Goal: Task Accomplishment & Management: Use online tool/utility

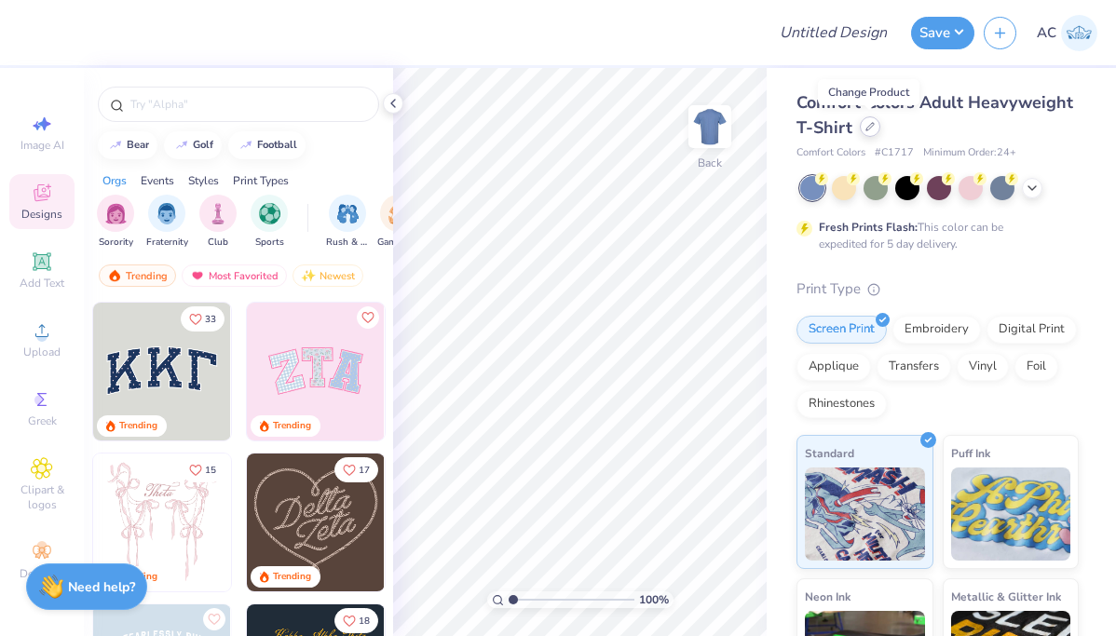
click at [866, 127] on icon at bounding box center [869, 126] width 7 height 7
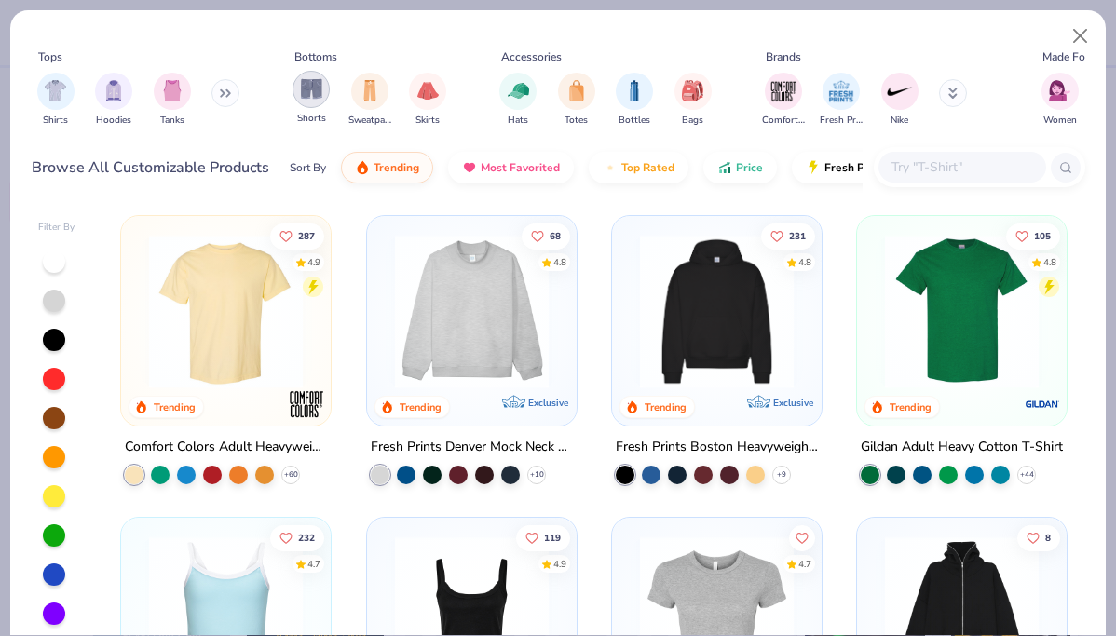
click at [315, 97] on img "filter for Shorts" at bounding box center [311, 88] width 21 height 21
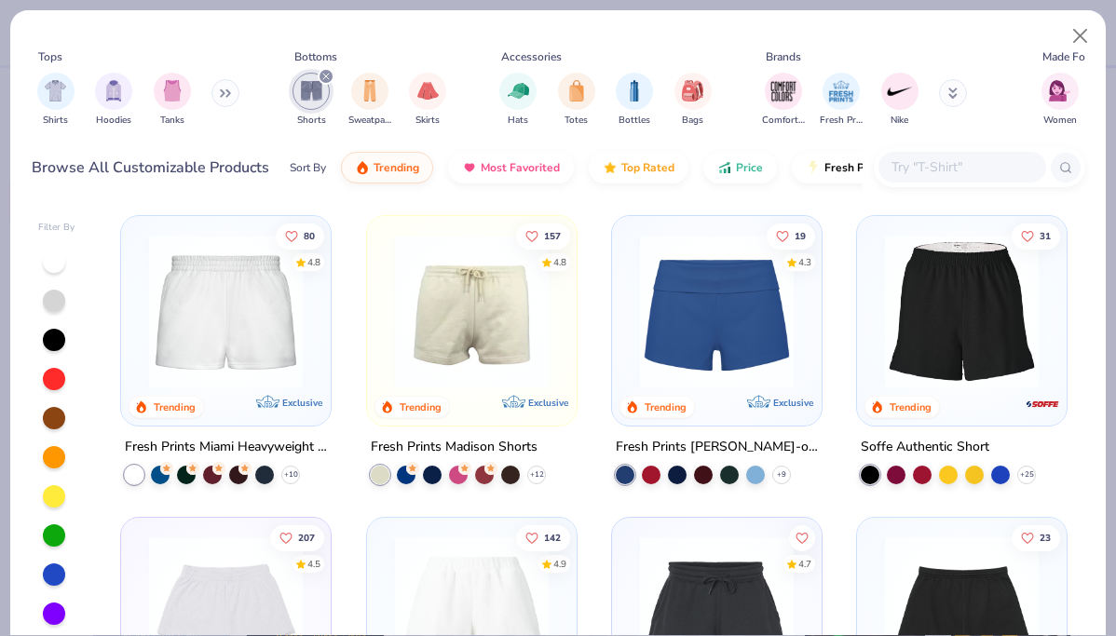
scroll to position [1, 0]
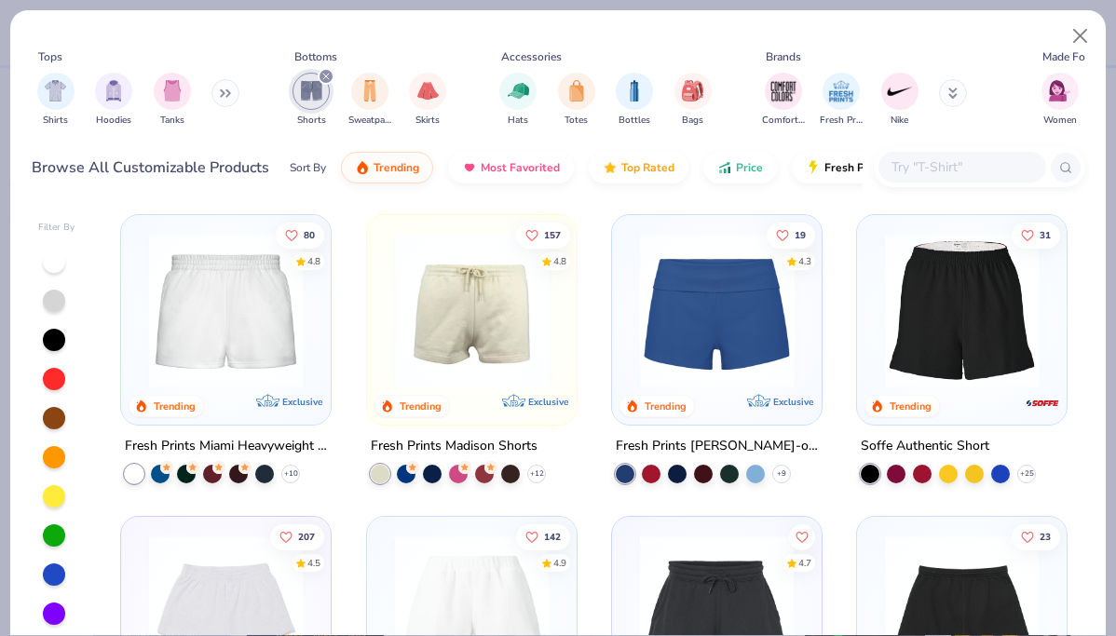
click at [731, 346] on img at bounding box center [717, 311] width 172 height 154
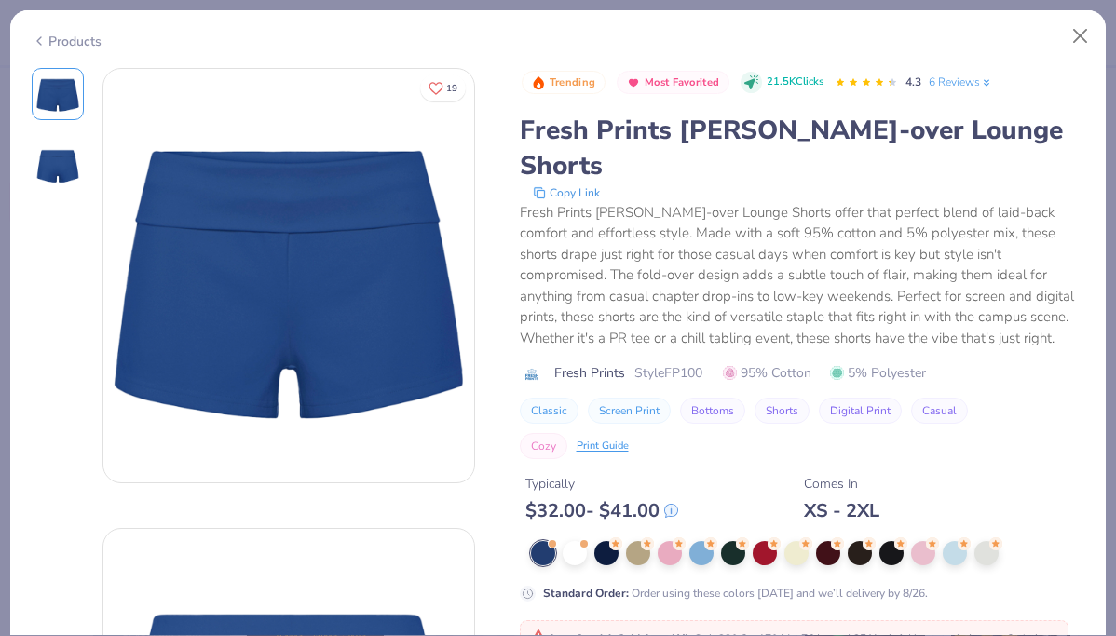
scroll to position [202, 0]
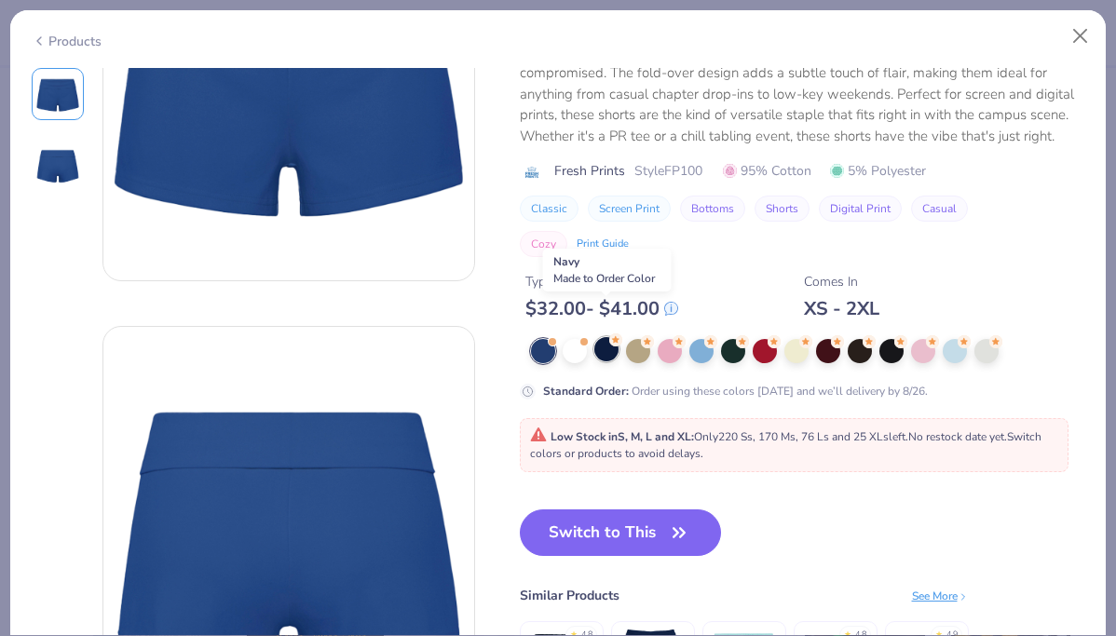
click at [606, 337] on div at bounding box center [606, 349] width 24 height 24
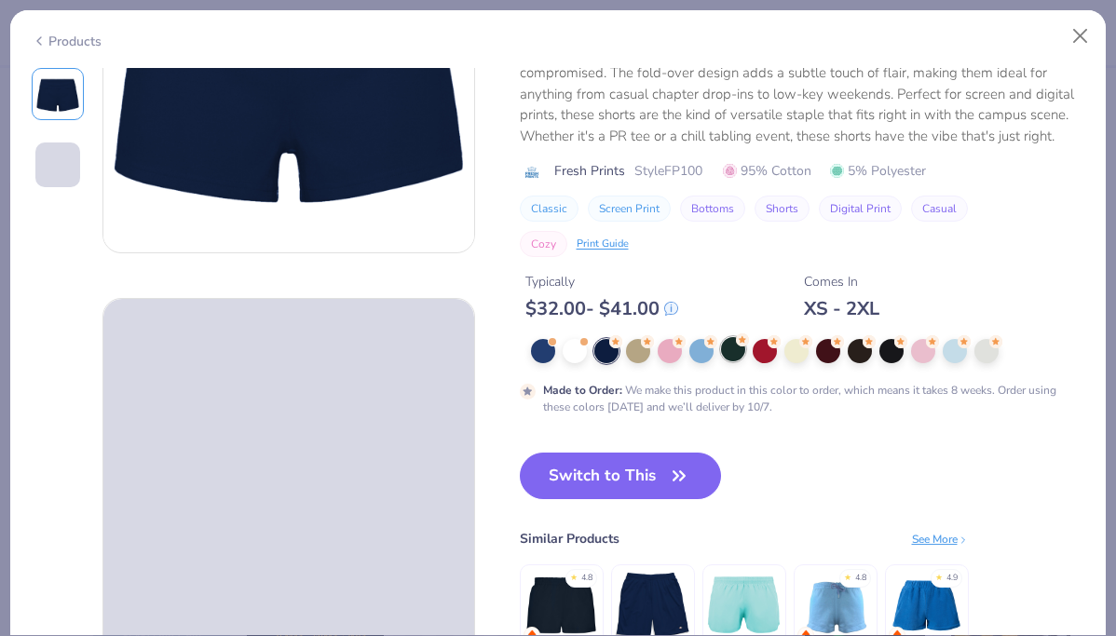
click at [729, 337] on div at bounding box center [733, 349] width 24 height 24
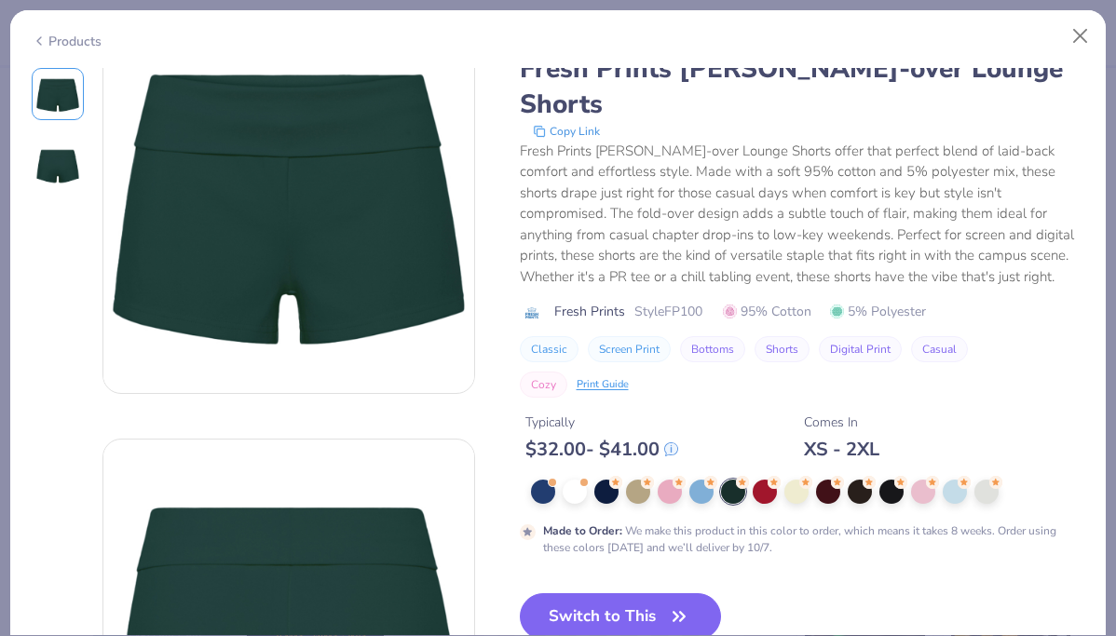
scroll to position [183, 0]
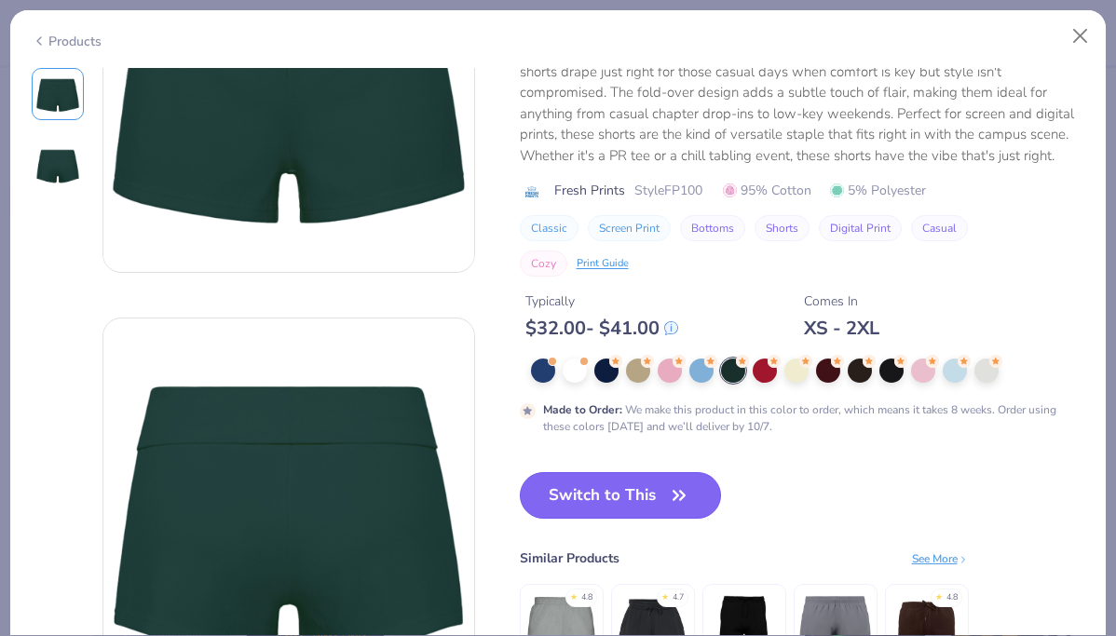
click at [674, 482] on icon "button" at bounding box center [679, 495] width 26 height 26
click at [677, 491] on icon "button" at bounding box center [678, 495] width 11 height 8
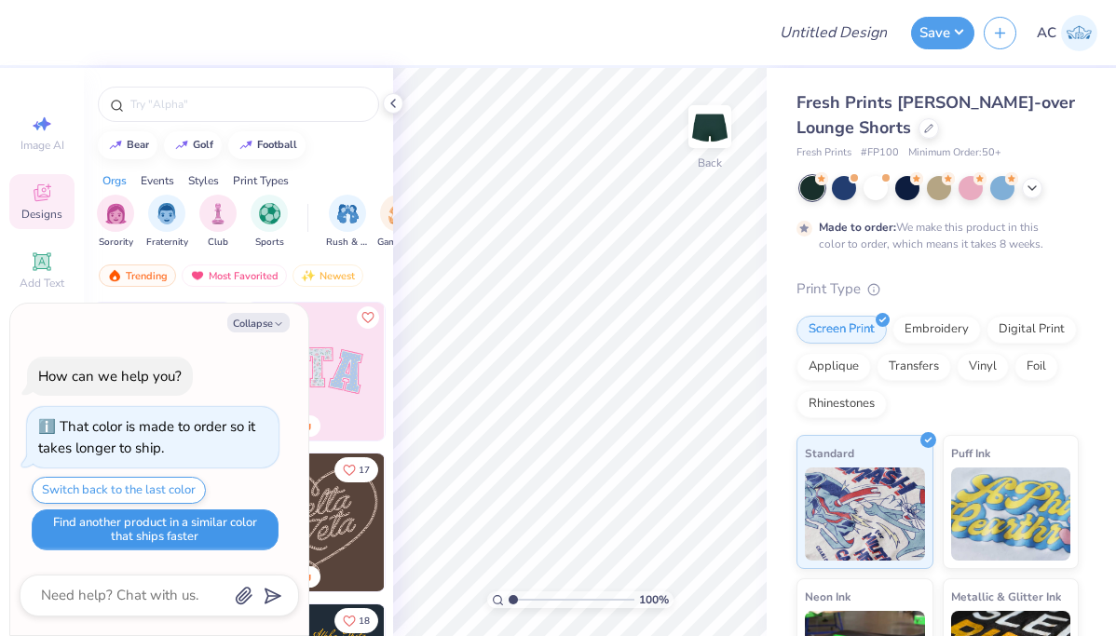
click at [189, 536] on button "Find another product in a similar color that ships faster" at bounding box center [155, 529] width 247 height 41
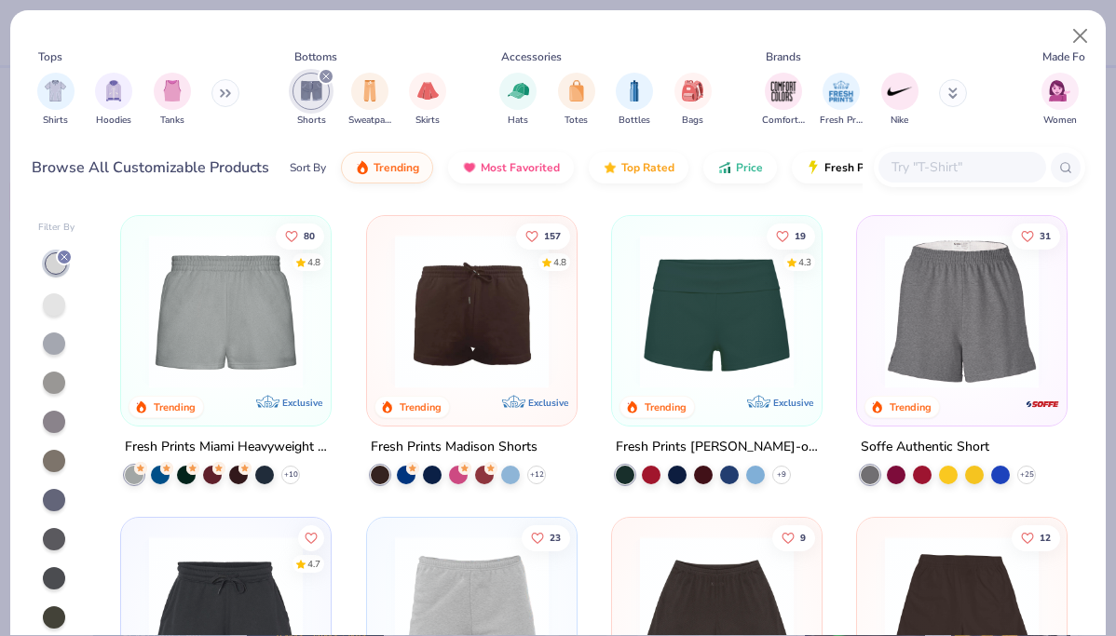
type textarea "x"
click at [257, 336] on img at bounding box center [226, 312] width 172 height 154
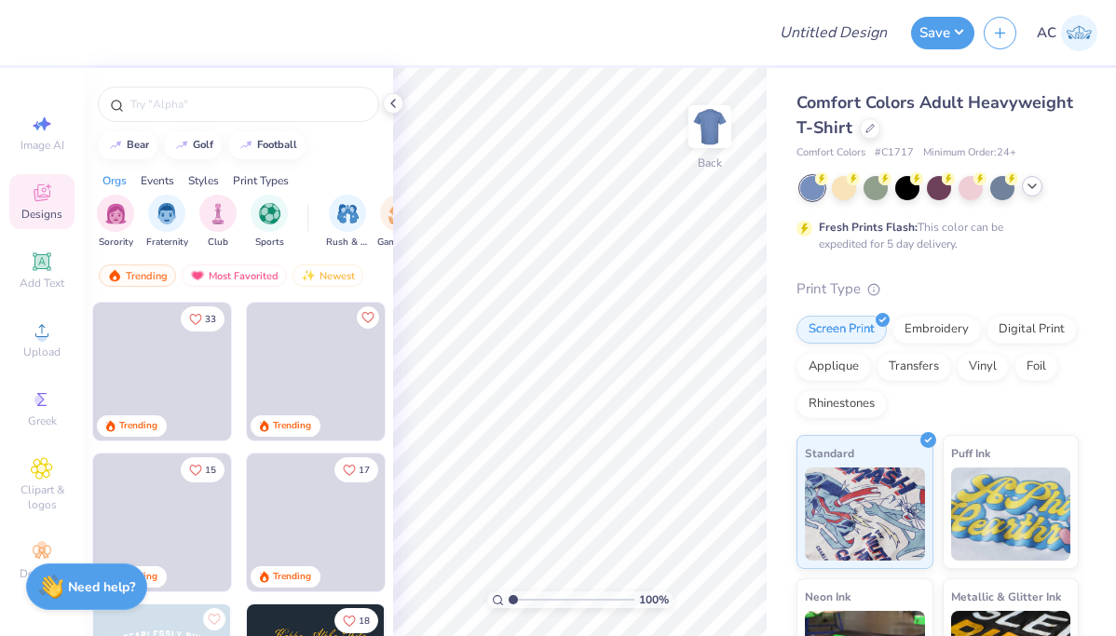
click at [1033, 194] on div at bounding box center [1032, 186] width 20 height 20
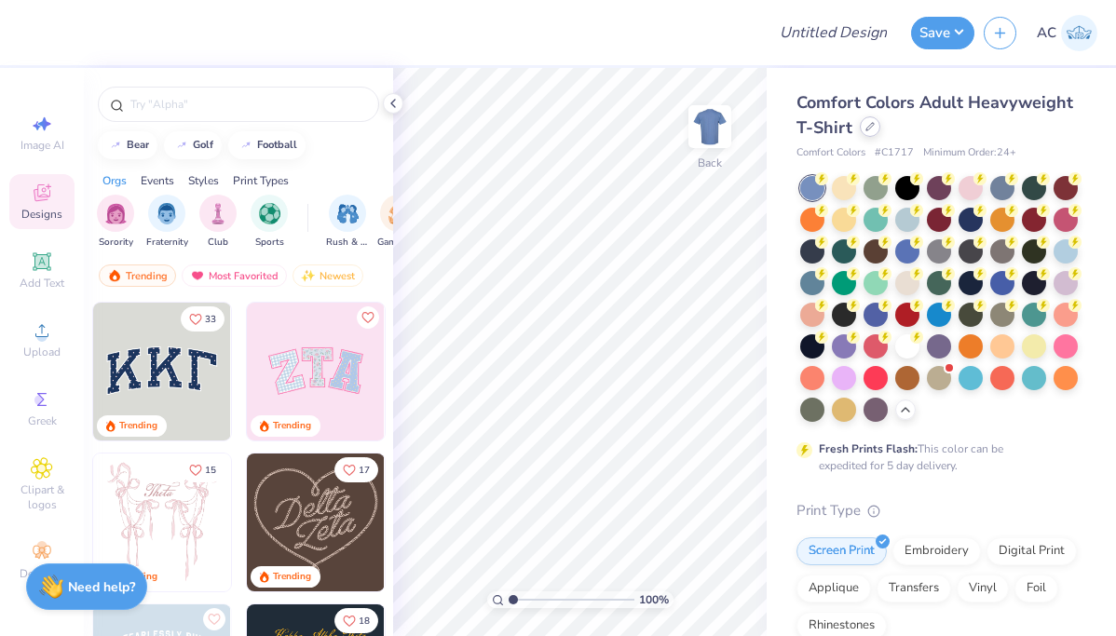
click at [868, 127] on icon at bounding box center [869, 126] width 9 height 9
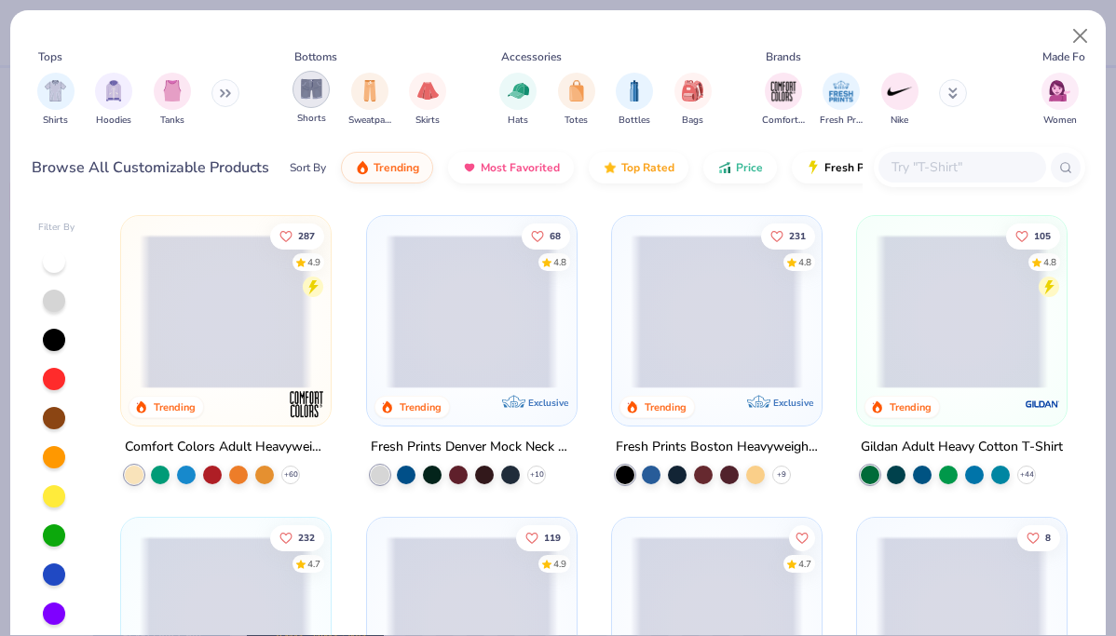
click at [322, 99] on div "filter for Shorts" at bounding box center [310, 89] width 37 height 37
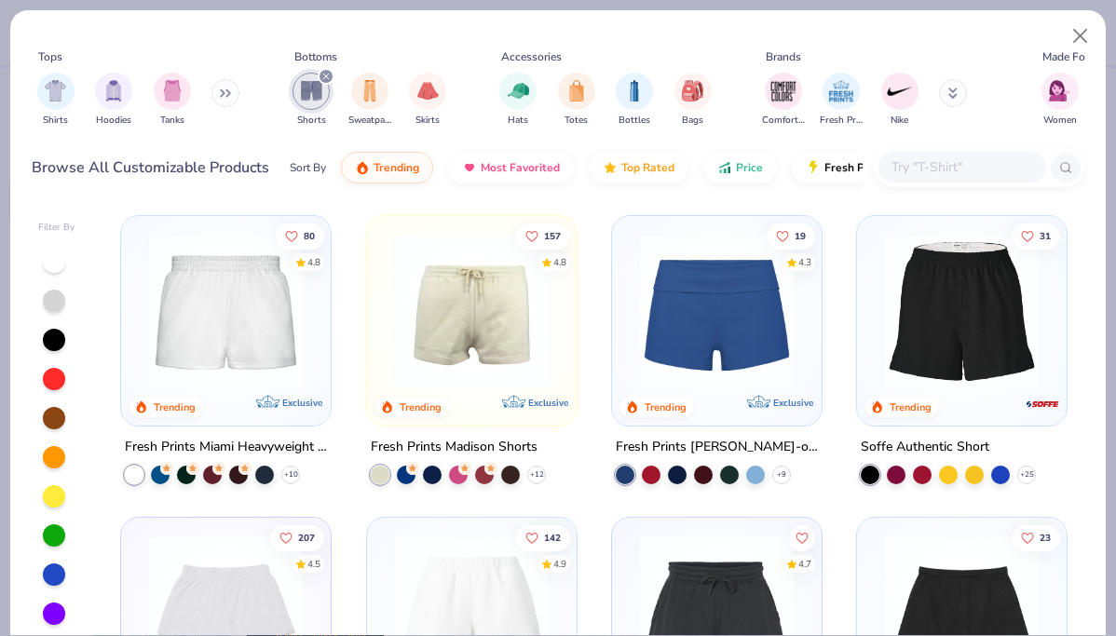
click at [761, 389] on div at bounding box center [716, 316] width 191 height 182
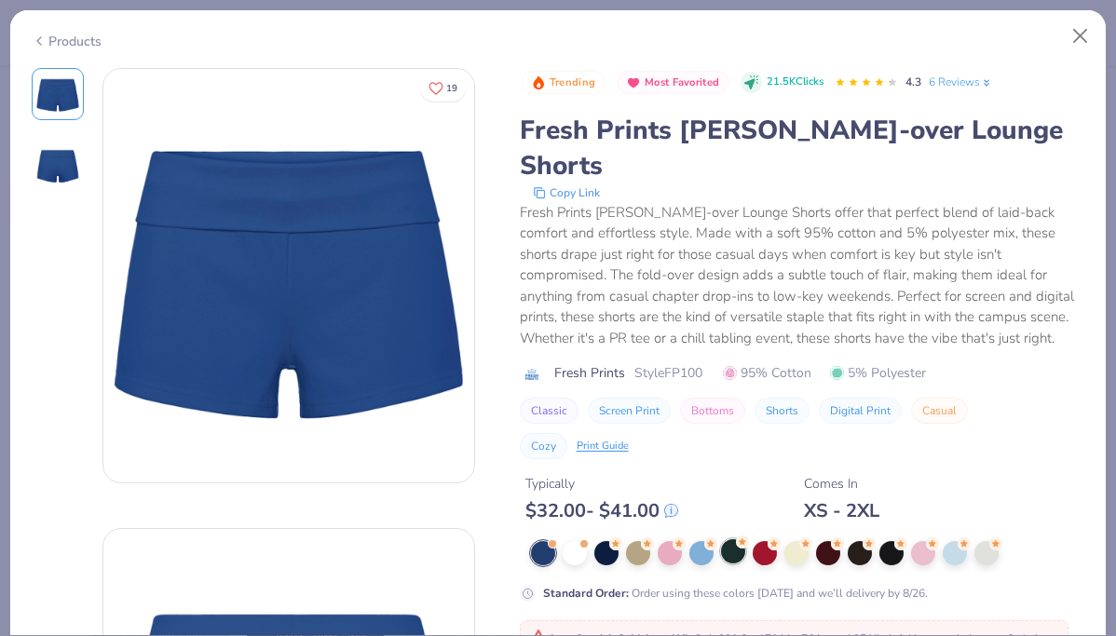
click at [735, 539] on div at bounding box center [733, 551] width 24 height 24
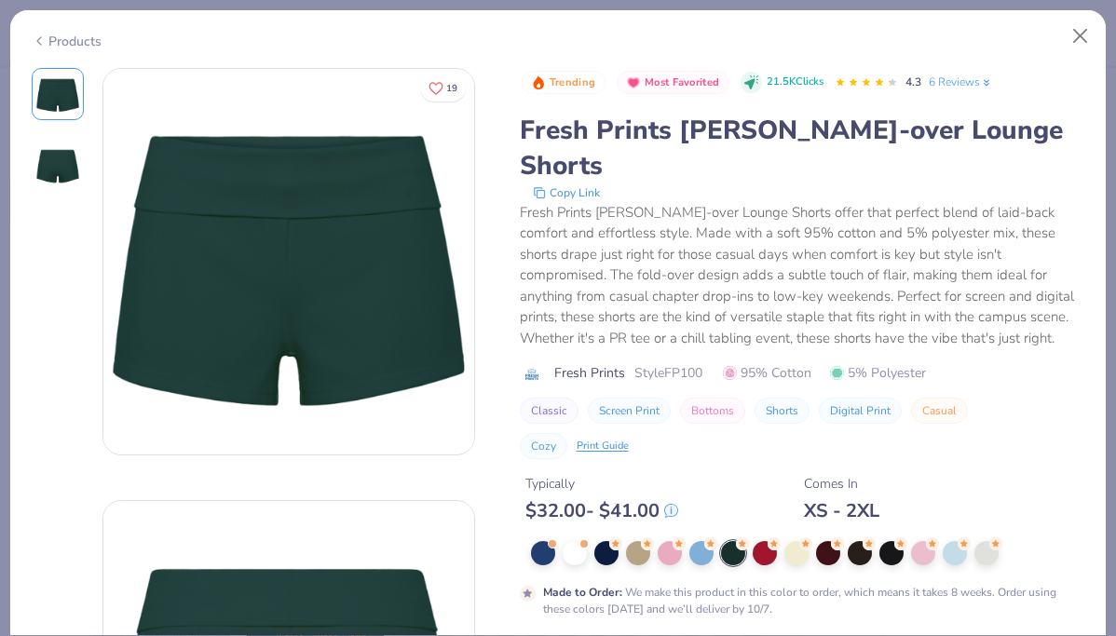
scroll to position [128, 0]
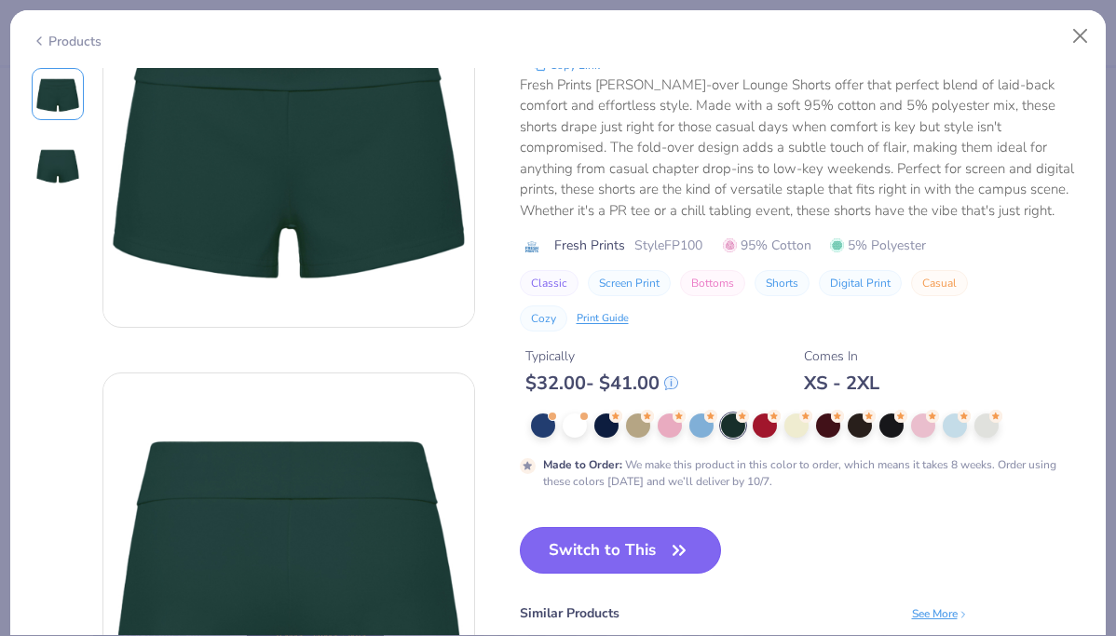
click at [646, 534] on button "Switch to This" at bounding box center [621, 550] width 202 height 47
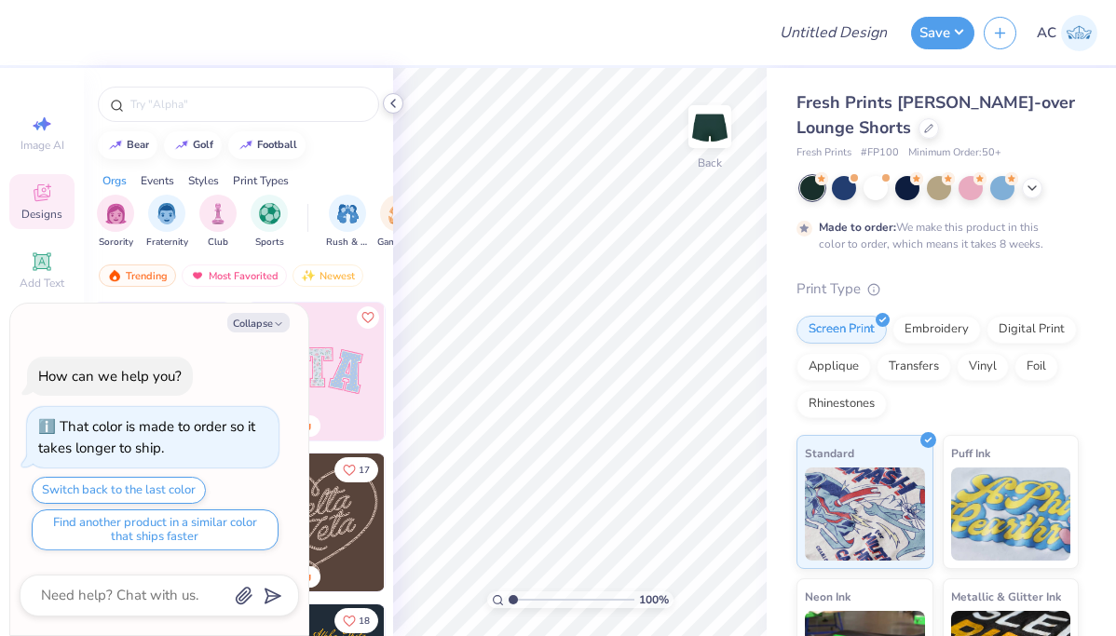
click at [397, 102] on icon at bounding box center [393, 103] width 15 height 15
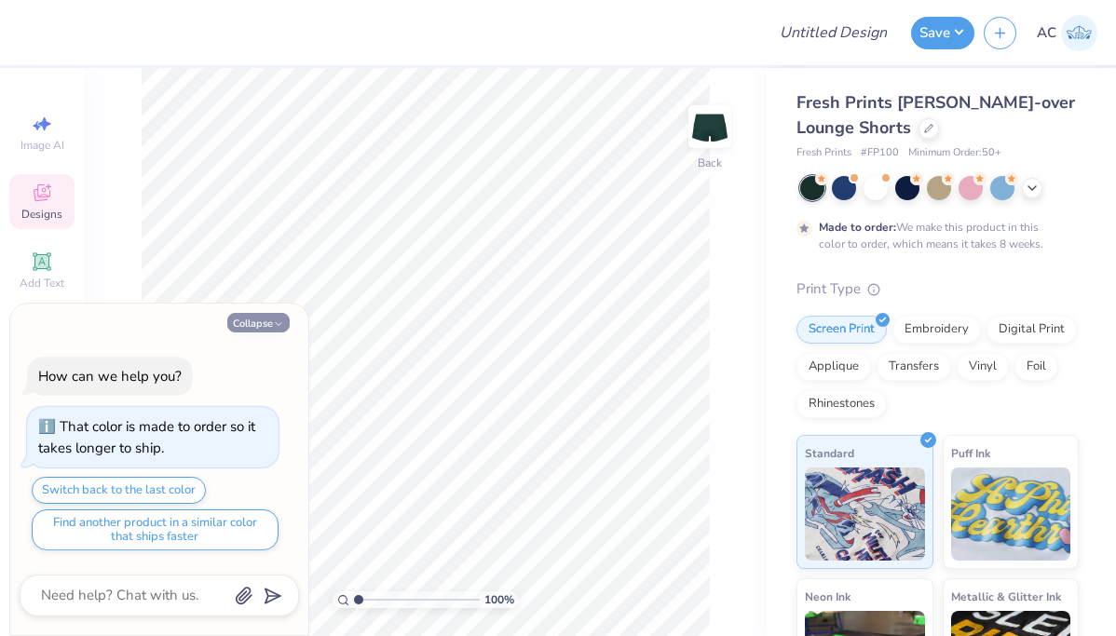
click at [280, 323] on icon "button" at bounding box center [278, 324] width 11 height 11
type textarea "x"
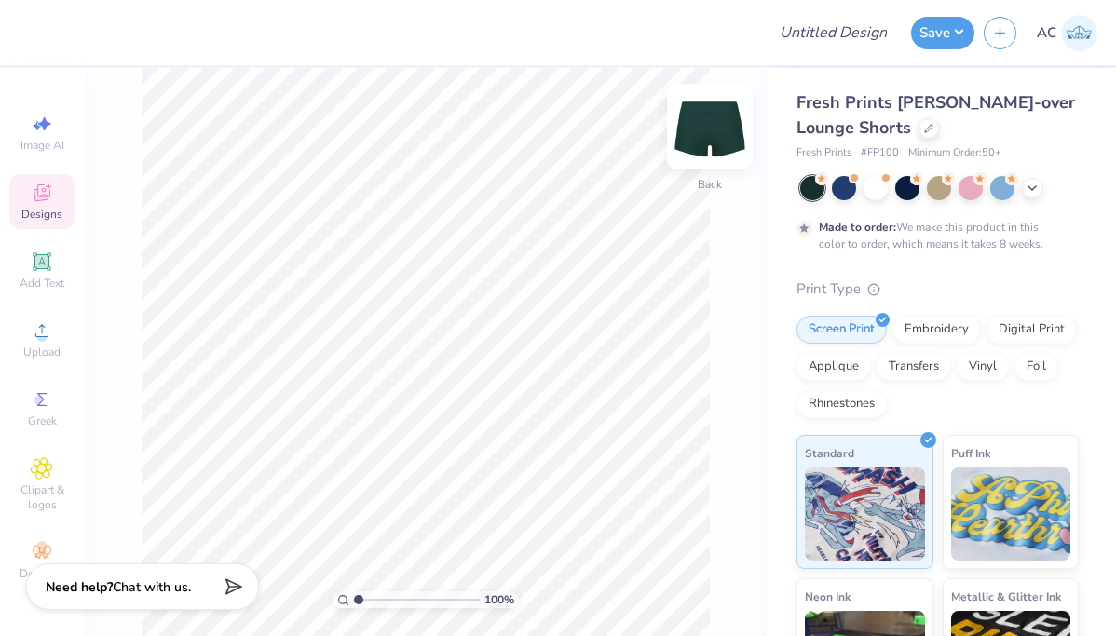
click at [719, 126] on img at bounding box center [709, 126] width 75 height 75
click at [48, 259] on icon at bounding box center [41, 261] width 14 height 14
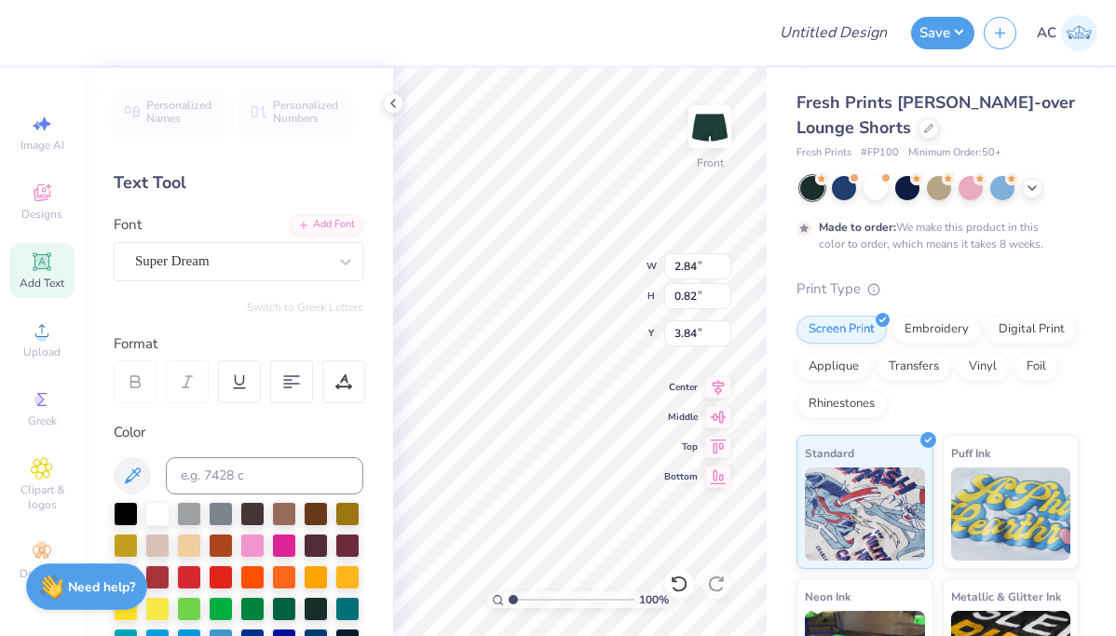
type textarea "T"
type textarea "CAMP AXO"
click at [399, 106] on icon at bounding box center [393, 103] width 15 height 15
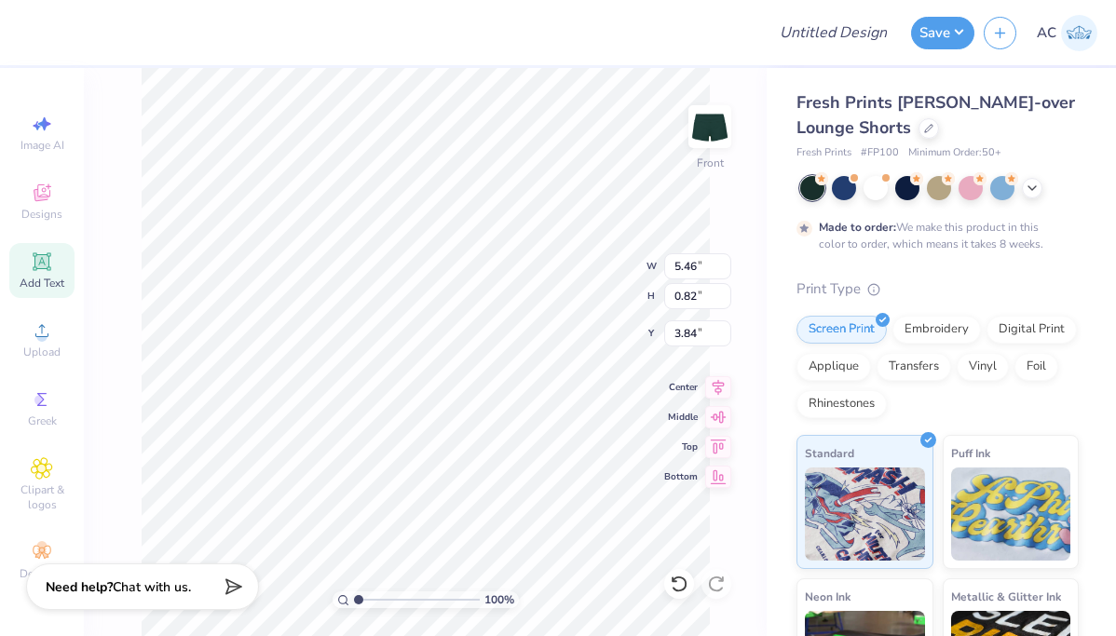
click at [47, 265] on icon at bounding box center [41, 261] width 14 height 14
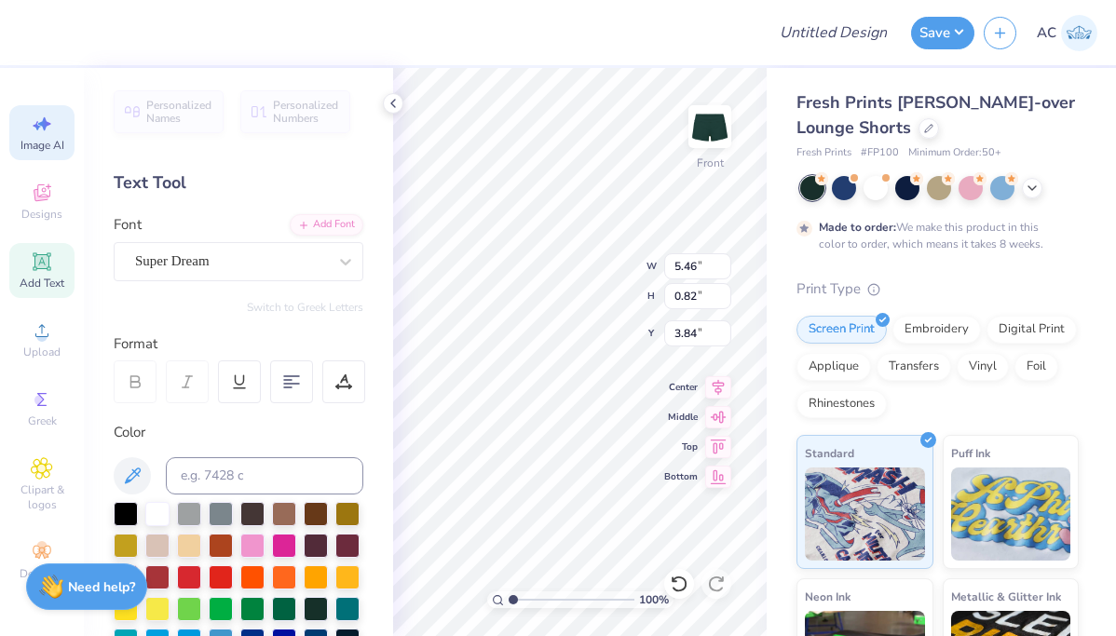
type input "2.84"
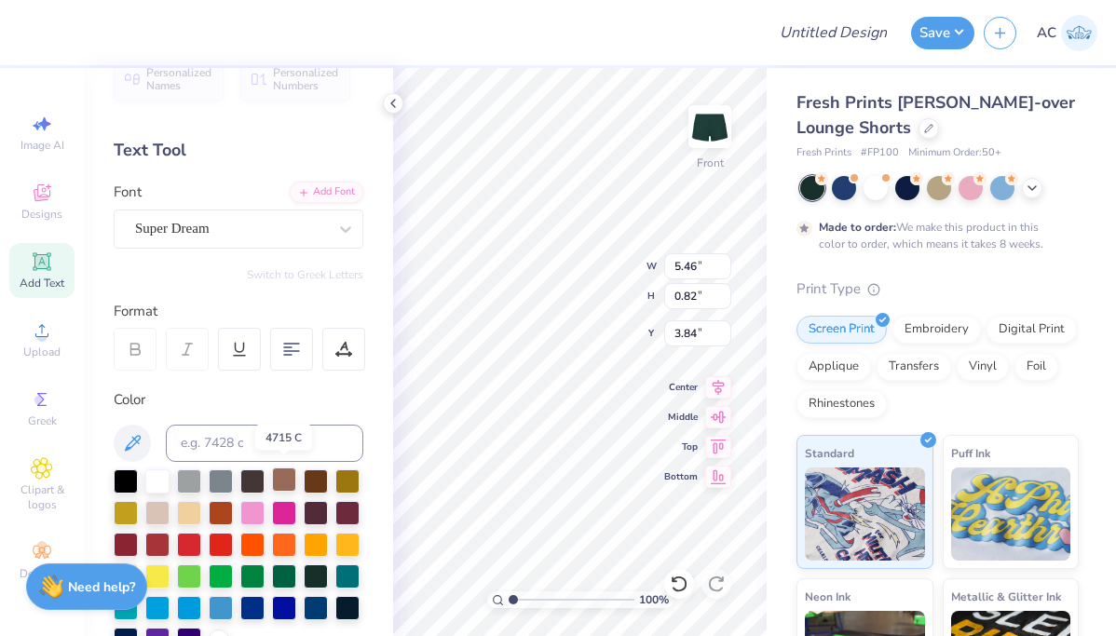
scroll to position [39, 0]
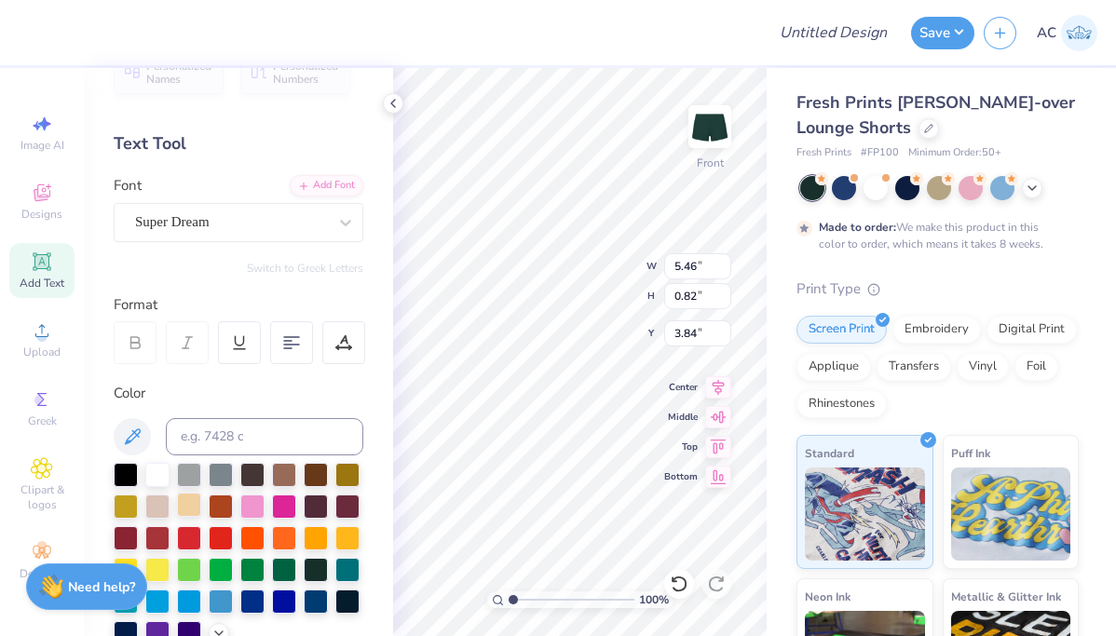
click at [187, 510] on div at bounding box center [189, 505] width 24 height 24
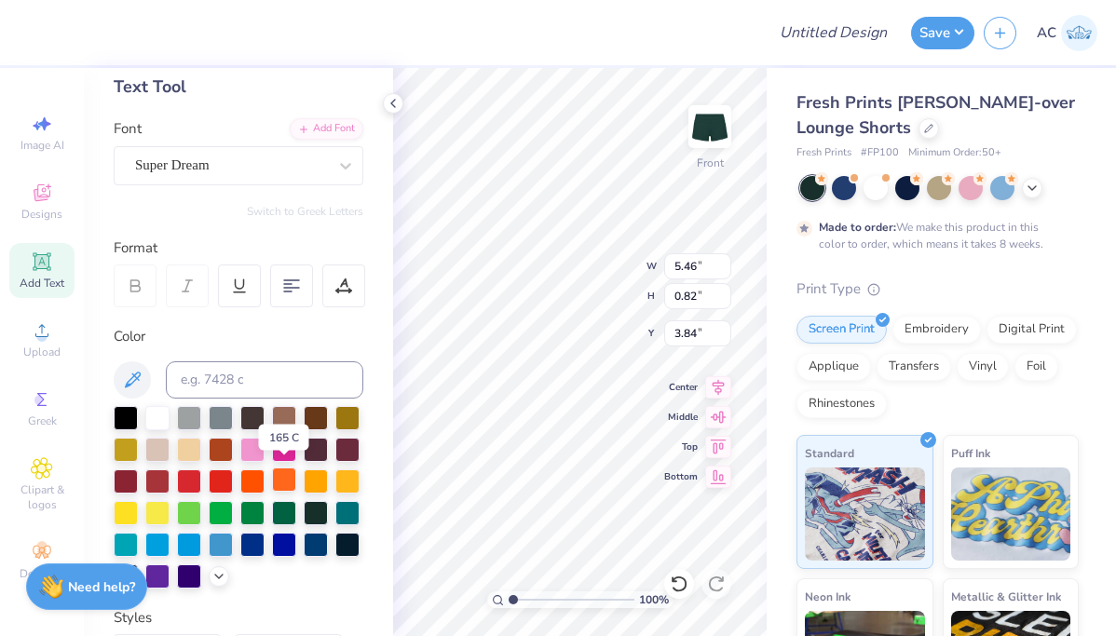
scroll to position [115, 0]
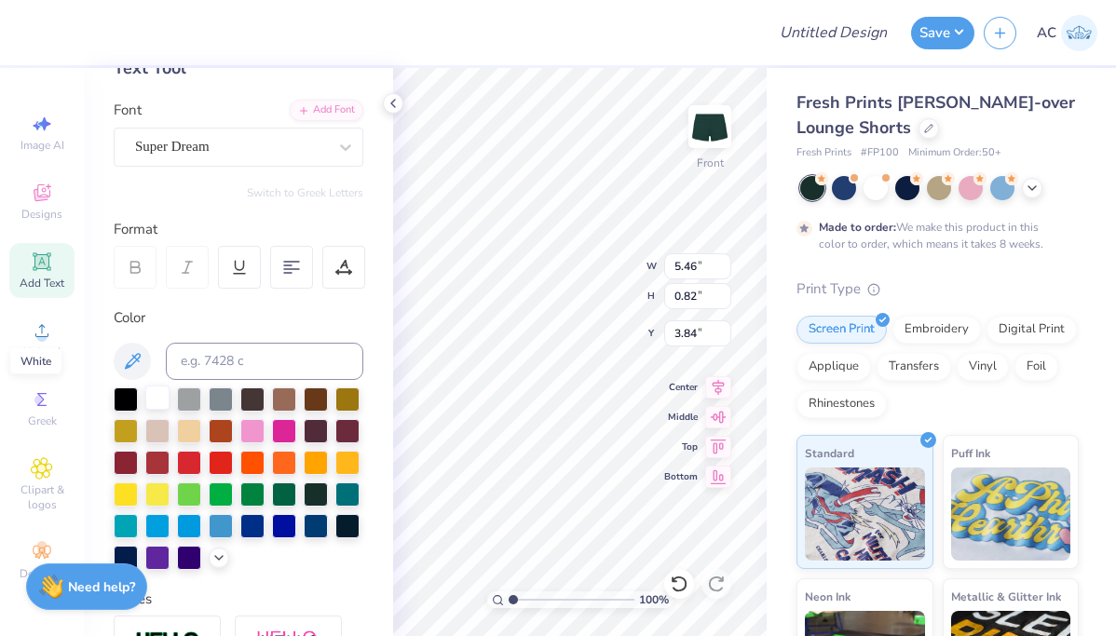
click at [154, 403] on div at bounding box center [157, 398] width 24 height 24
click at [134, 360] on icon at bounding box center [133, 361] width 16 height 16
click at [267, 365] on input at bounding box center [264, 361] width 197 height 37
click at [141, 360] on icon at bounding box center [132, 361] width 22 height 22
click at [236, 321] on div "Color" at bounding box center [239, 317] width 250 height 21
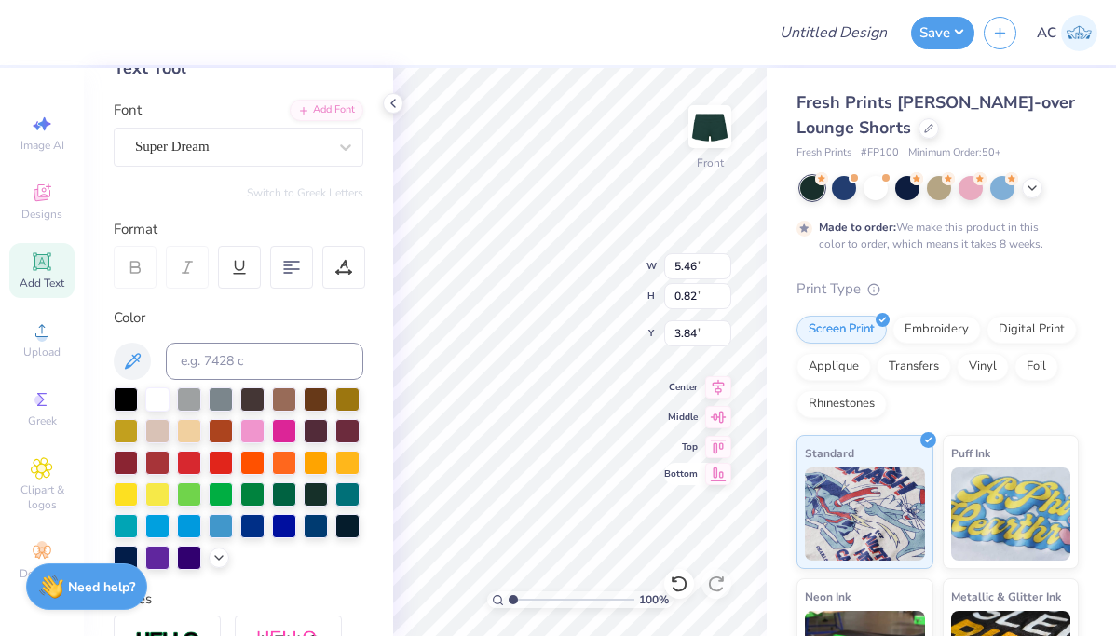
click at [725, 470] on icon at bounding box center [718, 474] width 26 height 22
click at [723, 442] on icon at bounding box center [718, 444] width 26 height 22
click at [719, 416] on icon at bounding box center [719, 414] width 16 height 12
click at [721, 390] on icon at bounding box center [718, 384] width 26 height 22
click at [723, 386] on icon at bounding box center [718, 384] width 26 height 22
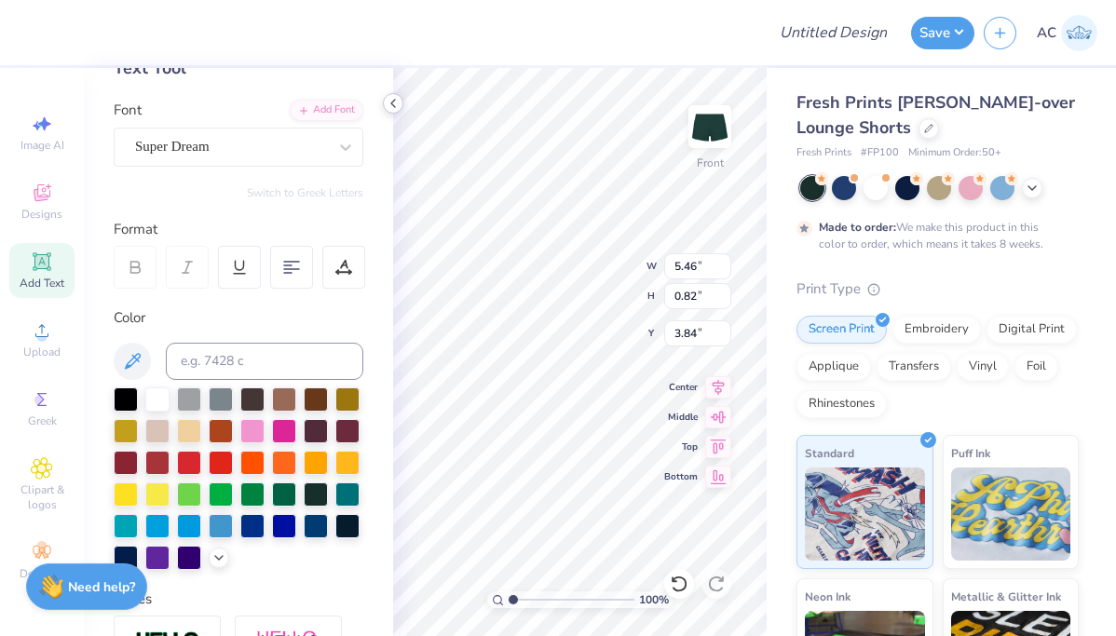
click at [393, 99] on icon at bounding box center [393, 103] width 15 height 15
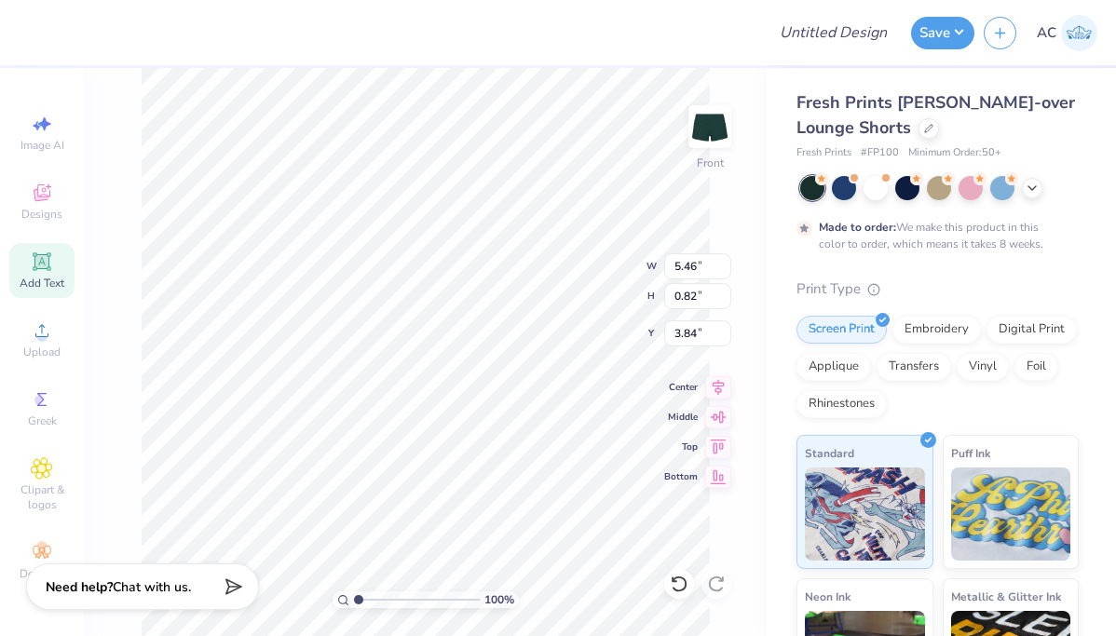
type input "2.27"
type textarea "CAMP"
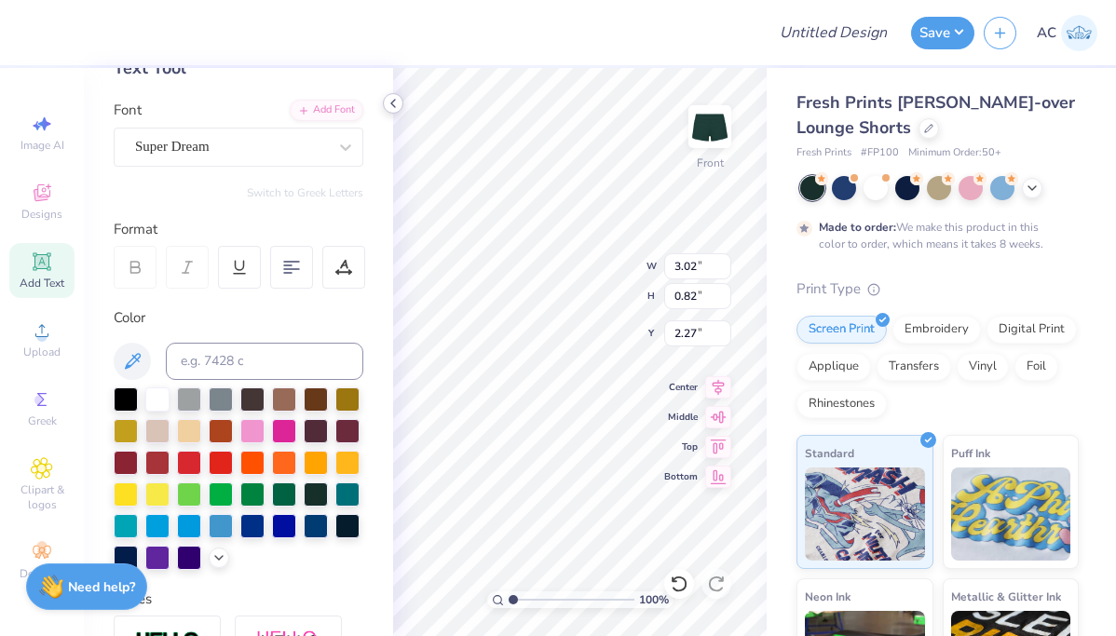
click at [394, 102] on icon at bounding box center [393, 103] width 15 height 15
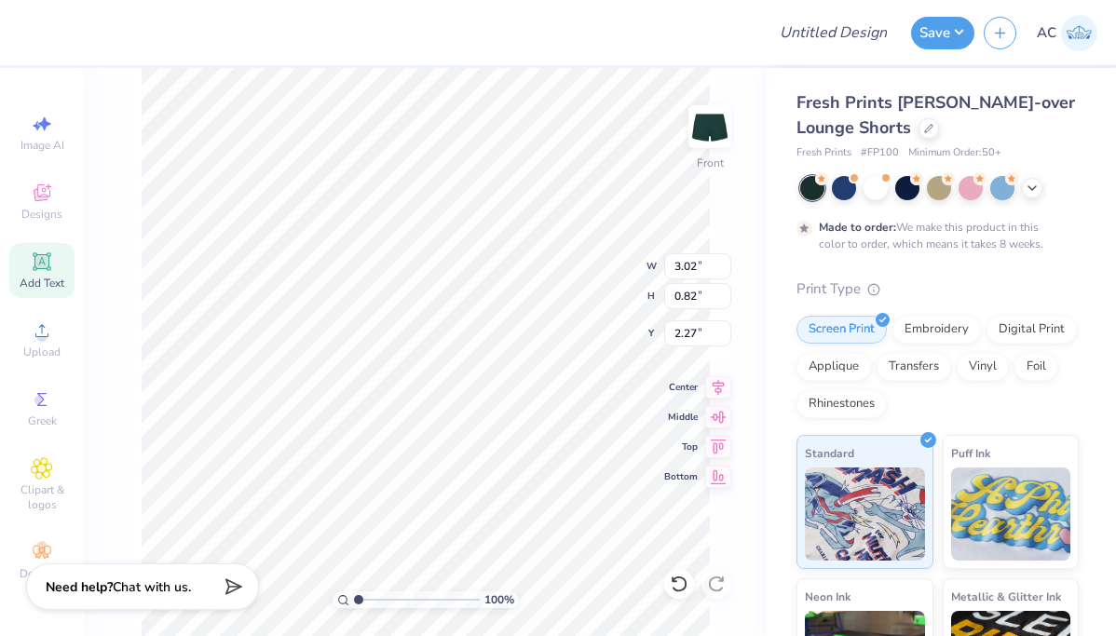
type input "4.54"
type input "1.23"
type input "1.86"
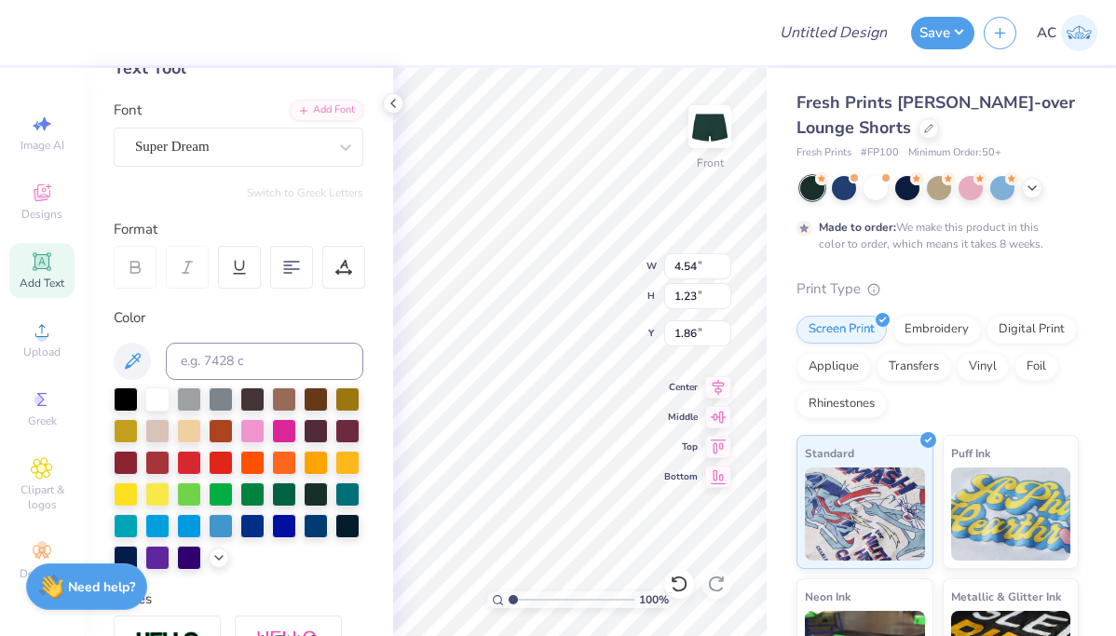
type textarea "AXO"
click at [50, 205] on div "Designs" at bounding box center [41, 201] width 65 height 55
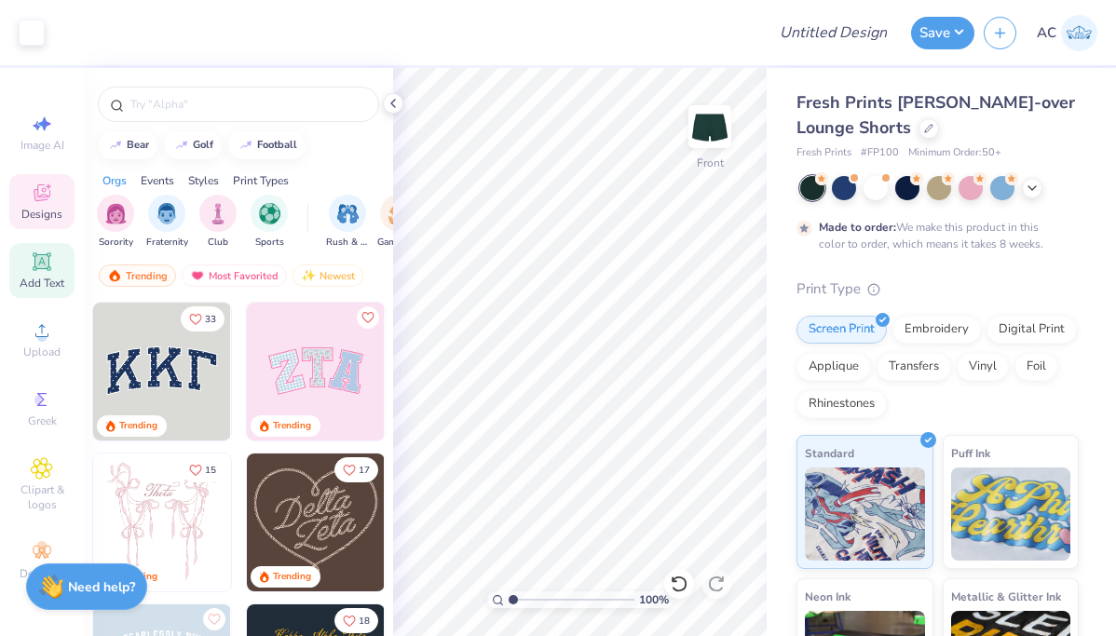
click at [41, 257] on icon at bounding box center [41, 261] width 14 height 14
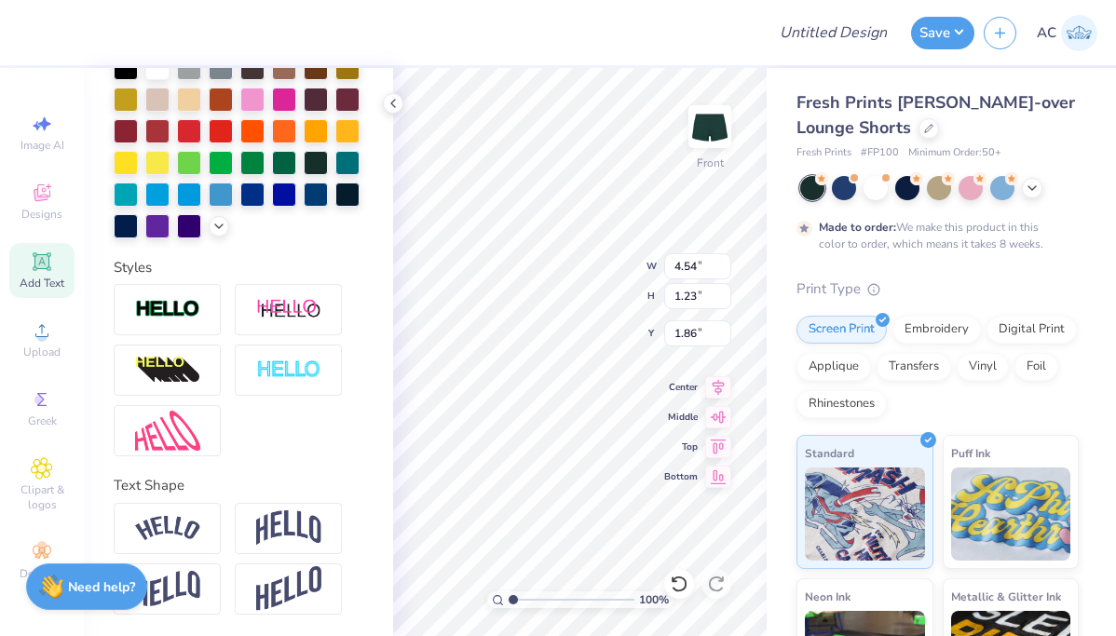
scroll to position [445, 0]
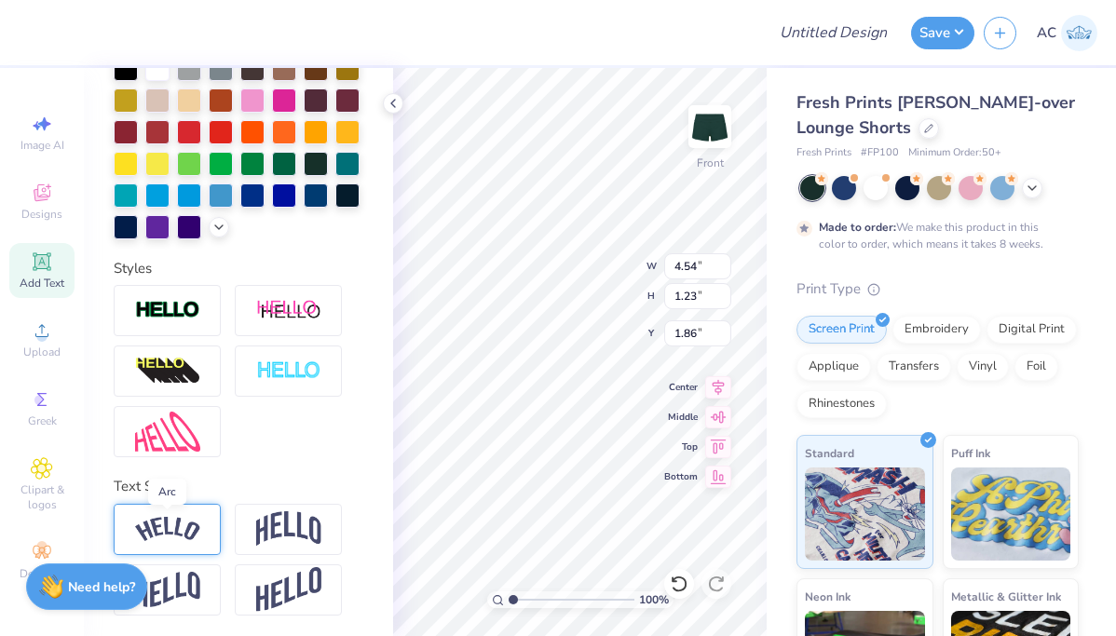
click at [183, 521] on img at bounding box center [167, 529] width 65 height 25
type input "5.82"
type input "1.67"
type input "1.64"
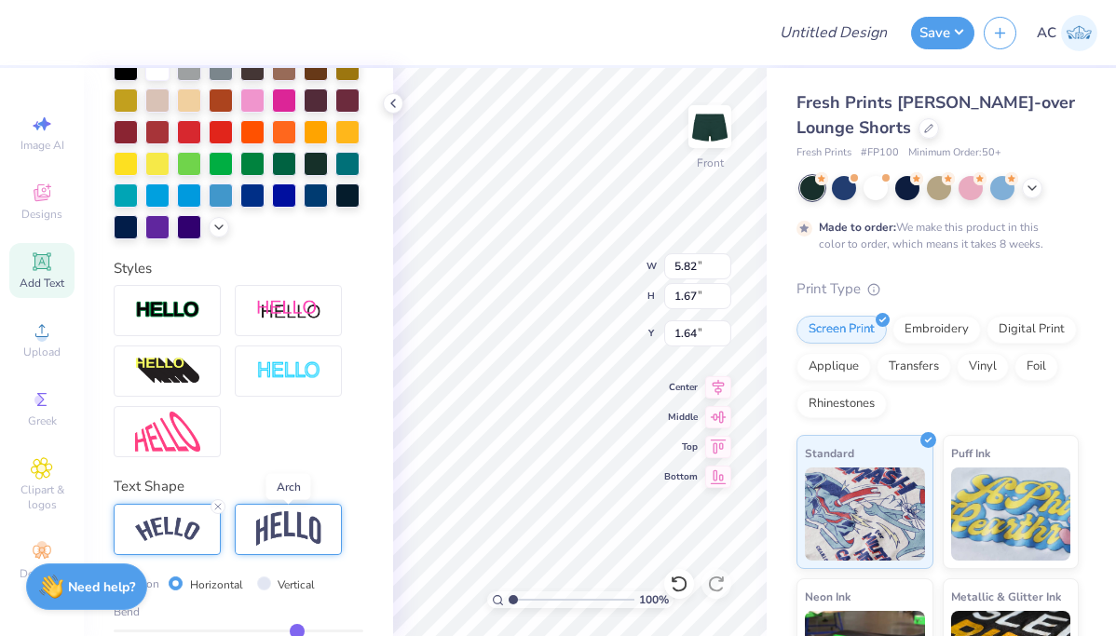
click at [280, 523] on img at bounding box center [288, 528] width 65 height 35
type input "4.54"
type input "1.84"
type input "1.56"
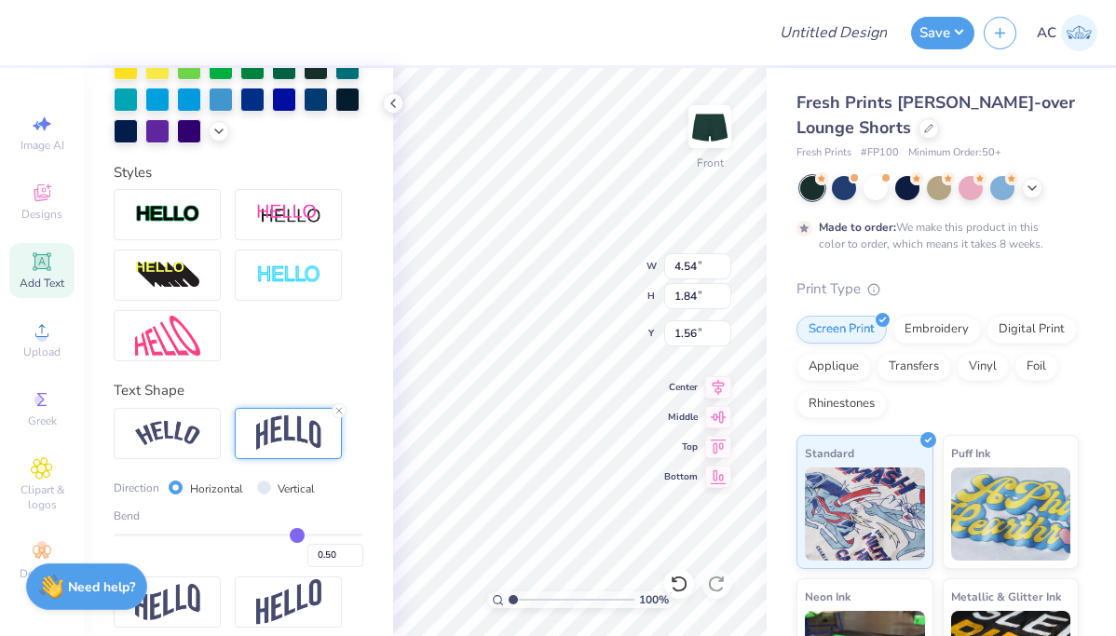
scroll to position [555, 0]
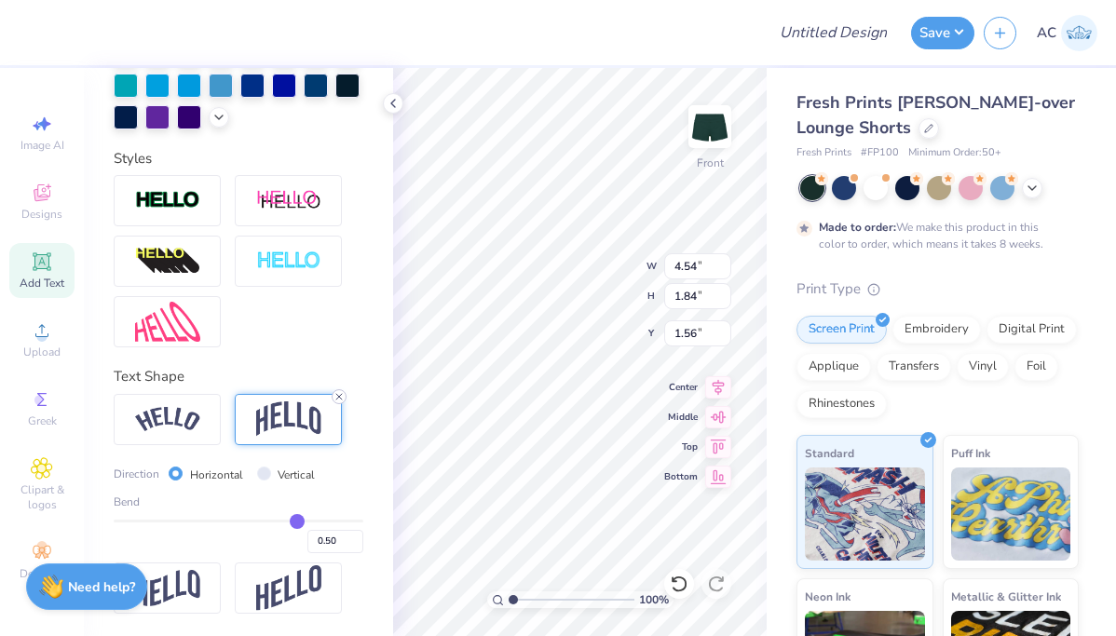
click at [342, 397] on icon at bounding box center [338, 396] width 11 height 11
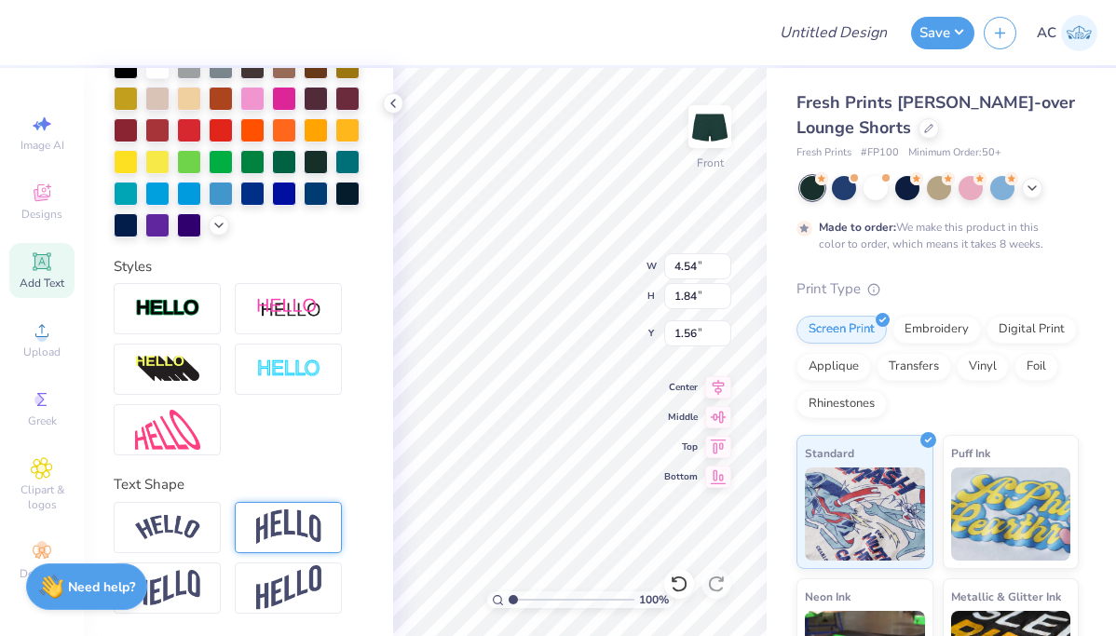
type input "1.23"
type input "1.86"
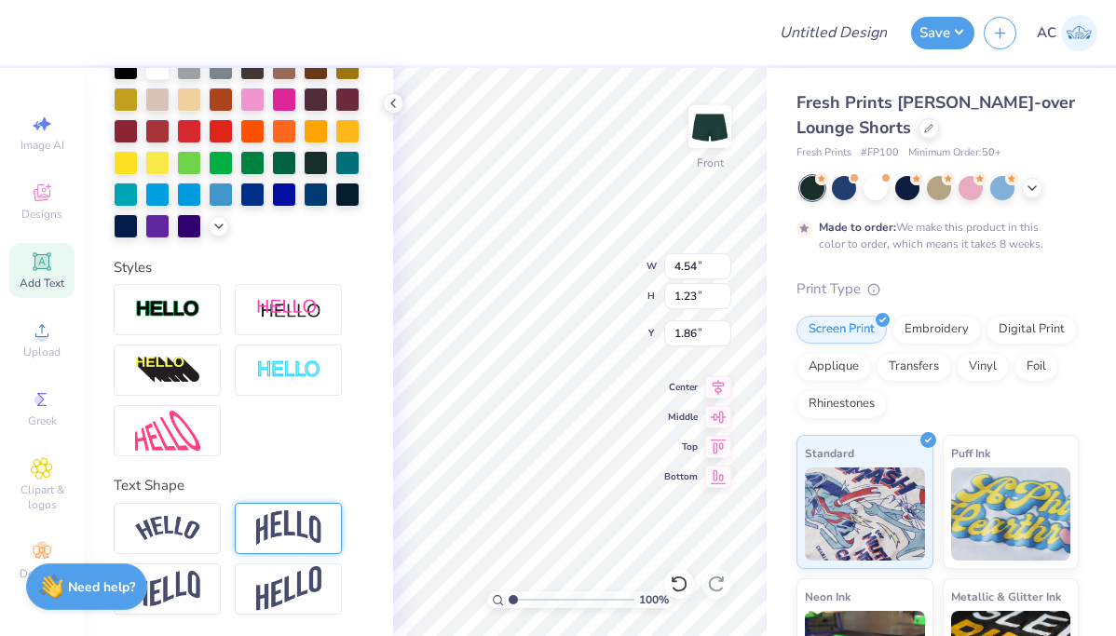
click at [293, 523] on img at bounding box center [288, 527] width 65 height 35
type input "1.84"
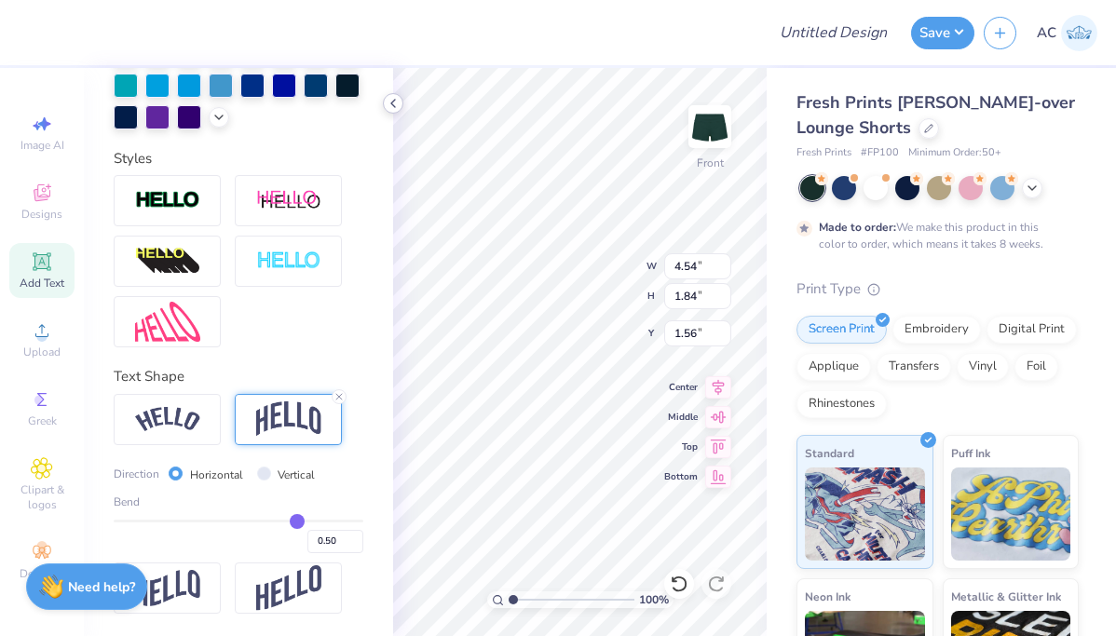
click at [393, 96] on icon at bounding box center [393, 103] width 15 height 15
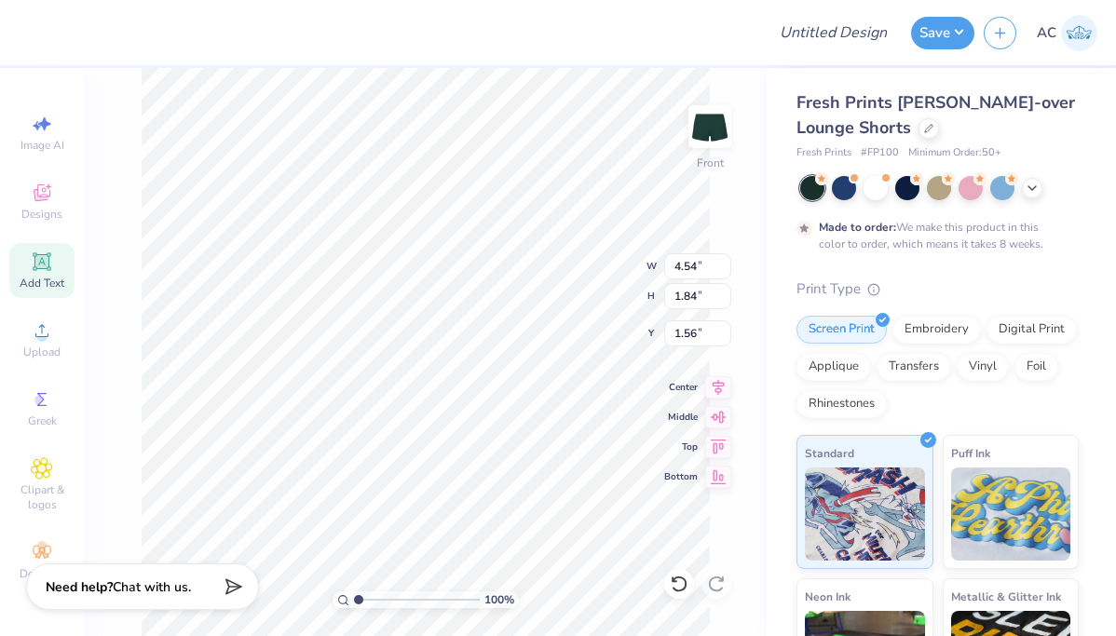
type input "0.64"
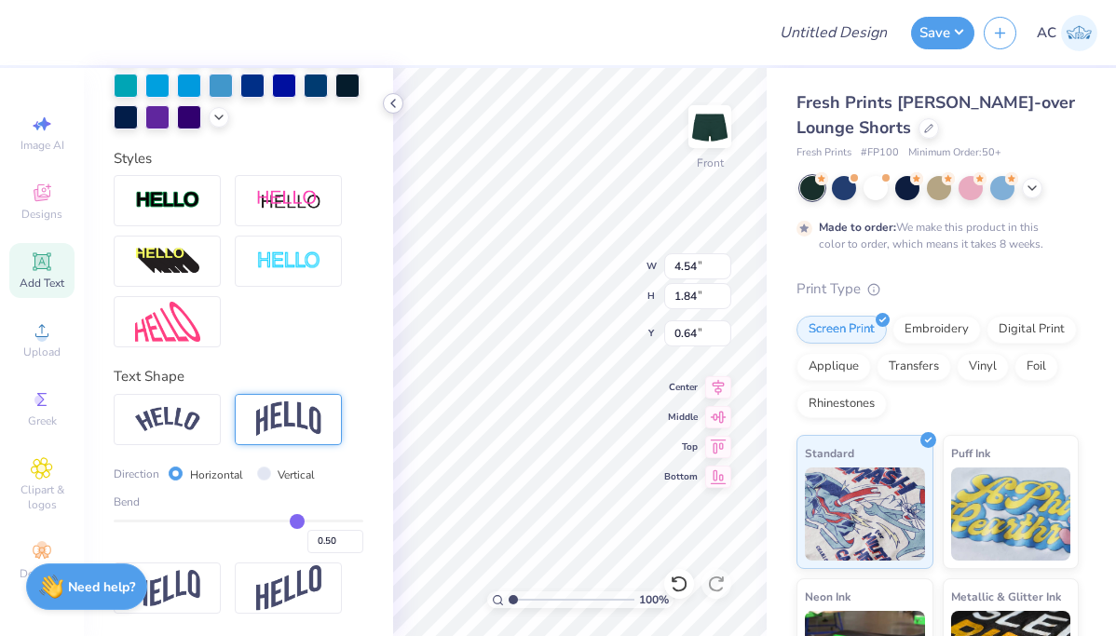
type input "3.22"
type input "1.23"
type input "1.86"
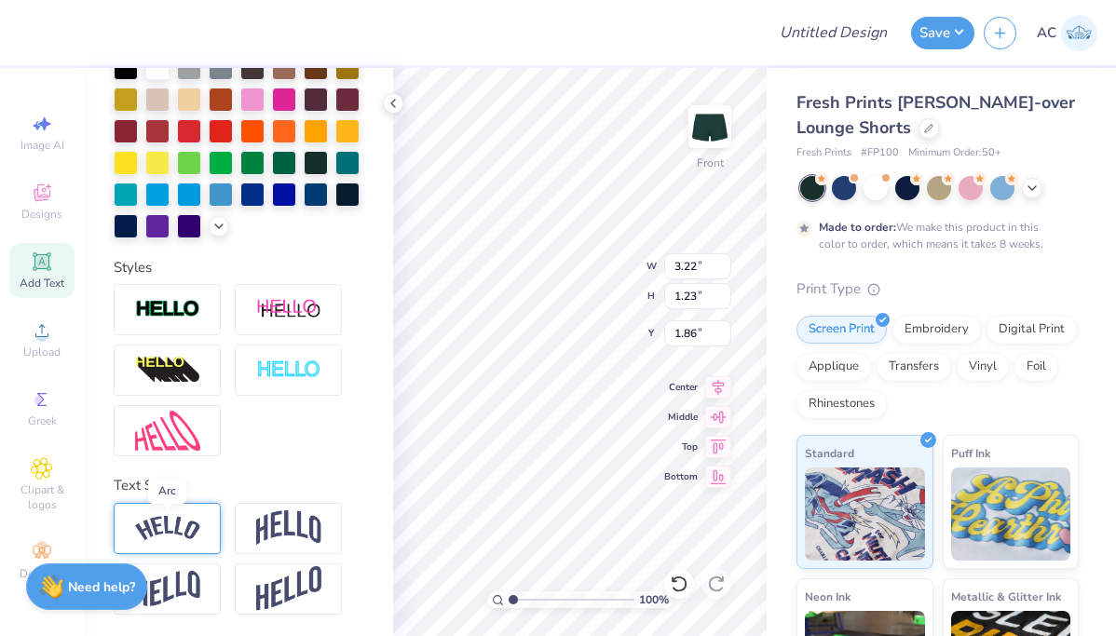
click at [182, 525] on img at bounding box center [167, 528] width 65 height 25
type input "4.27"
type input "1.61"
type input "1.67"
type input "4.54"
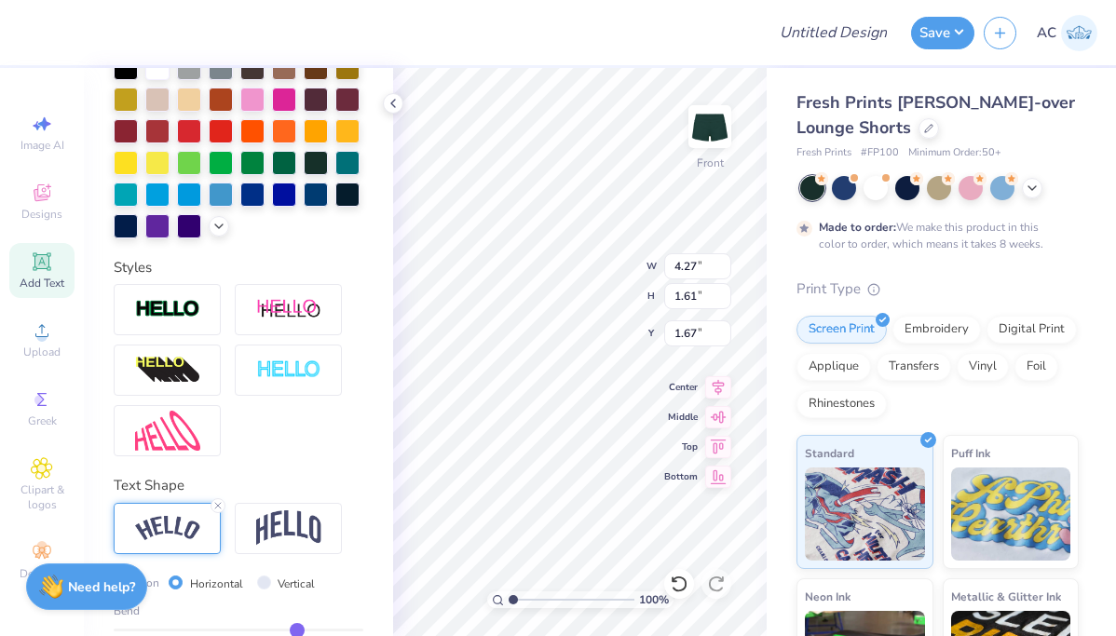
type input "1.84"
type input "0.64"
click at [185, 529] on img at bounding box center [167, 528] width 65 height 25
type input "5.82"
type input "1.67"
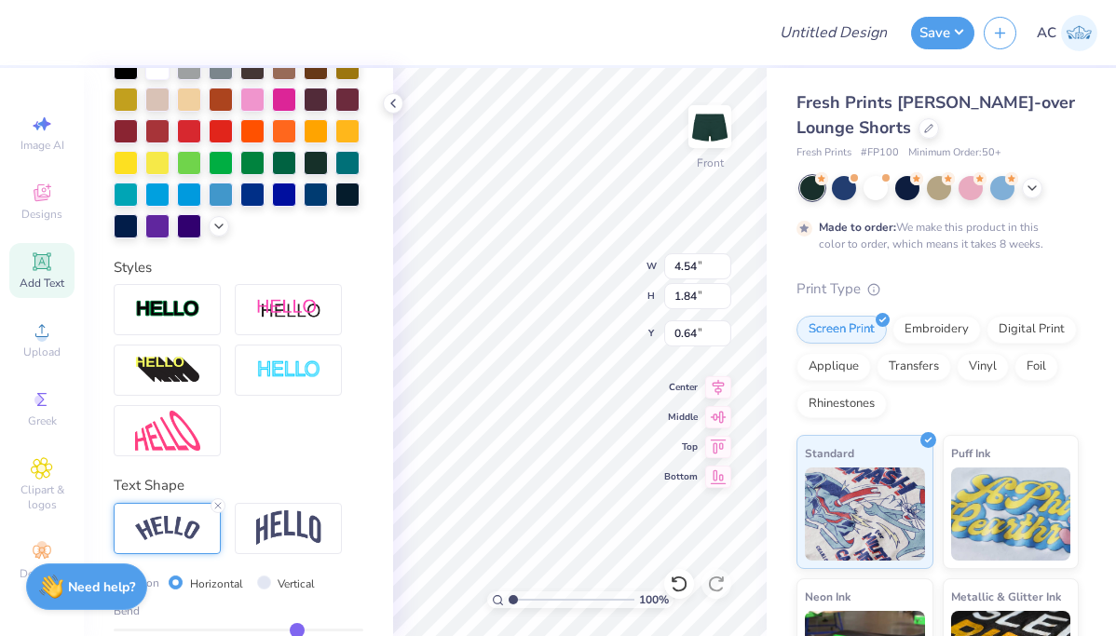
type input "0.72"
click at [399, 103] on icon at bounding box center [393, 103] width 15 height 15
click at [723, 441] on icon at bounding box center [718, 444] width 26 height 22
click at [723, 419] on icon at bounding box center [719, 414] width 16 height 12
click at [724, 449] on icon at bounding box center [718, 444] width 26 height 22
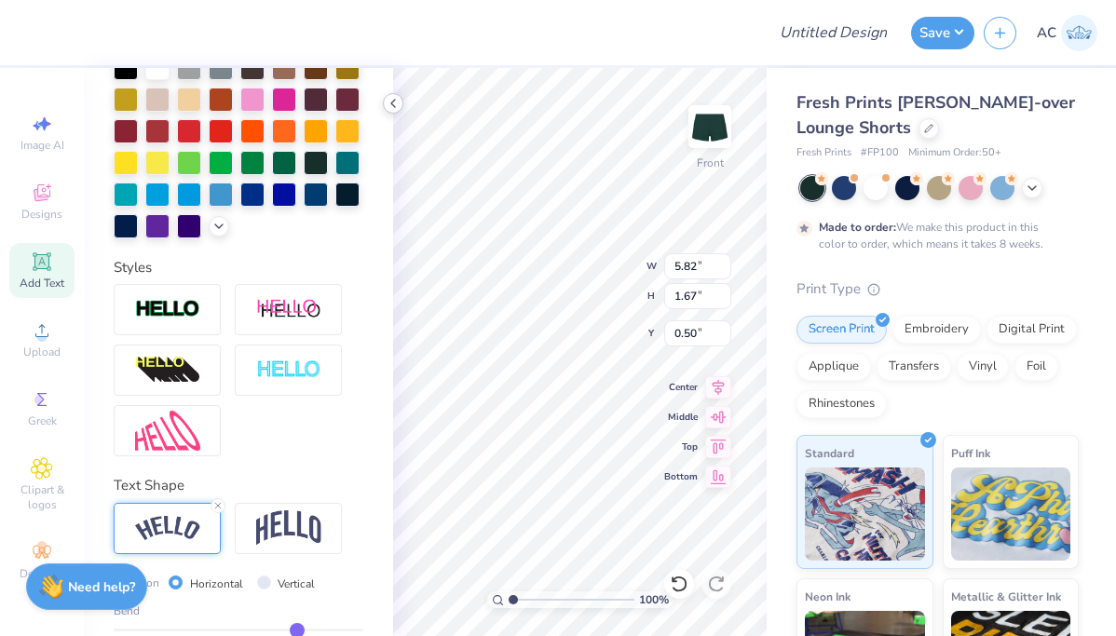
click at [393, 105] on polyline at bounding box center [393, 103] width 4 height 7
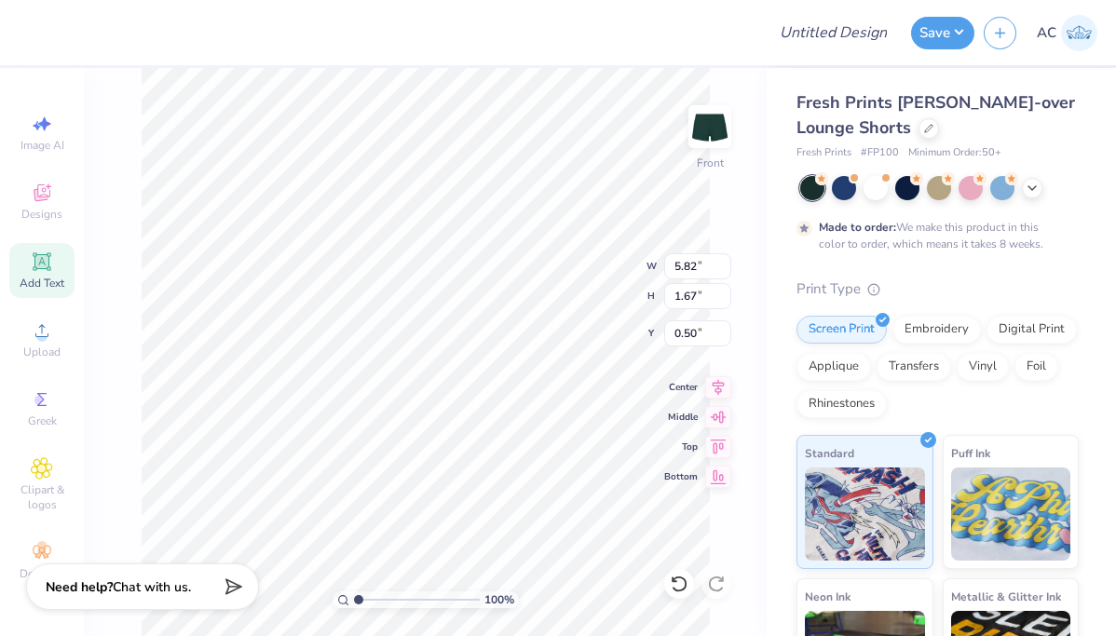
type input "1.61"
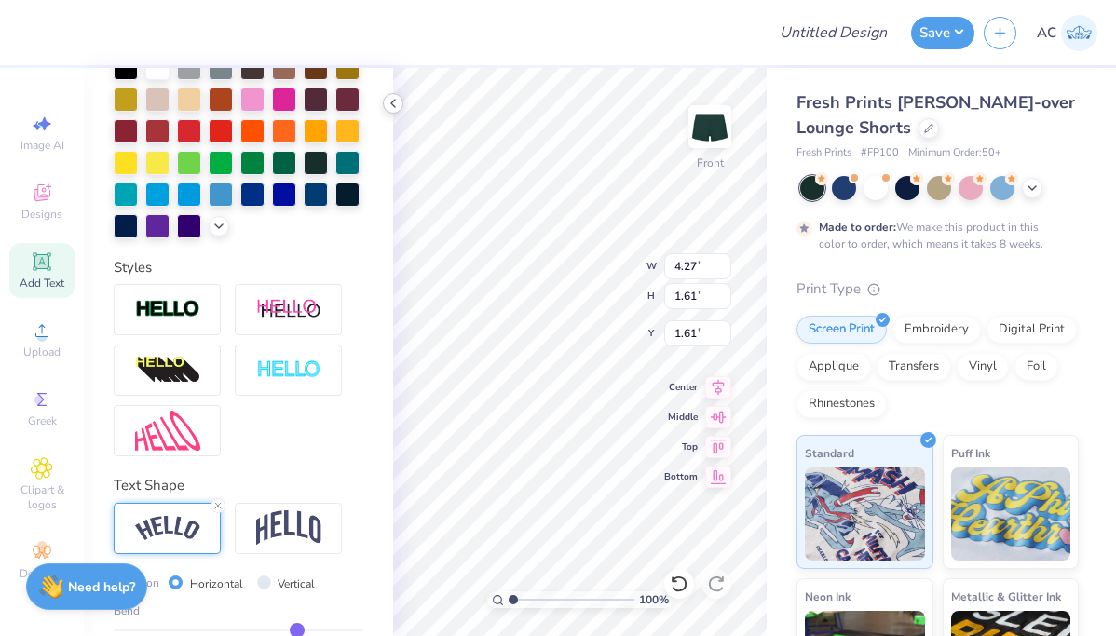
type input "4.27"
type input "1.61"
click at [394, 105] on icon at bounding box center [393, 103] width 15 height 15
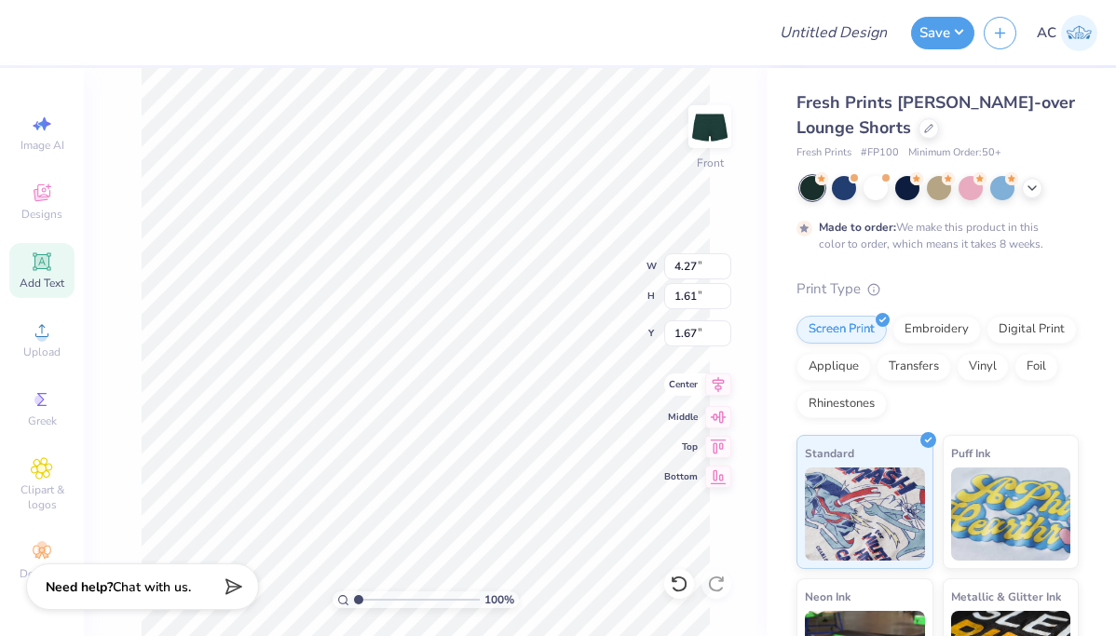
click at [721, 392] on icon at bounding box center [718, 384] width 26 height 22
click at [723, 423] on icon at bounding box center [718, 414] width 26 height 22
click at [721, 441] on icon at bounding box center [718, 444] width 26 height 22
type input "1.67"
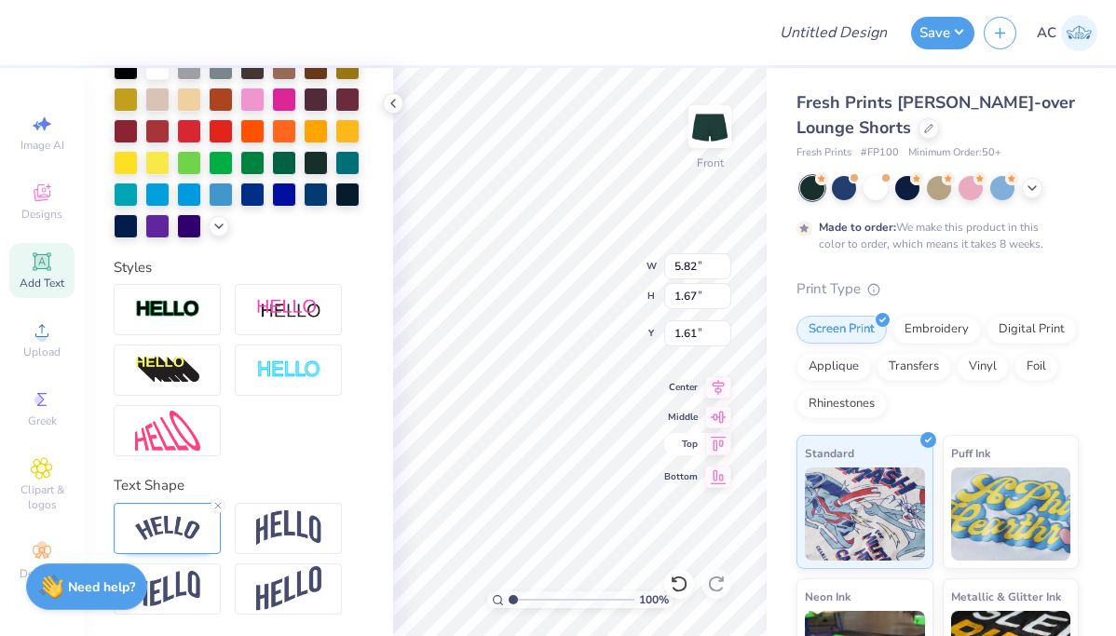
click at [715, 442] on icon at bounding box center [718, 444] width 26 height 22
type input "0.50"
type input "4.27"
type input "1.61"
click at [721, 440] on icon at bounding box center [719, 443] width 16 height 14
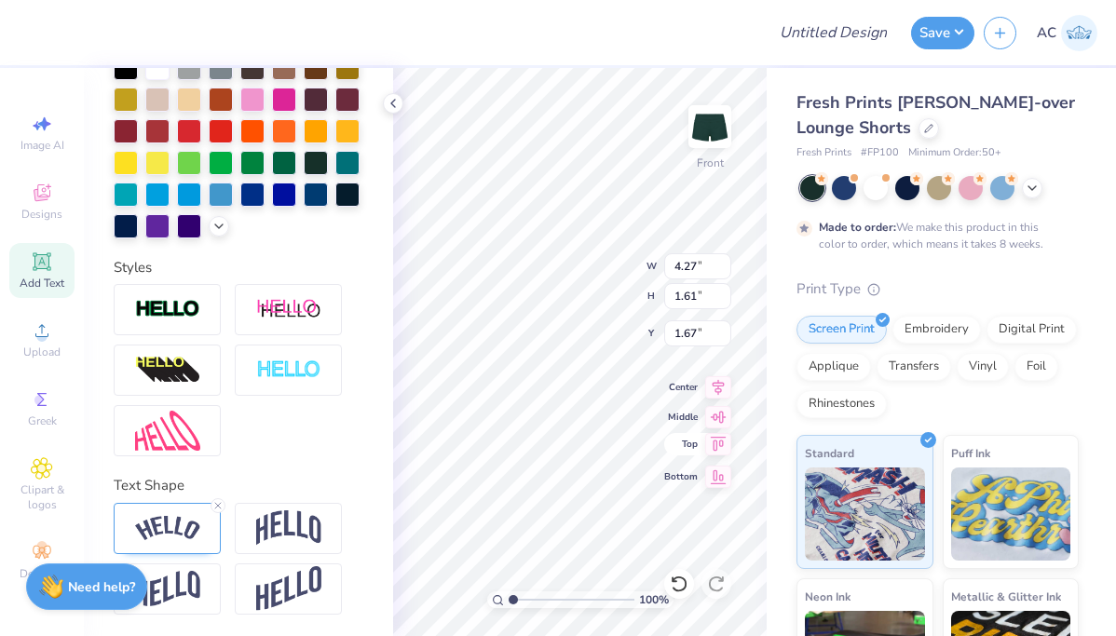
type input "0.50"
click at [386, 101] on icon at bounding box center [393, 103] width 15 height 15
click at [329, 293] on div at bounding box center [288, 309] width 107 height 51
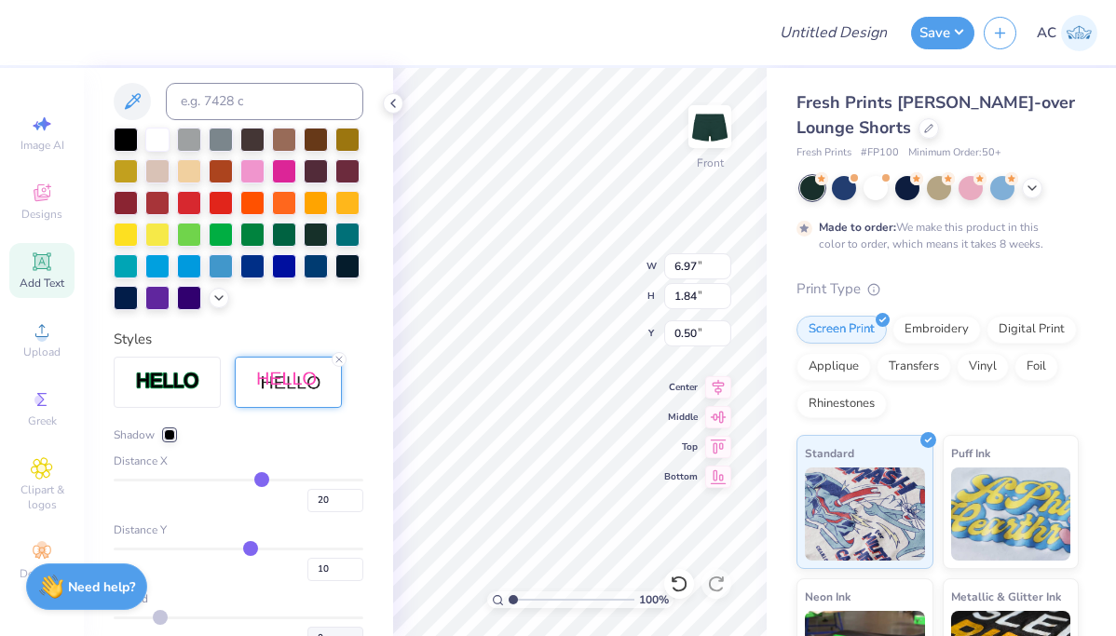
type input "6.97"
type input "1.84"
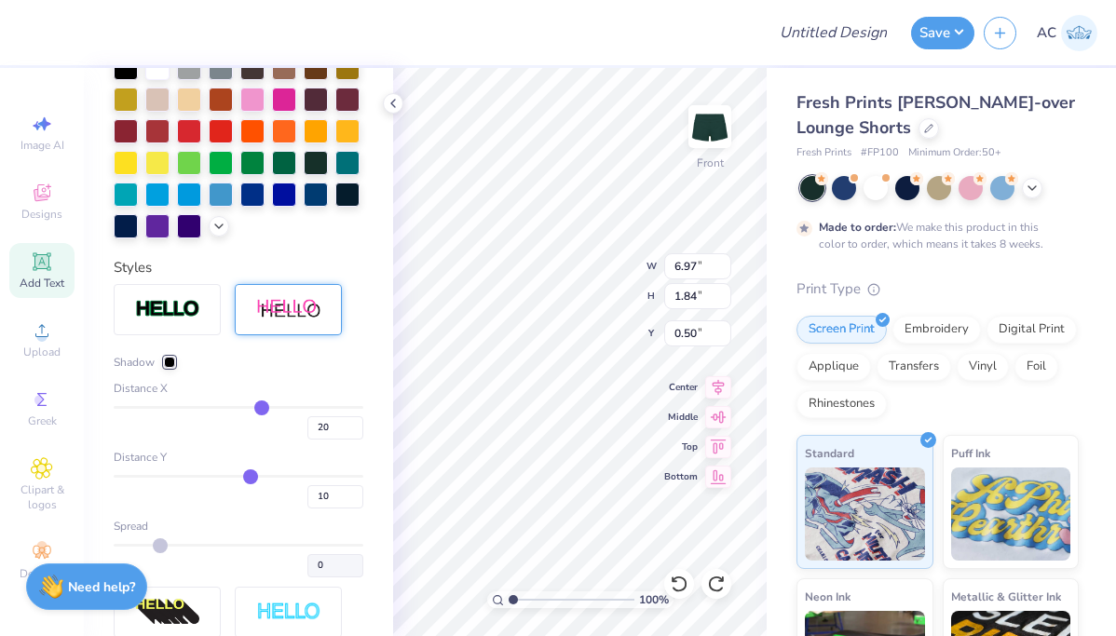
type input "5.82"
type input "1.67"
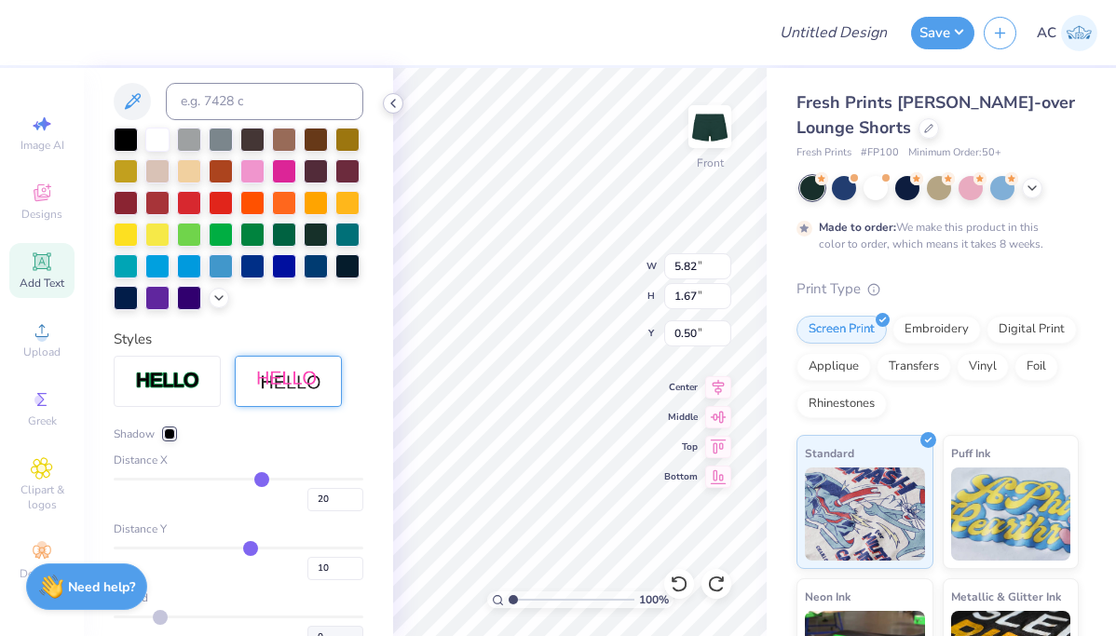
click at [396, 102] on icon at bounding box center [393, 103] width 15 height 15
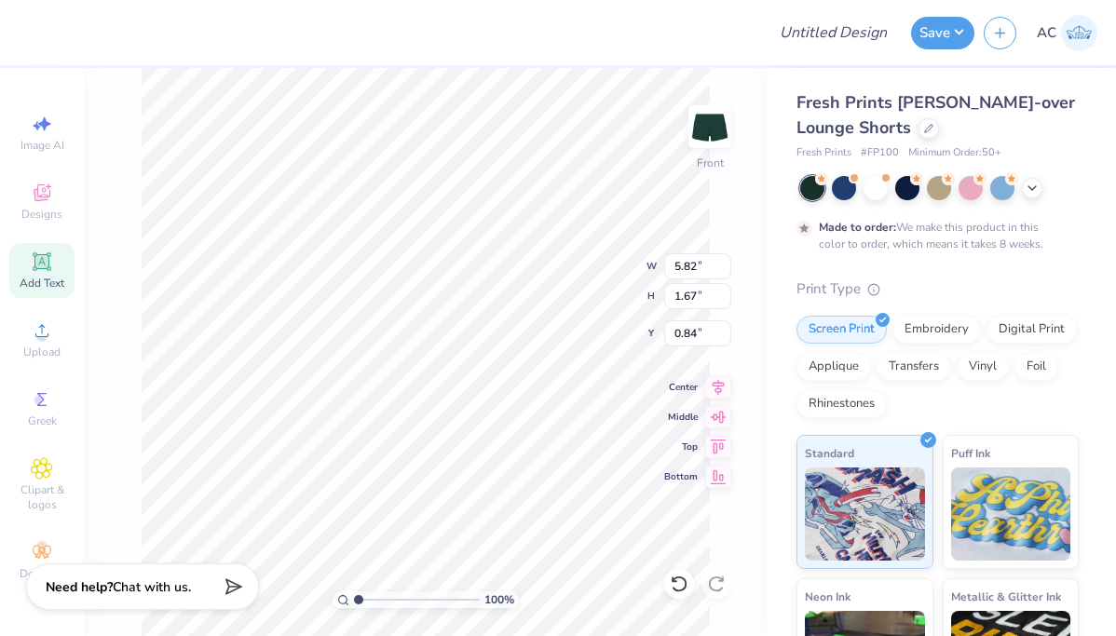
type input "0.84"
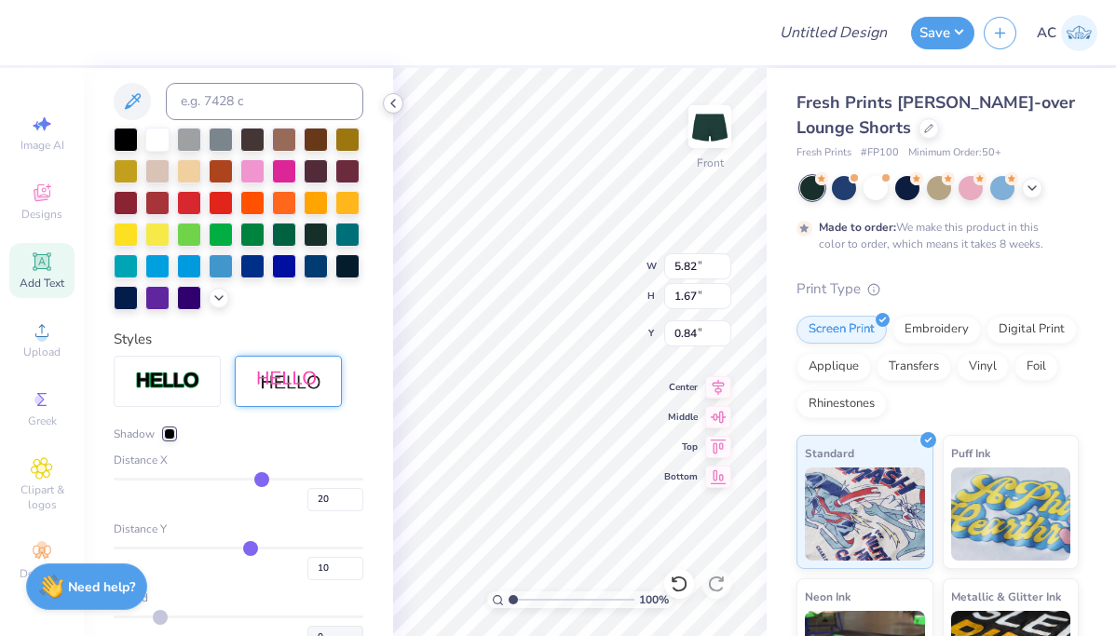
type input "4.27"
type input "1.61"
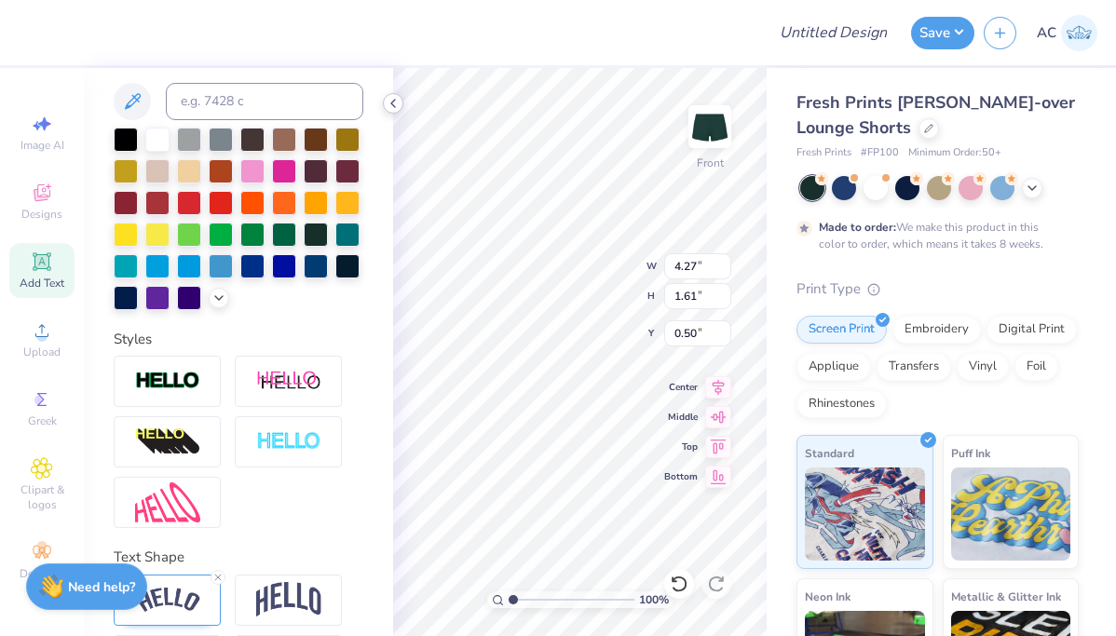
type input "0.90"
click at [395, 102] on icon at bounding box center [393, 103] width 15 height 15
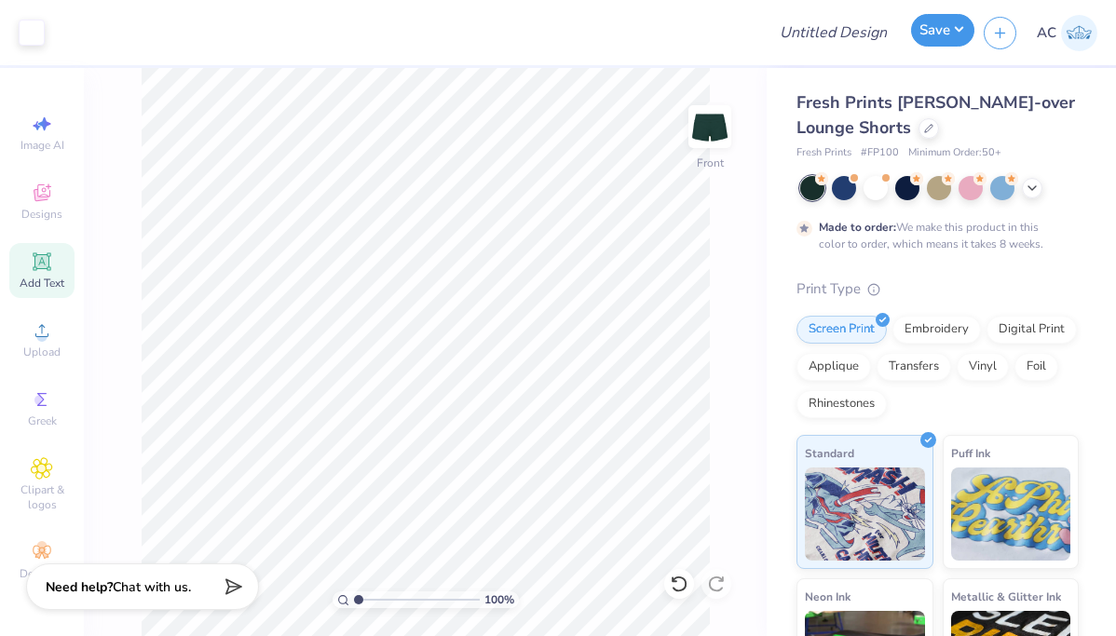
click at [948, 35] on button "Save" at bounding box center [942, 30] width 63 height 33
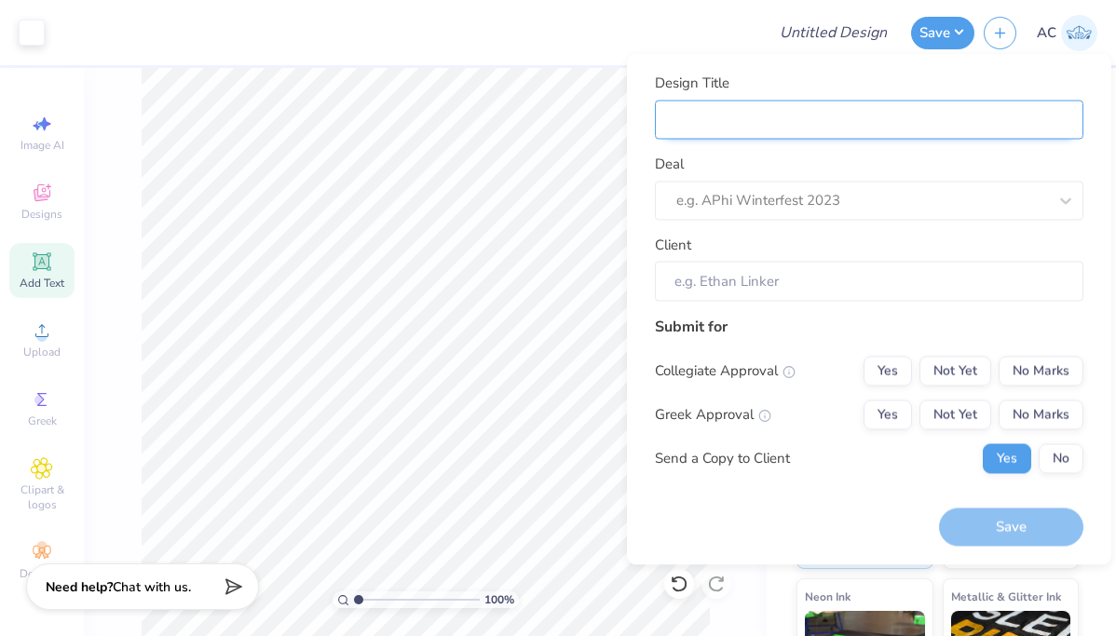
click at [899, 115] on input "Design Title" at bounding box center [869, 120] width 428 height 40
type input "A"
type input "AX"
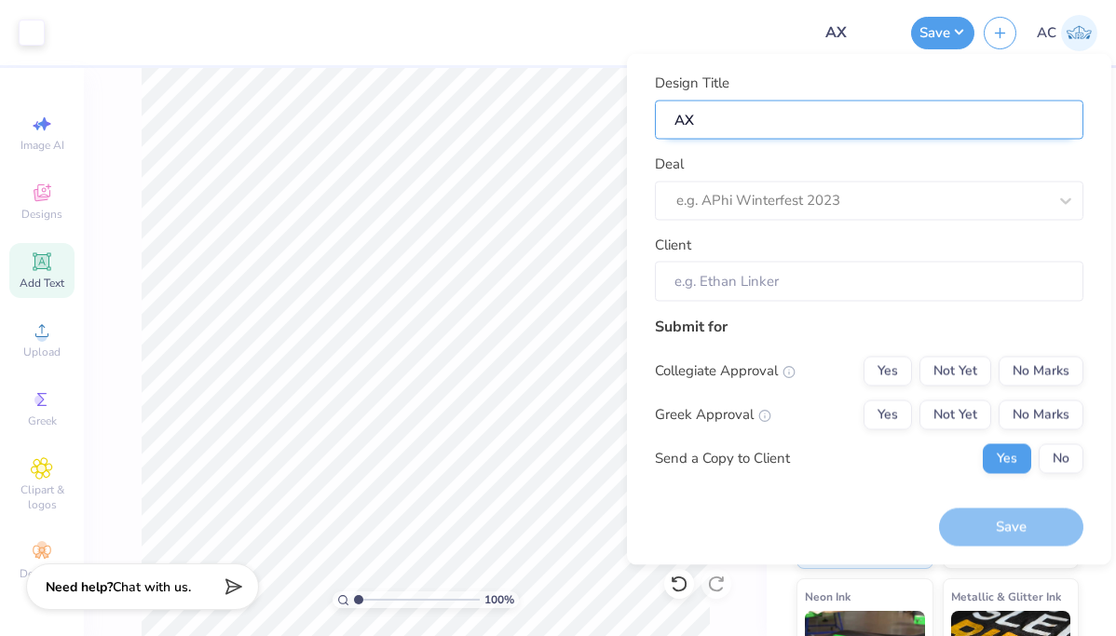
type input "AXO"
type input "AXO b"
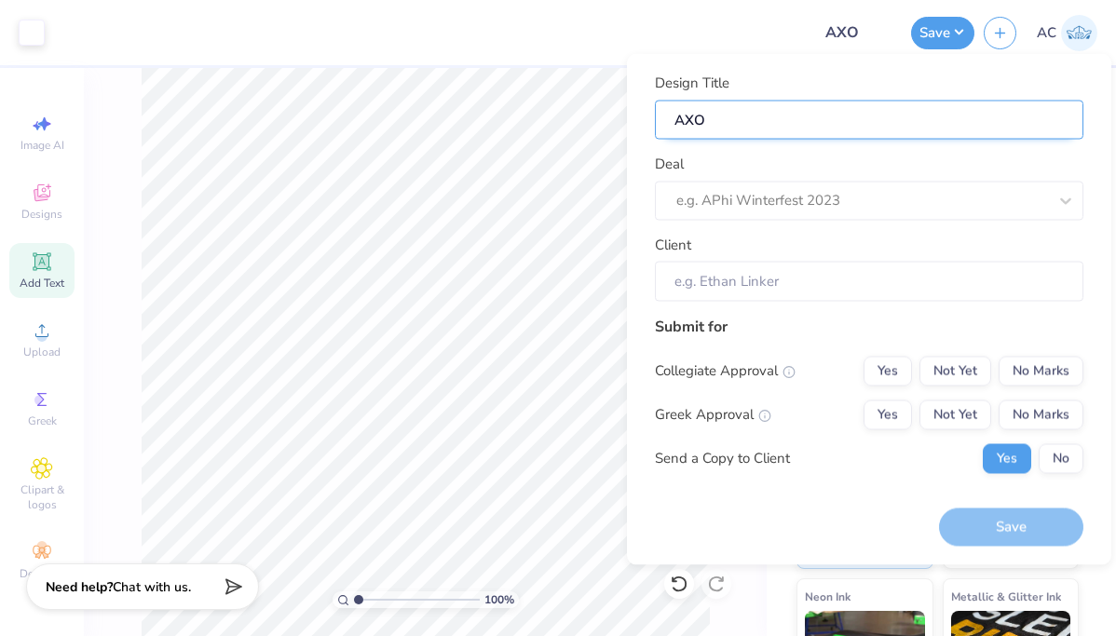
type input "AXO b"
type input "AXO bi"
type input "AXO bid"
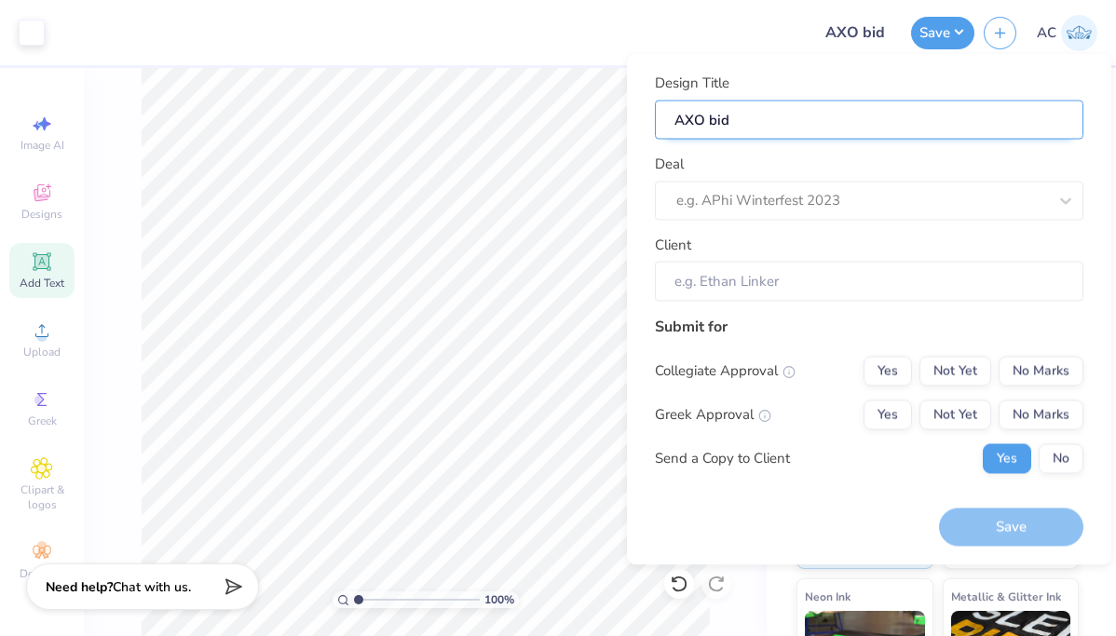
type input "AXO bid"
type input "AXO bid n"
type input "AXO bid ni"
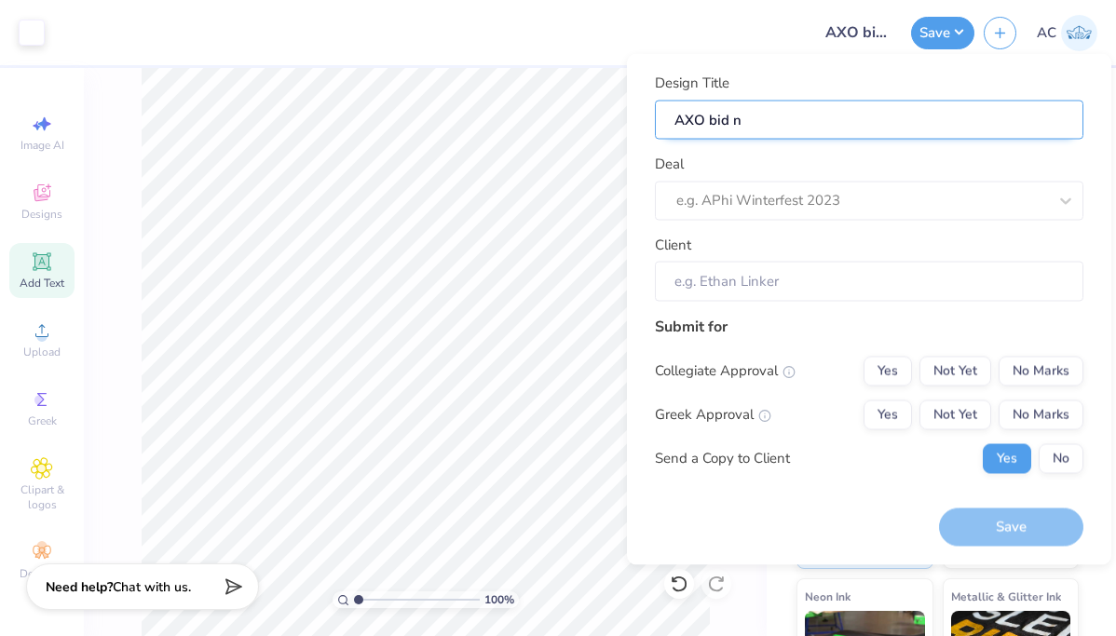
type input "AXO bid ni"
type input "AXO bid nig"
type input "AXO bid nigh"
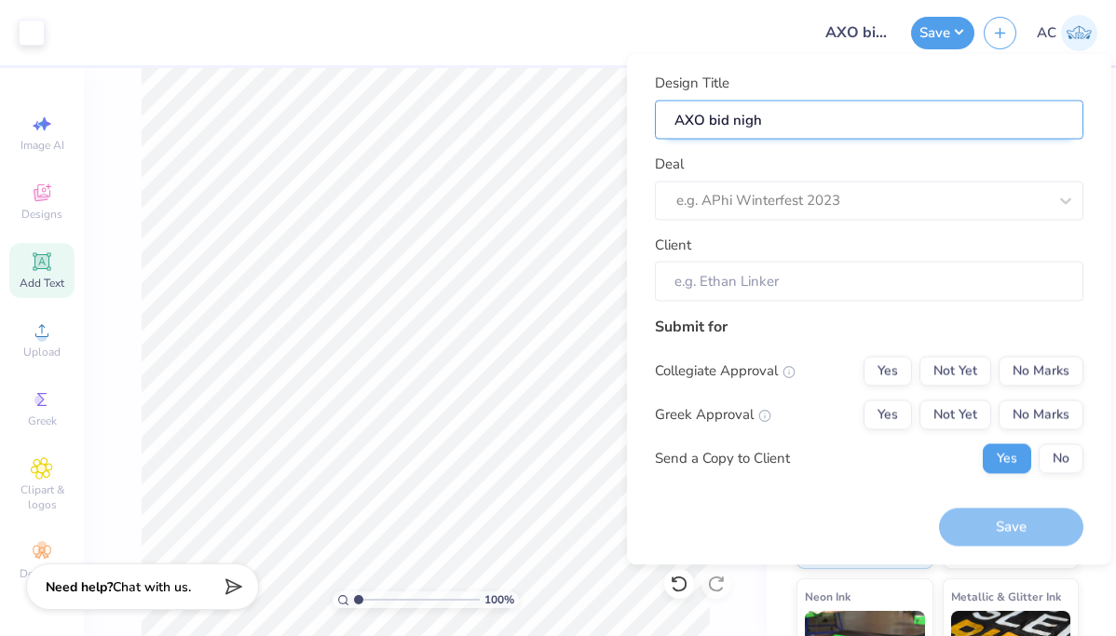
type input "AXO bid night"
type input "AXO bid night m"
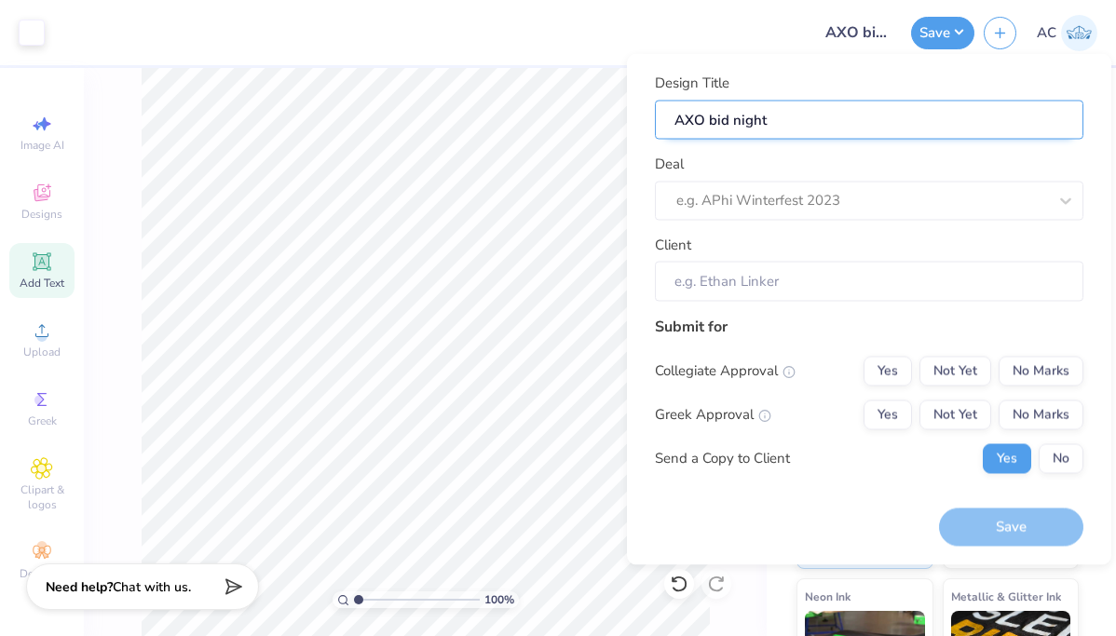
type input "AXO bid night m"
type input "AXO bid night me"
type input "AXO bid night mer"
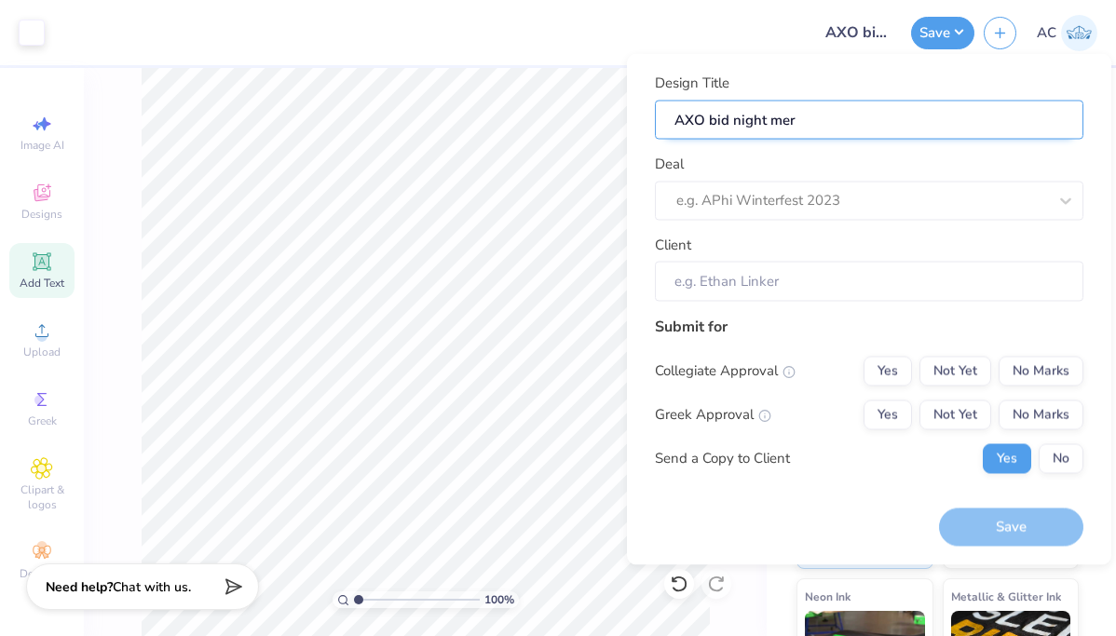
type input "AXO bid night merc"
type input "AXO bid night merch"
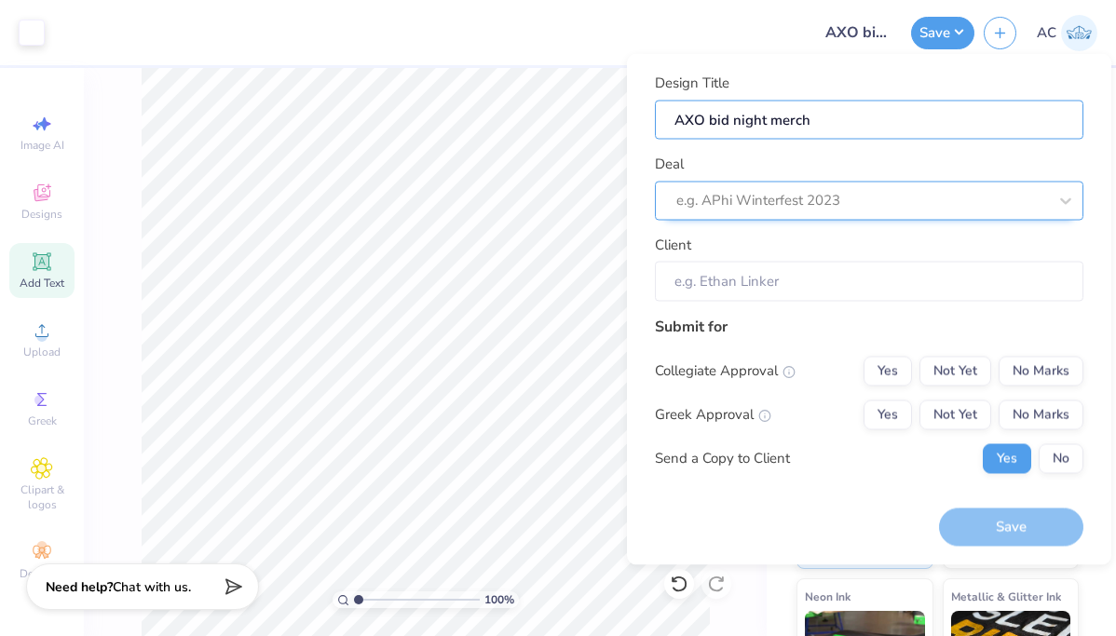
type input "AXO bid night merch"
click at [957, 190] on div at bounding box center [861, 200] width 371 height 25
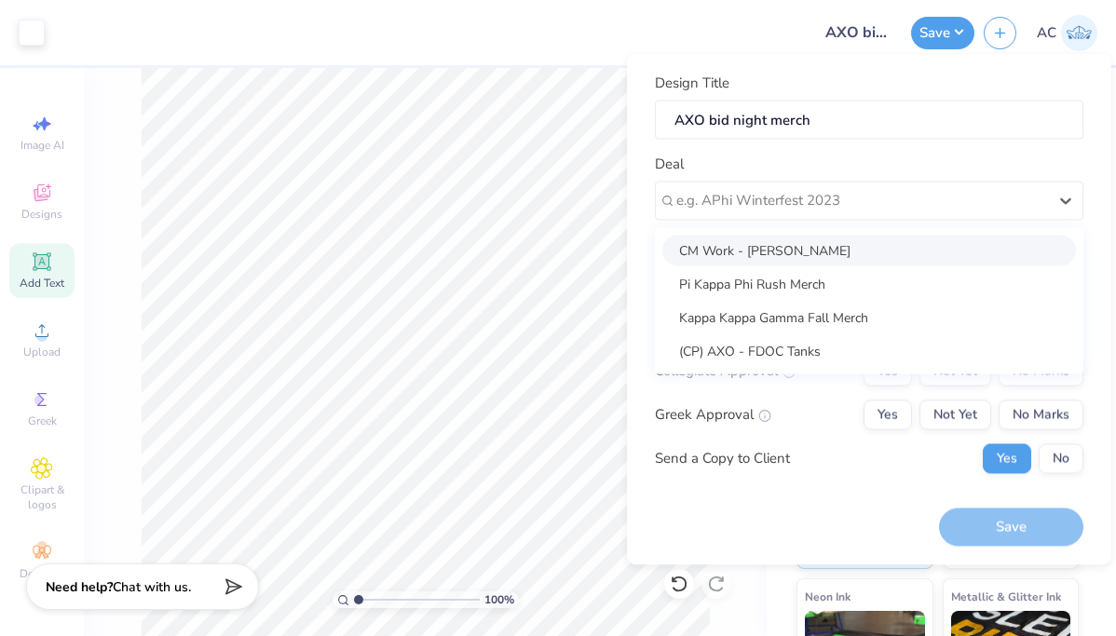
click at [883, 249] on div "CM Work - Ava Celentano" at bounding box center [869, 250] width 414 height 31
type input "Campus Manager"
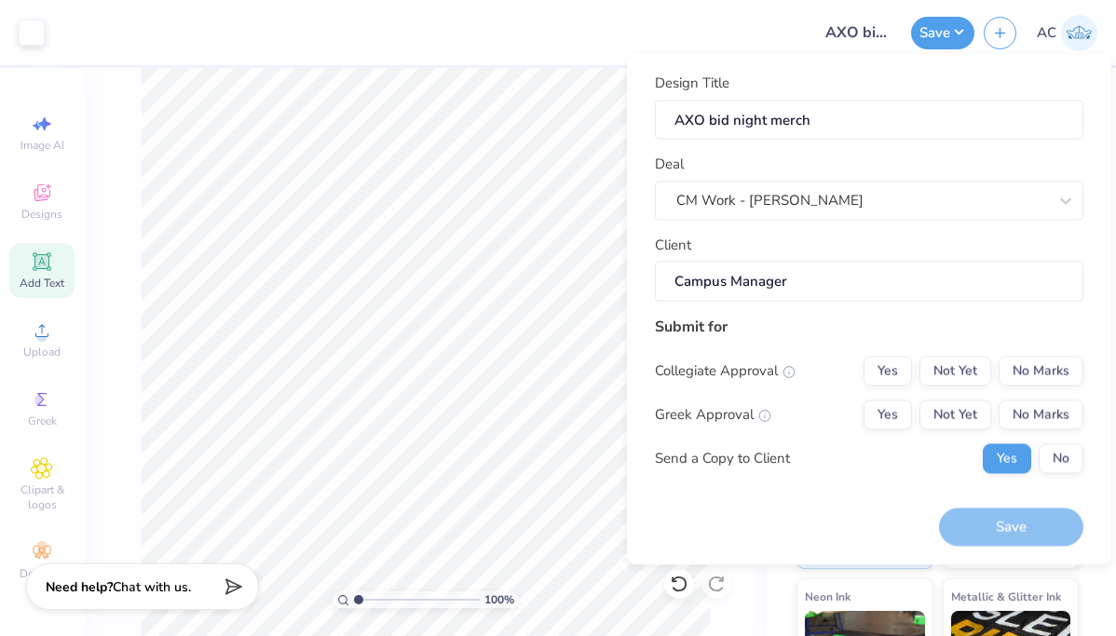
click at [874, 273] on input "Campus Manager" at bounding box center [869, 282] width 428 height 40
click at [825, 276] on input "Campus Manager" at bounding box center [869, 282] width 428 height 40
click at [1023, 370] on button "No Marks" at bounding box center [1040, 371] width 85 height 30
click at [882, 419] on button "Yes" at bounding box center [887, 415] width 48 height 30
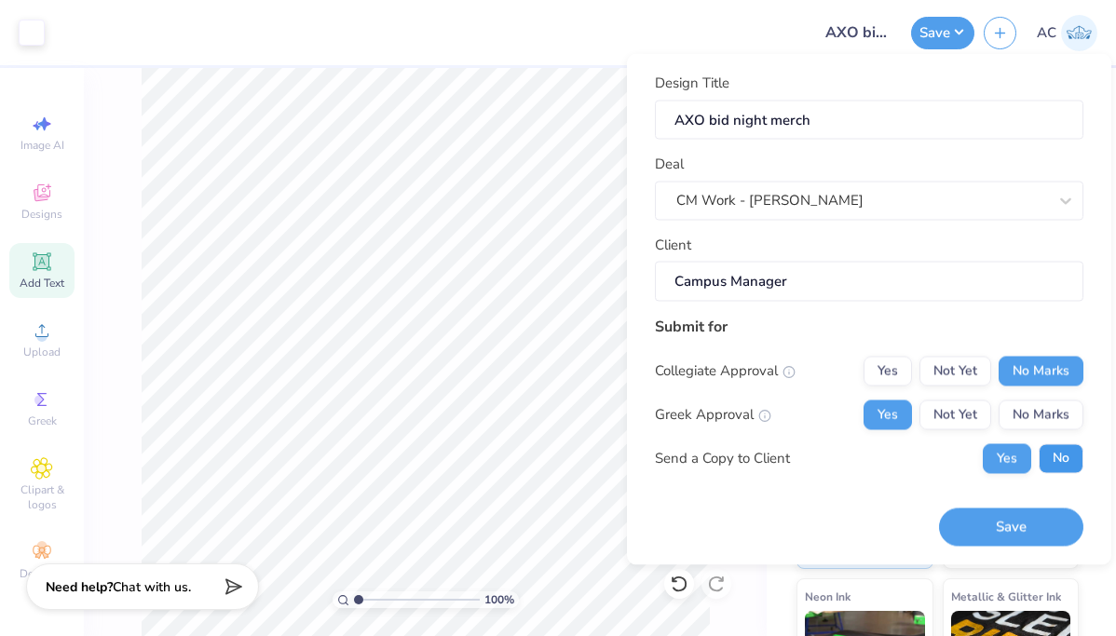
click at [1070, 464] on button "No" at bounding box center [1061, 458] width 45 height 30
click at [1022, 528] on button "Save" at bounding box center [1011, 528] width 144 height 38
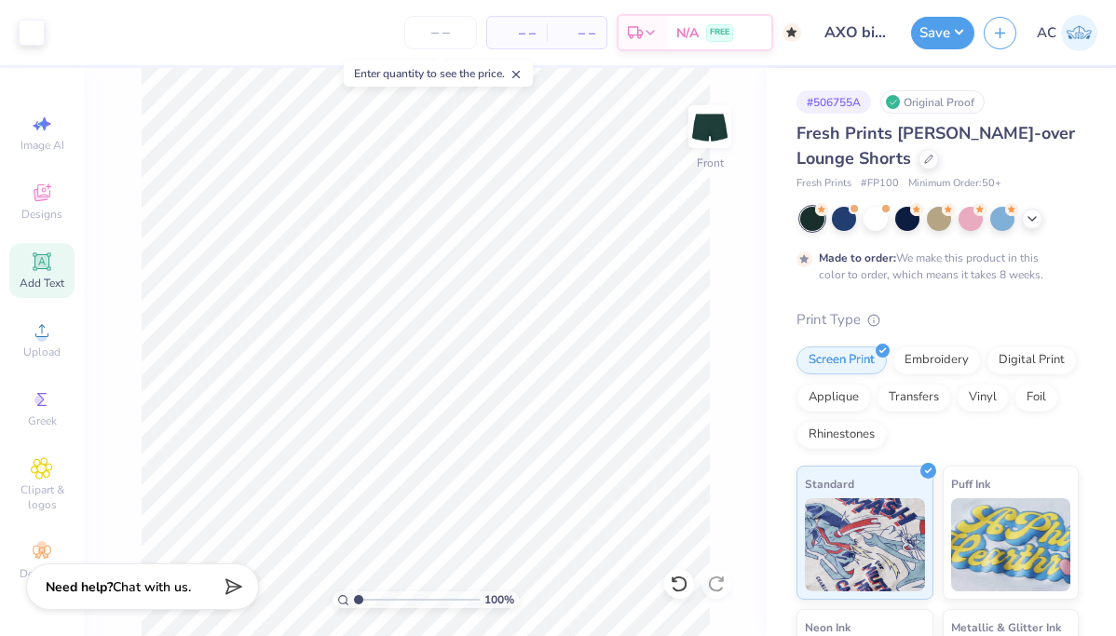
click at [518, 75] on line at bounding box center [516, 75] width 7 height 7
click at [520, 33] on span "– –" at bounding box center [516, 33] width 37 height 20
click at [422, 38] on input "number" at bounding box center [440, 33] width 73 height 34
click at [512, 33] on span "N/A" at bounding box center [516, 33] width 37 height 20
click at [404, 33] on input "50" at bounding box center [368, 33] width 73 height 34
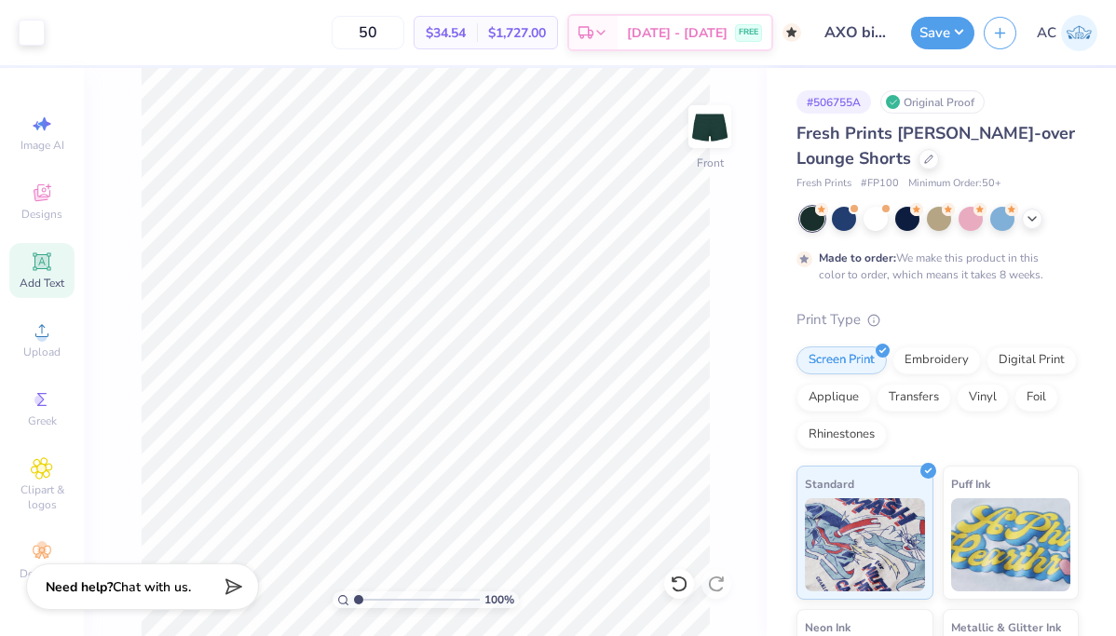
type input "5"
click at [378, 33] on input "200" at bounding box center [368, 33] width 73 height 34
type input "200"
click at [618, 36] on div "Est. Delivery" at bounding box center [593, 36] width 48 height 34
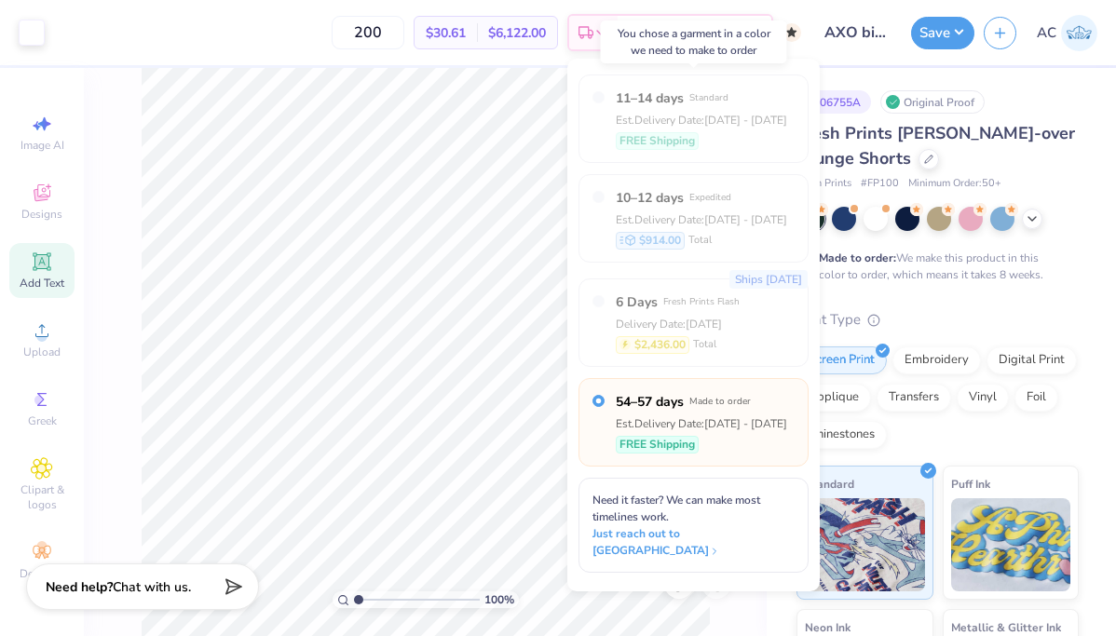
click at [719, 129] on div "11–14 days Standard Est. Delivery Date: Aug 23 - 26 FREE Shipping" at bounding box center [701, 118] width 171 height 61
click at [1052, 148] on div "Fresh Prints [PERSON_NAME]-over Lounge Shorts" at bounding box center [937, 146] width 282 height 50
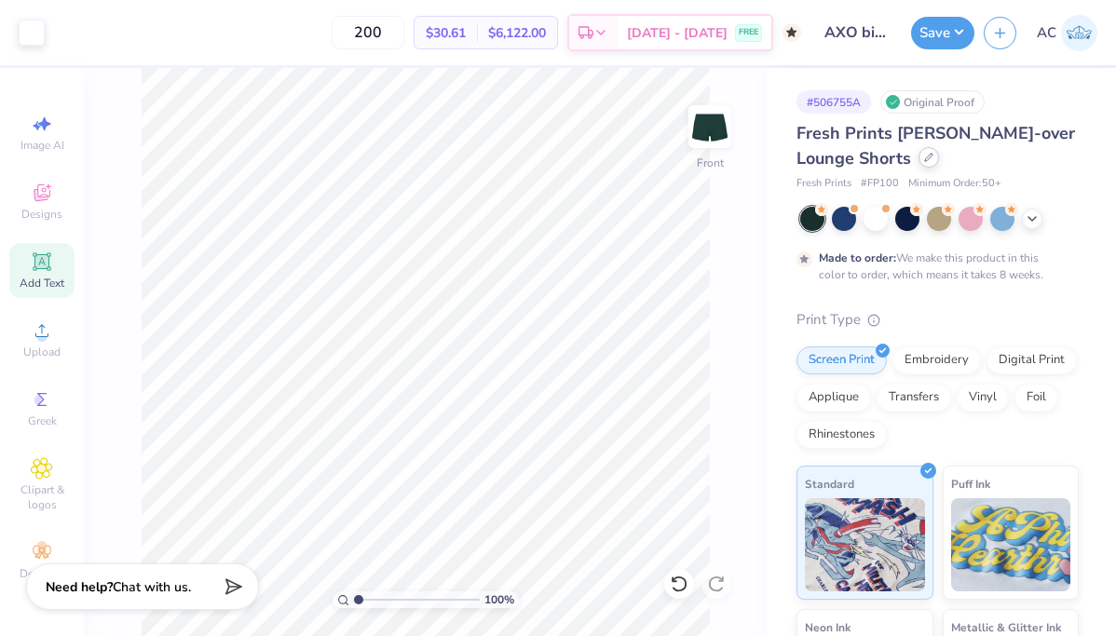
click at [930, 166] on div at bounding box center [928, 157] width 20 height 20
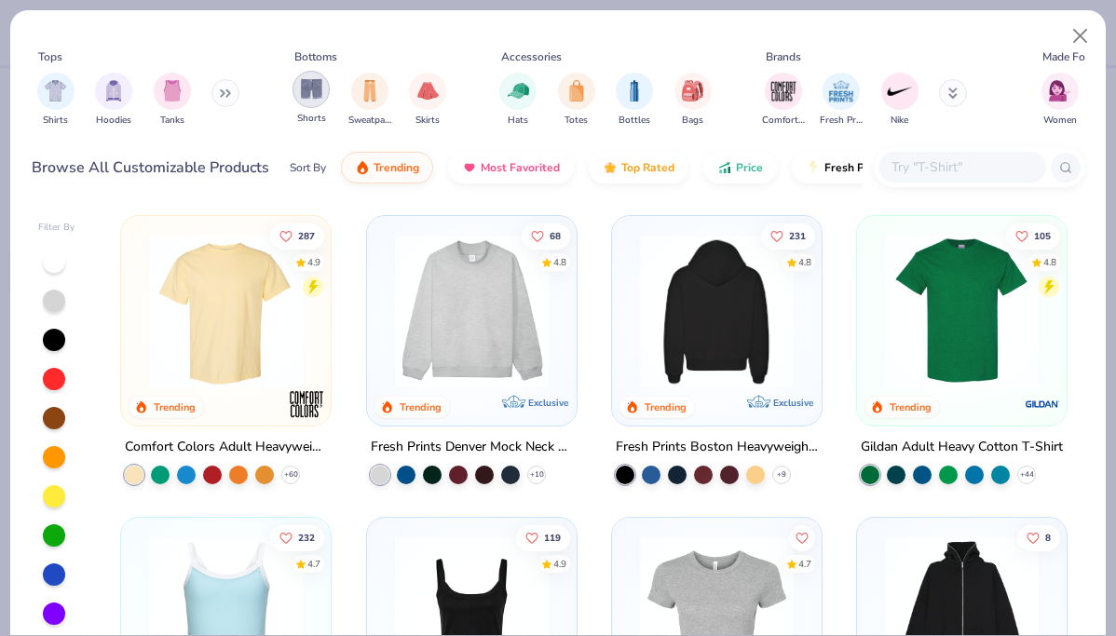
click at [303, 88] on img "filter for Shorts" at bounding box center [311, 88] width 21 height 21
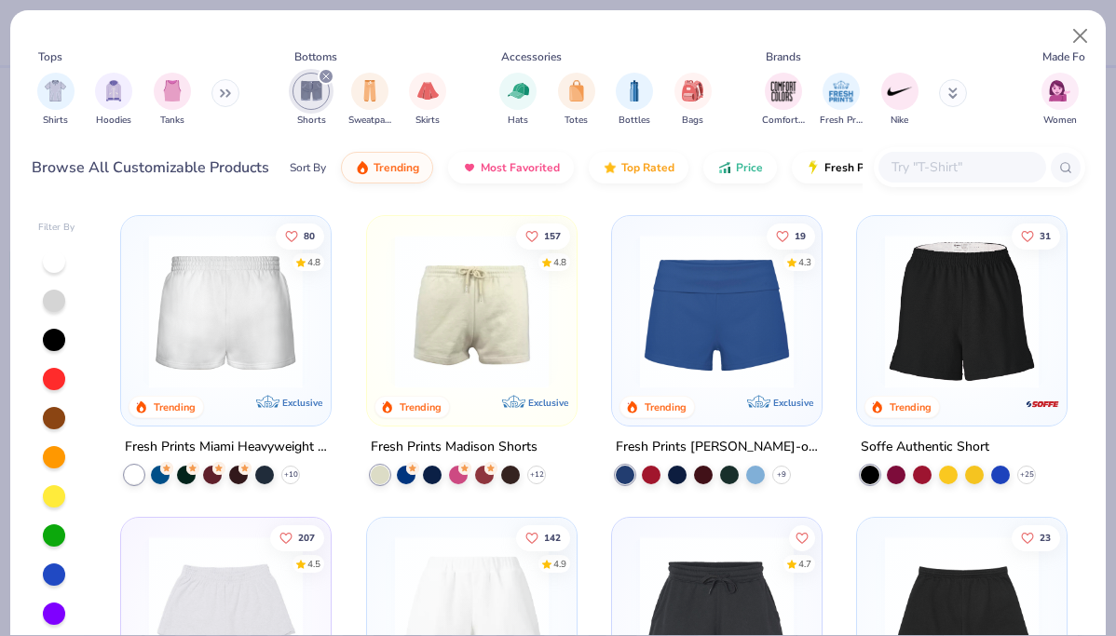
click at [140, 342] on img at bounding box center [53, 312] width 172 height 154
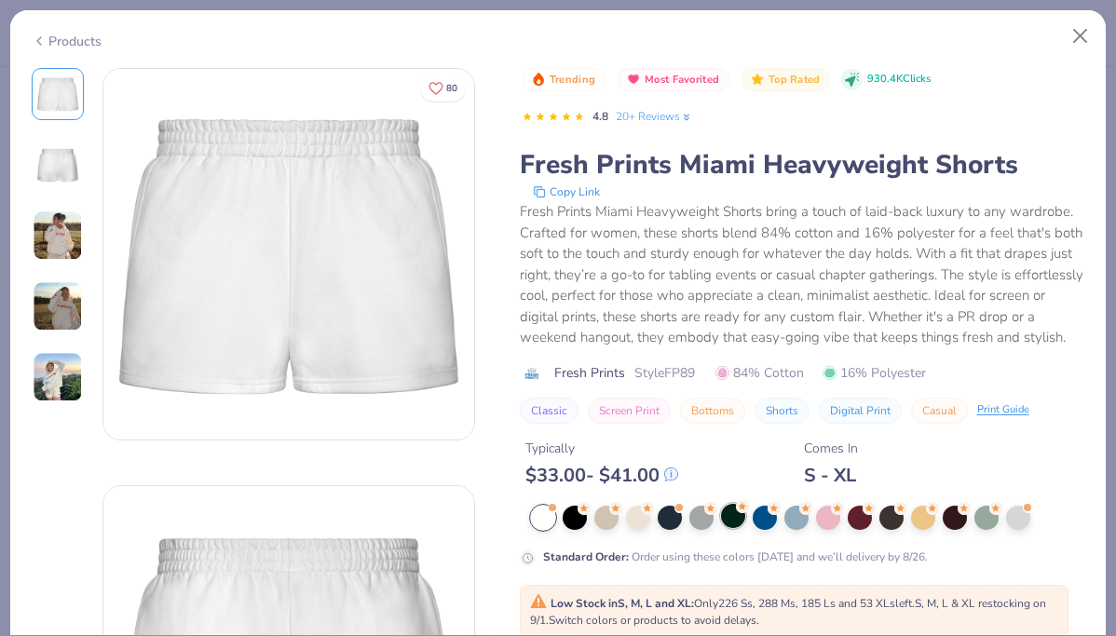
click at [733, 514] on div at bounding box center [733, 516] width 24 height 24
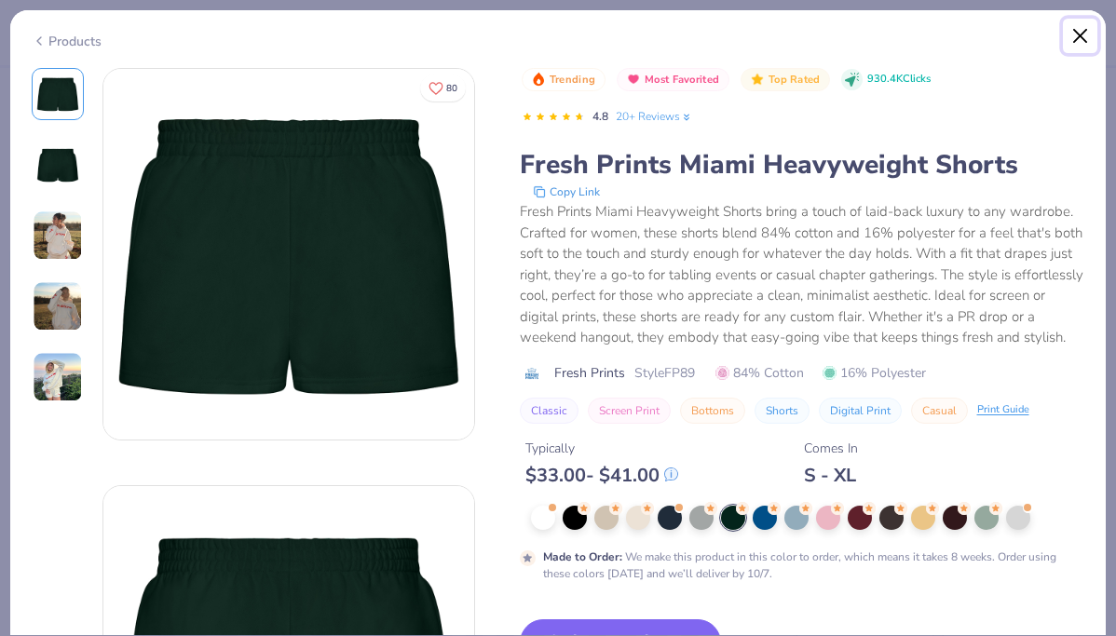
click at [1085, 34] on button "Close" at bounding box center [1080, 36] width 35 height 35
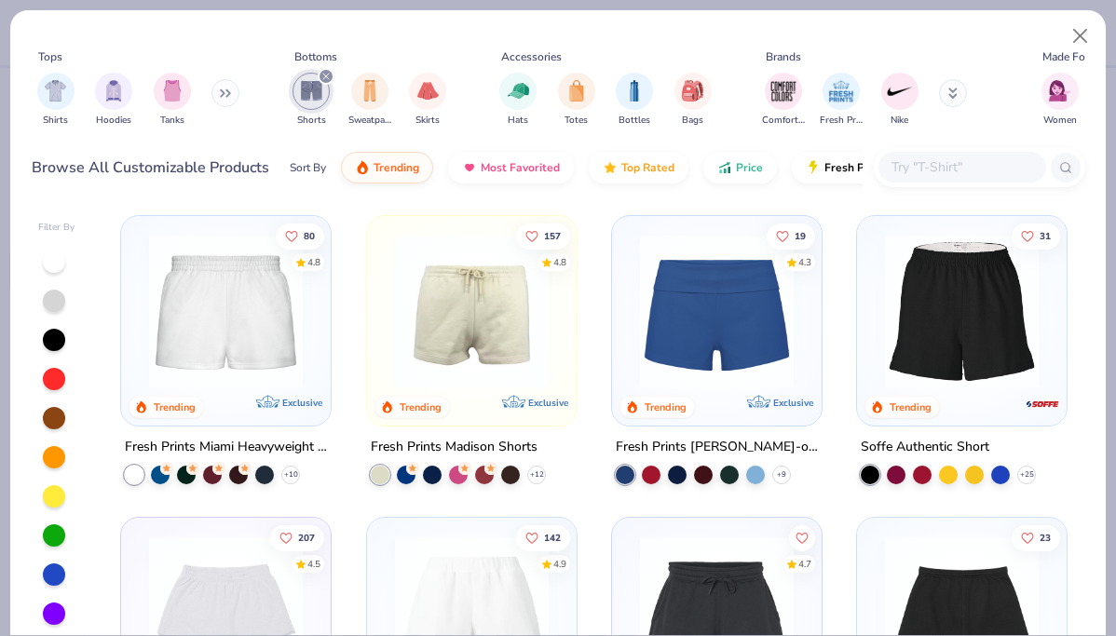
scroll to position [127, 0]
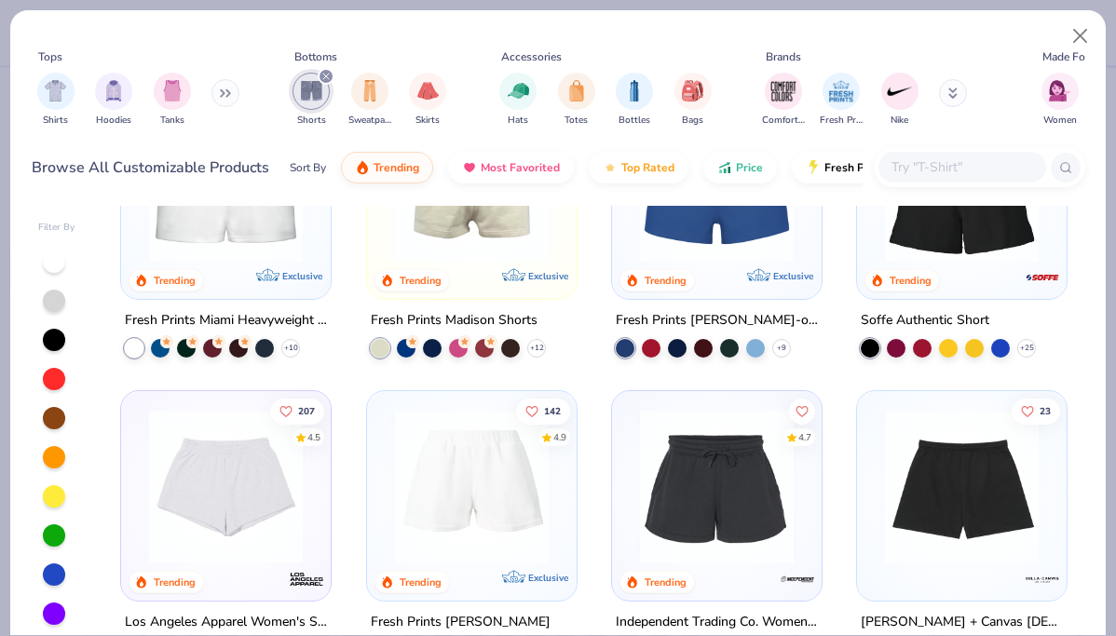
click at [274, 506] on img at bounding box center [226, 487] width 172 height 154
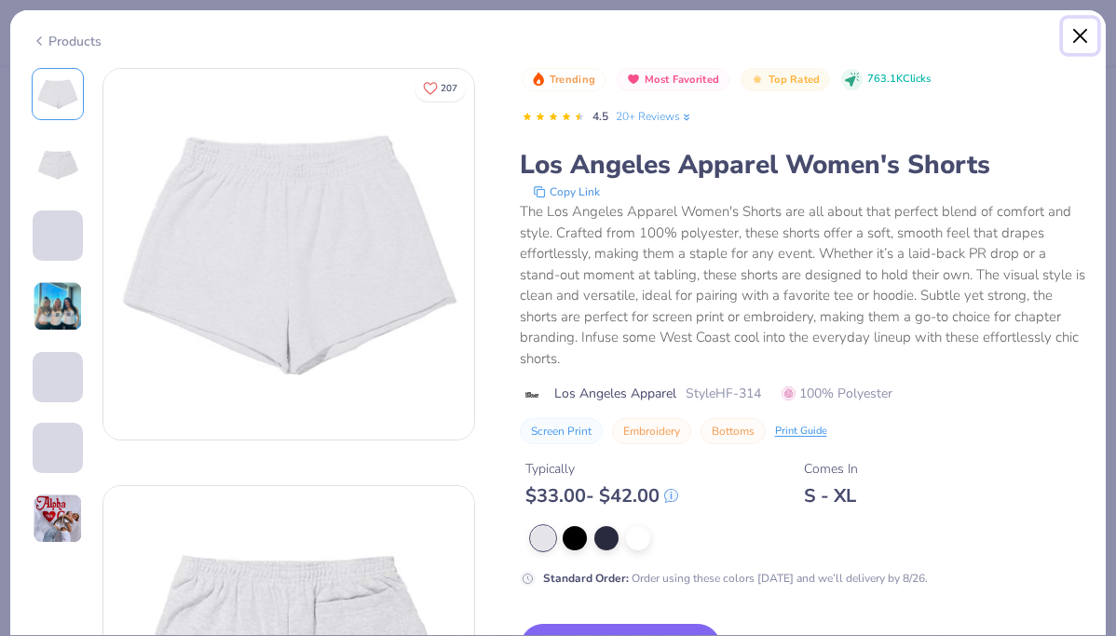
click at [1085, 31] on button "Close" at bounding box center [1080, 36] width 35 height 35
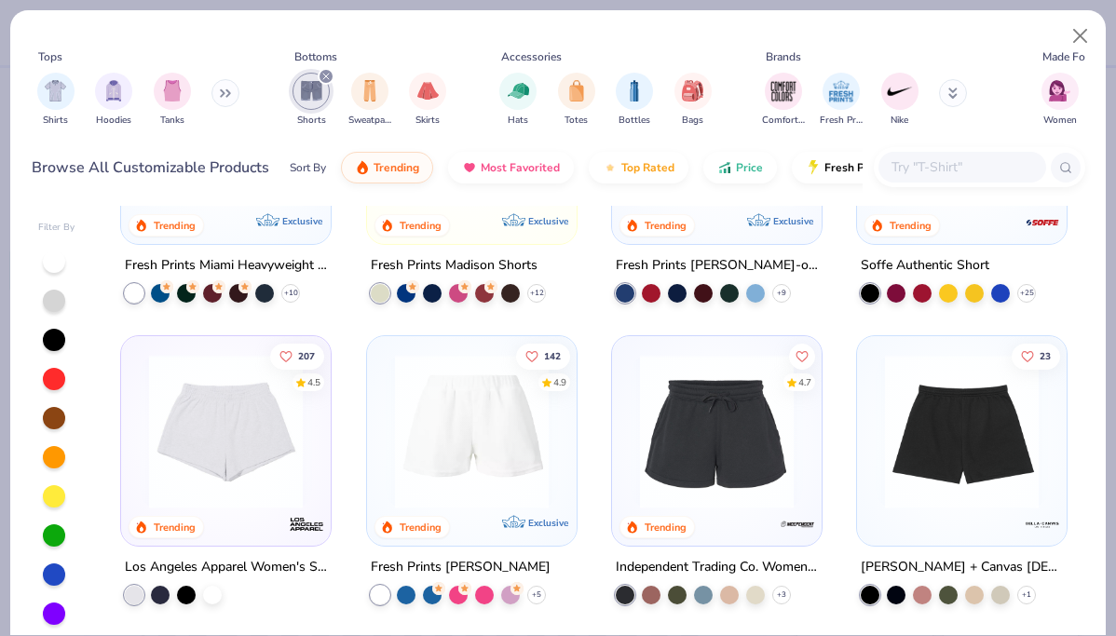
scroll to position [191, 0]
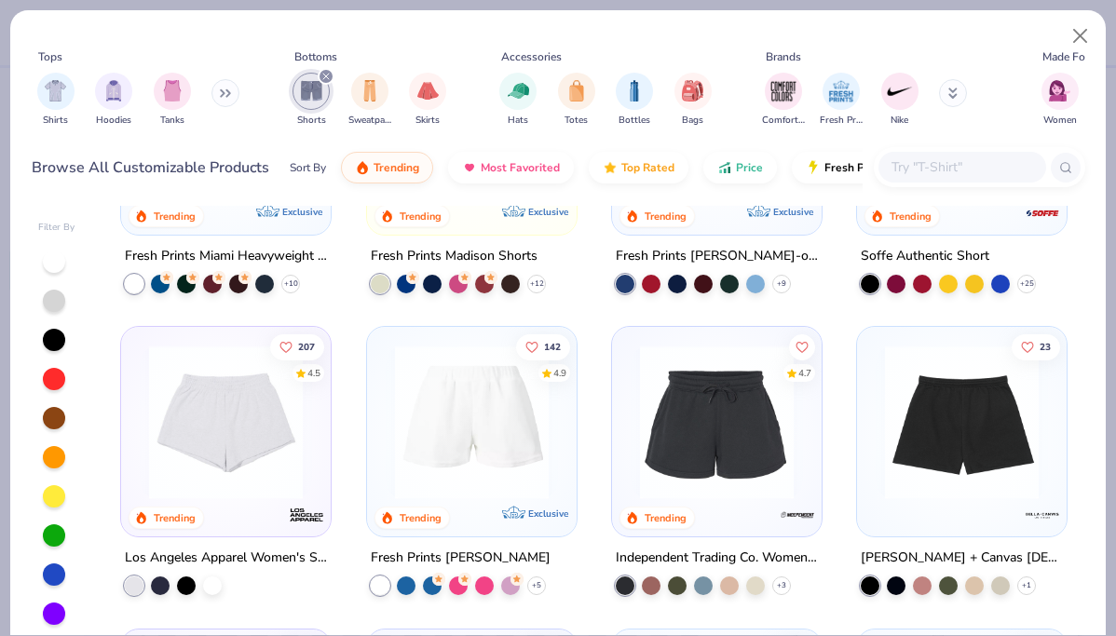
click at [492, 466] on img at bounding box center [472, 423] width 172 height 154
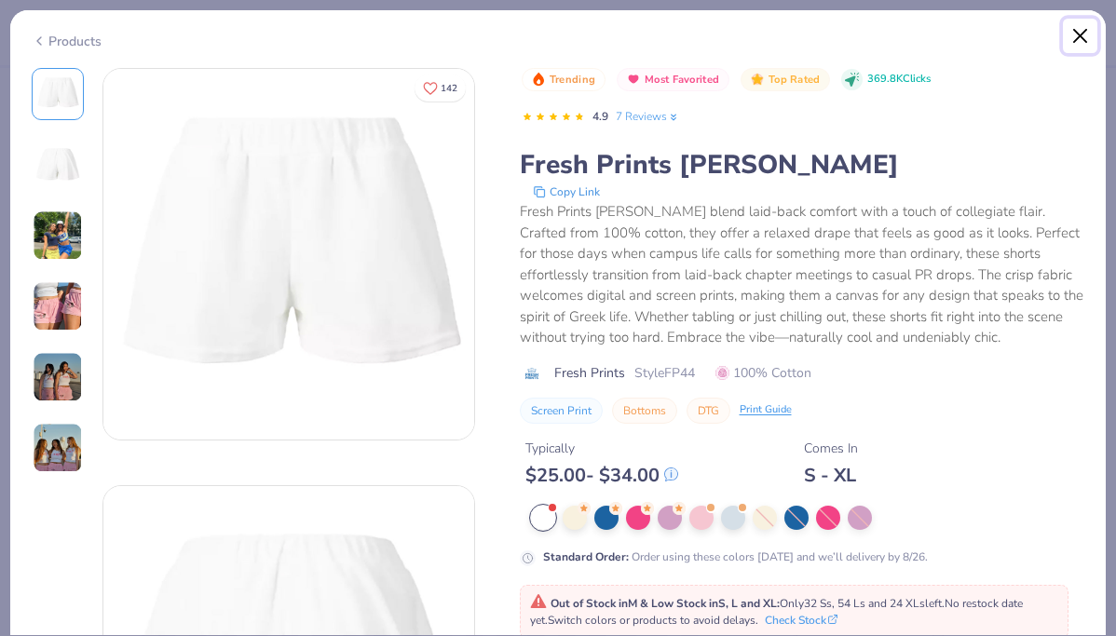
click at [1080, 32] on button "Close" at bounding box center [1080, 36] width 35 height 35
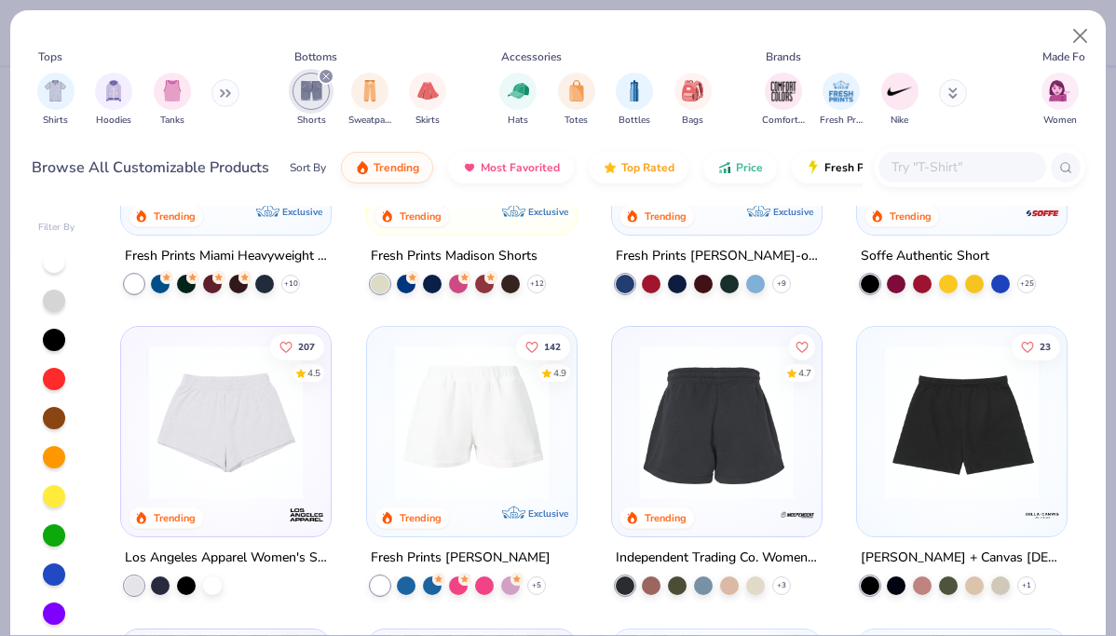
click at [631, 400] on img at bounding box center [544, 423] width 172 height 154
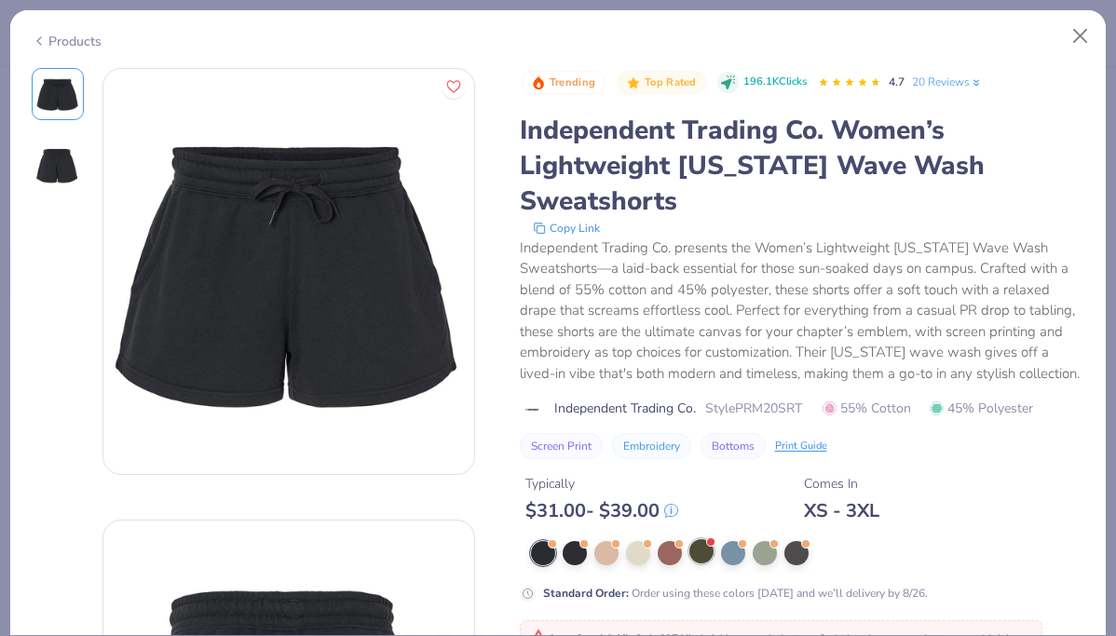
scroll to position [77, 0]
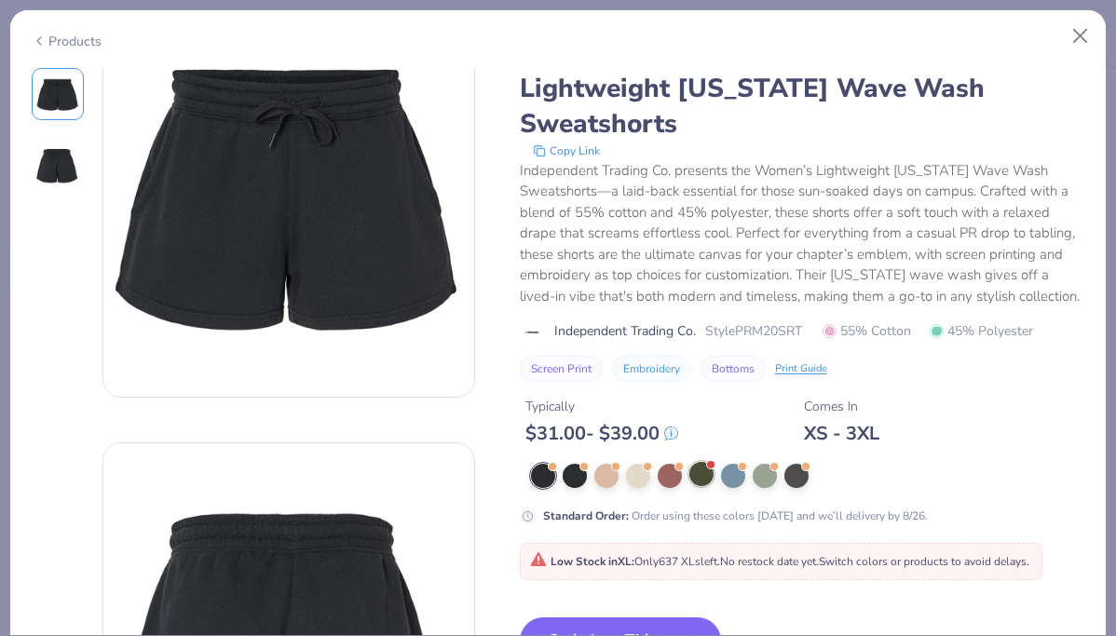
click at [699, 481] on div at bounding box center [701, 474] width 24 height 24
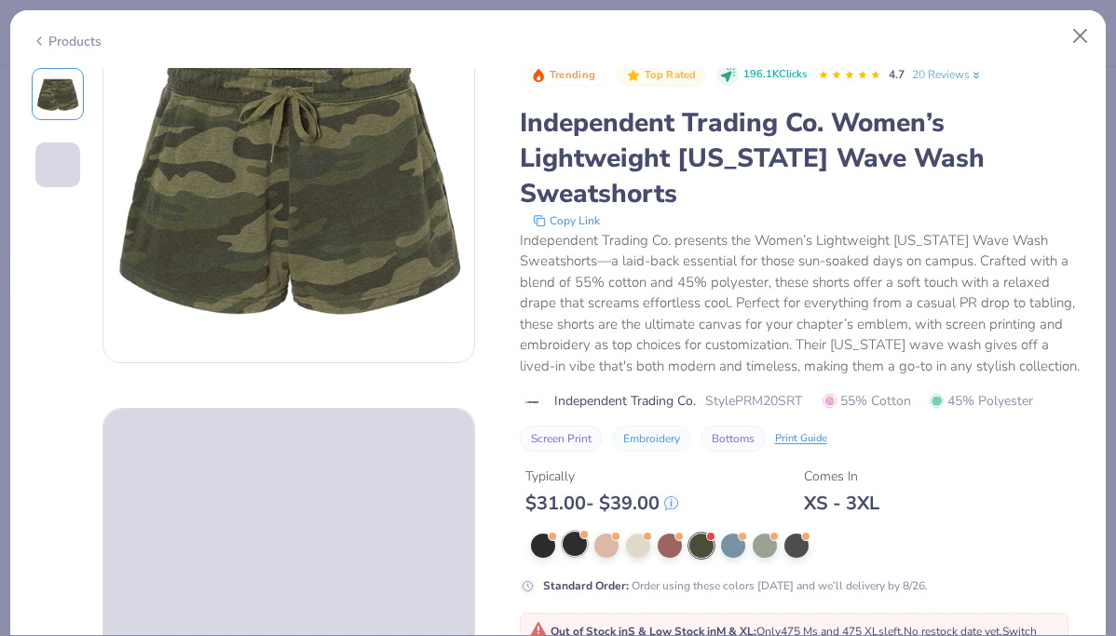
click at [575, 539] on div at bounding box center [575, 544] width 24 height 24
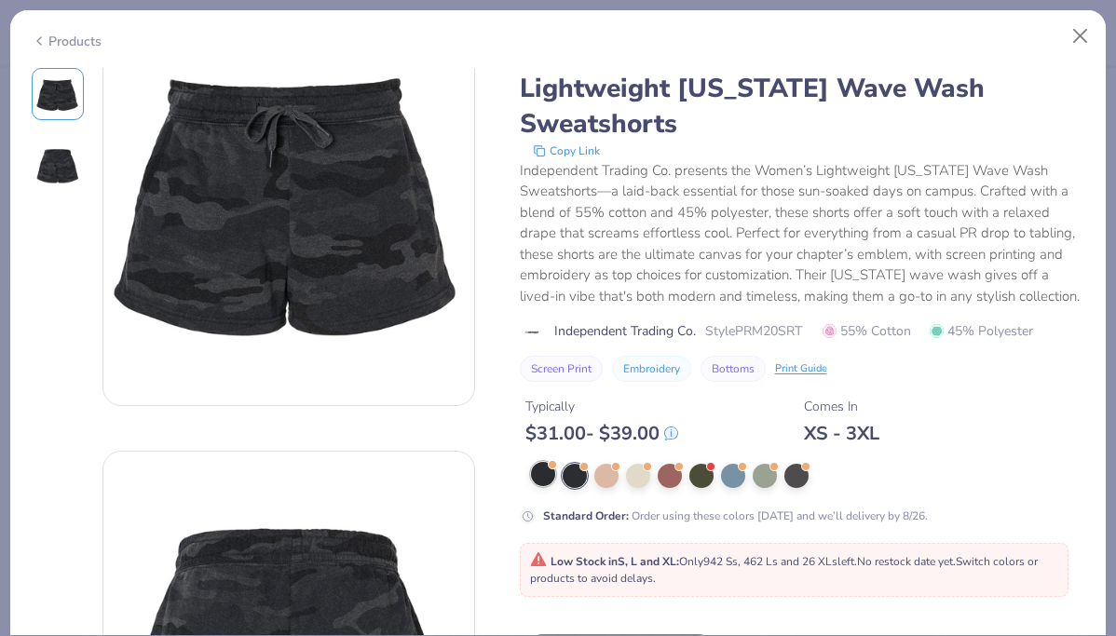
click at [547, 478] on div at bounding box center [543, 474] width 24 height 24
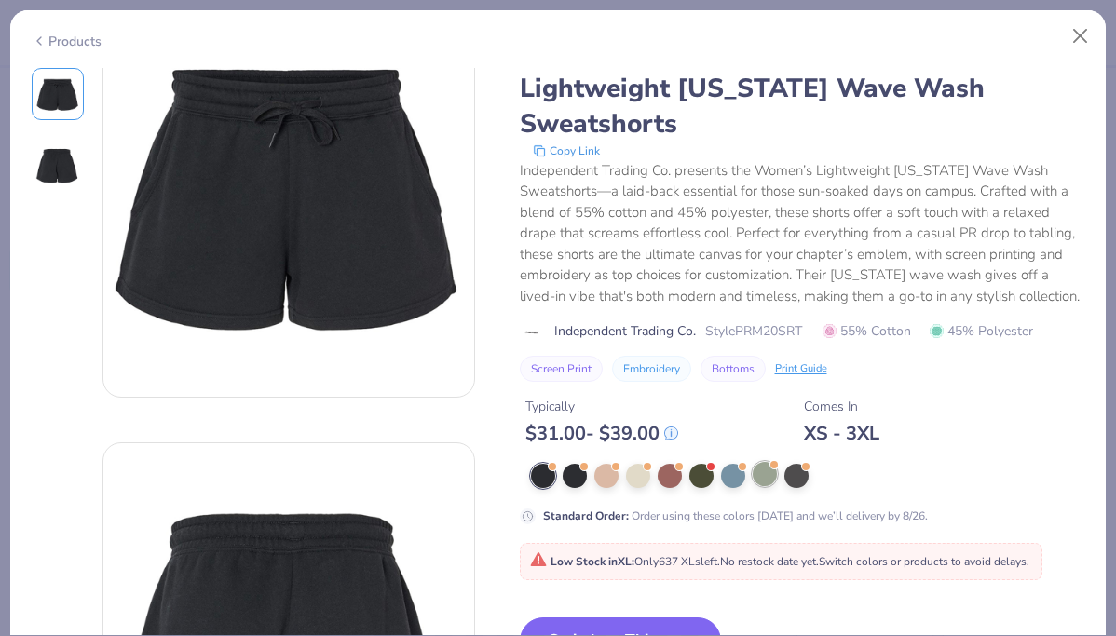
click at [767, 480] on div at bounding box center [765, 474] width 24 height 24
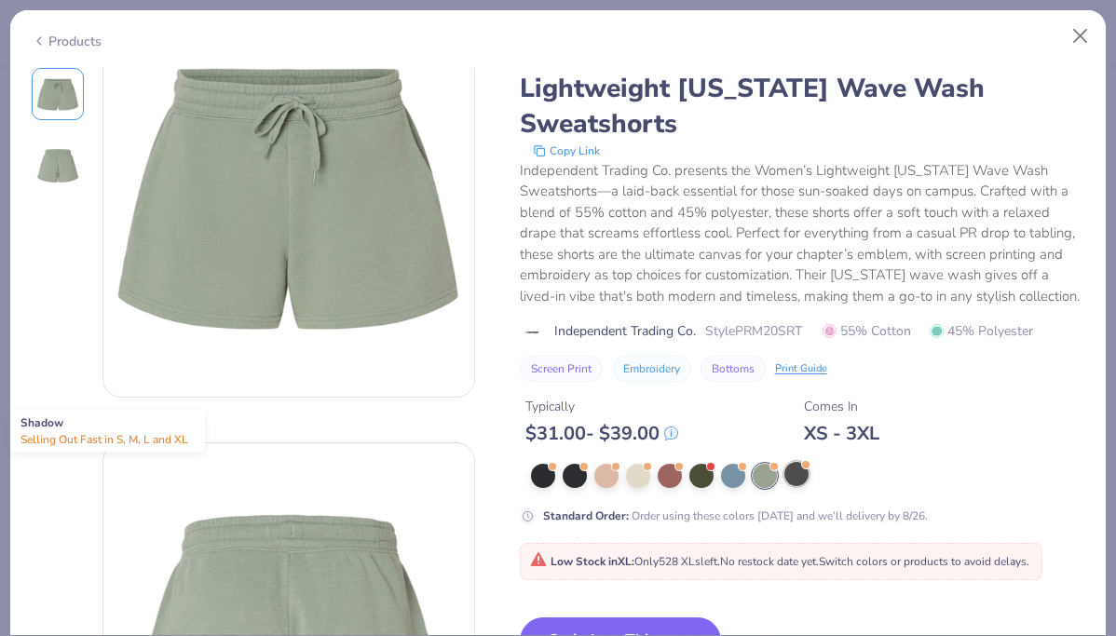
click at [800, 479] on div at bounding box center [796, 474] width 24 height 24
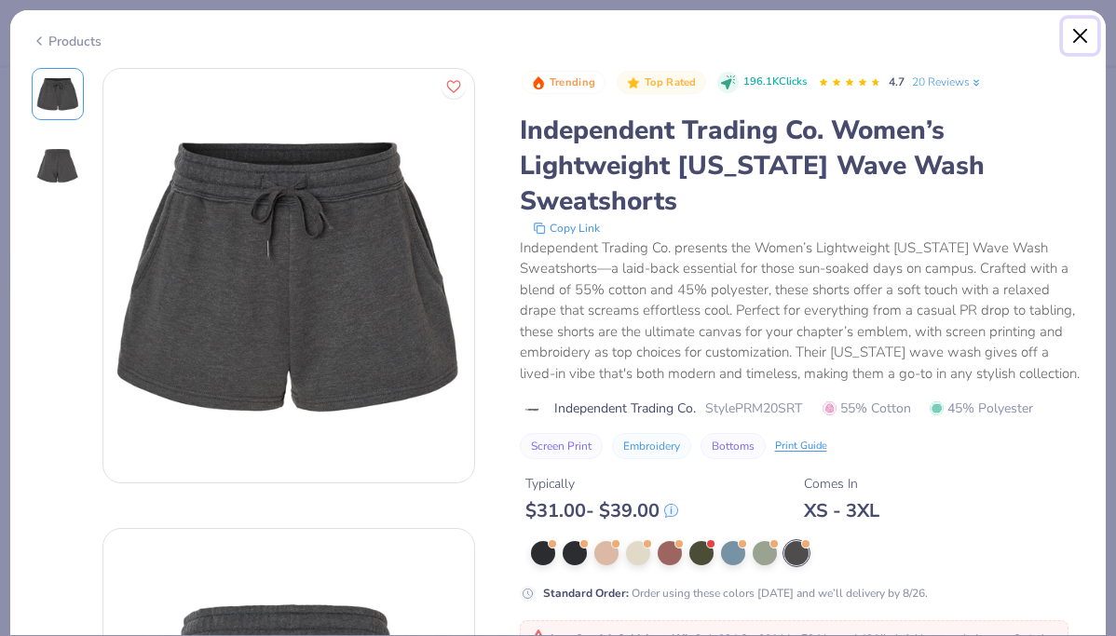
click at [1084, 31] on button "Close" at bounding box center [1080, 36] width 35 height 35
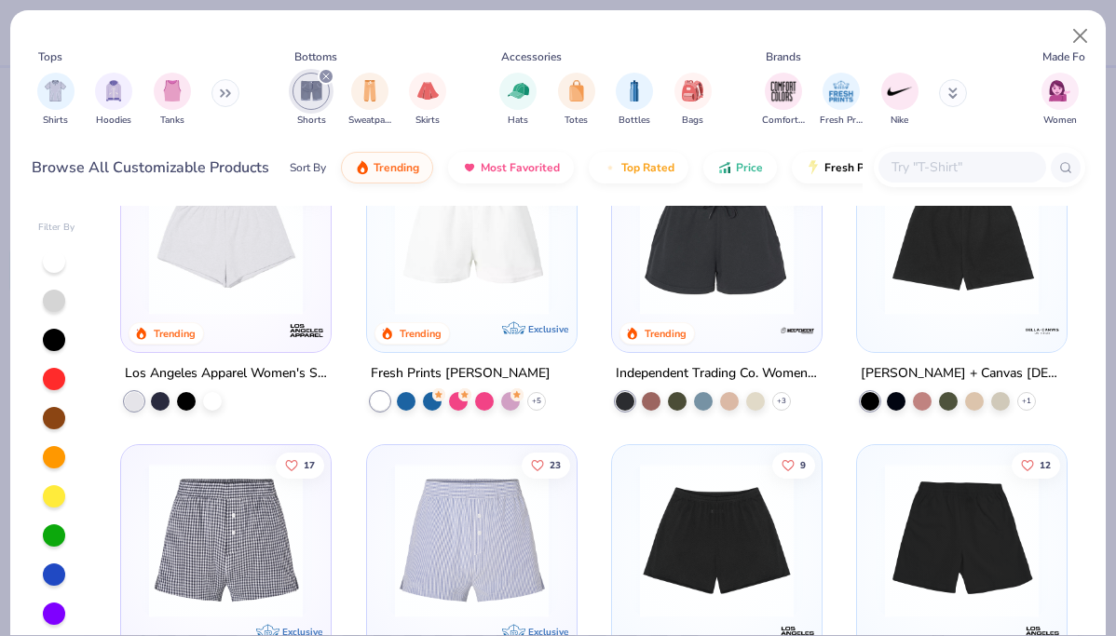
scroll to position [509, 0]
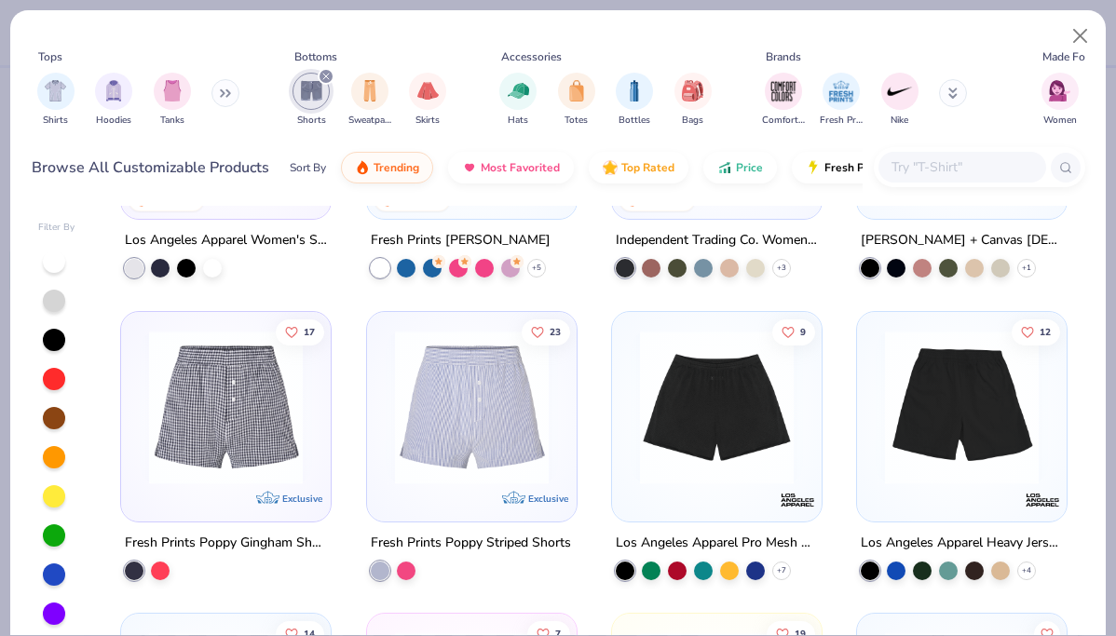
click at [754, 399] on img at bounding box center [717, 407] width 172 height 154
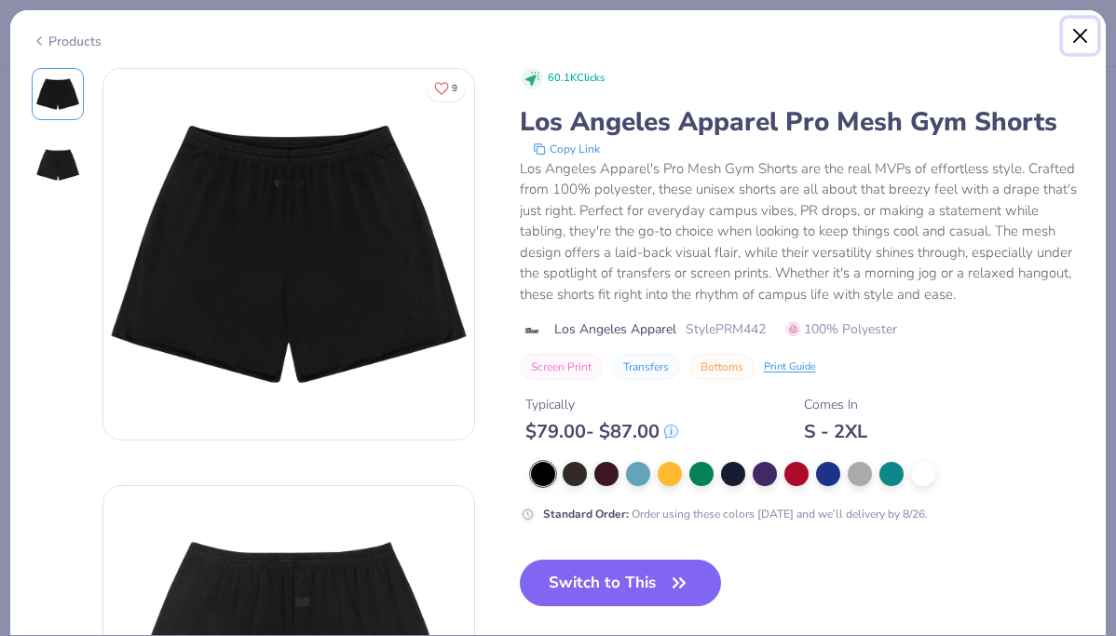
click at [1077, 41] on button "Close" at bounding box center [1080, 36] width 35 height 35
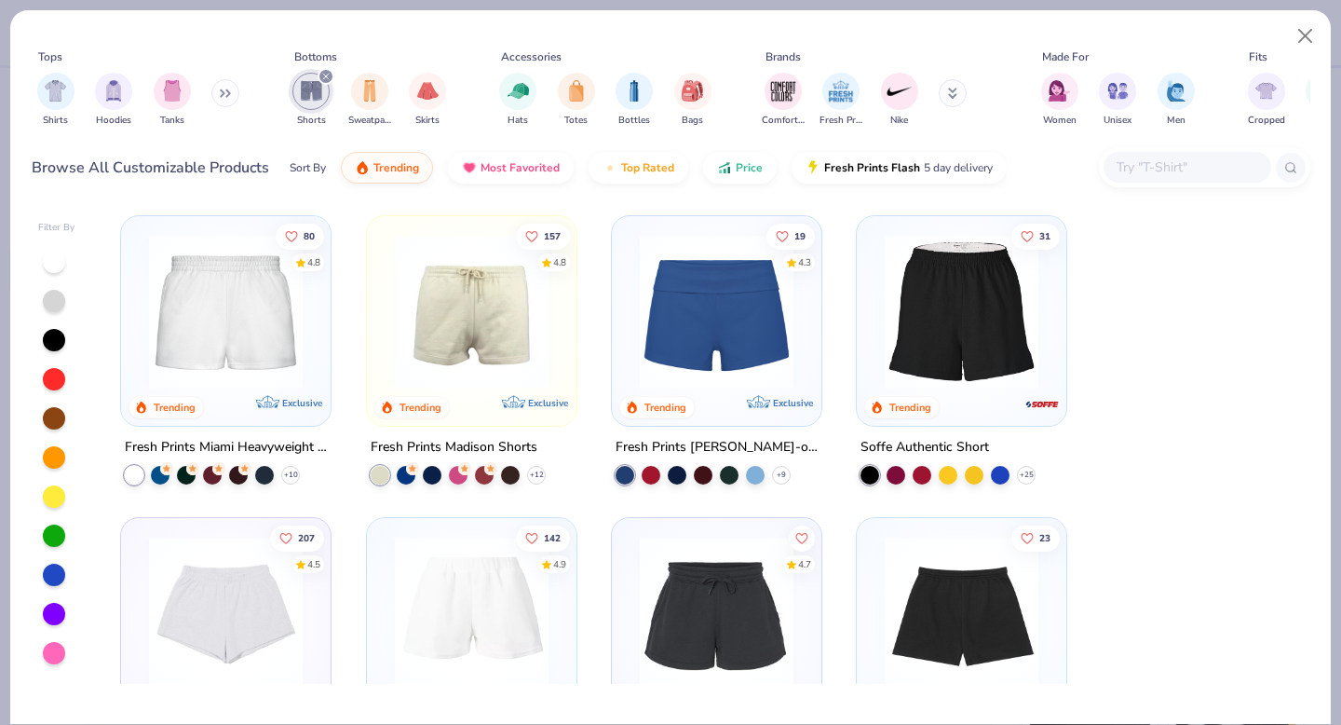
scroll to position [358, 0]
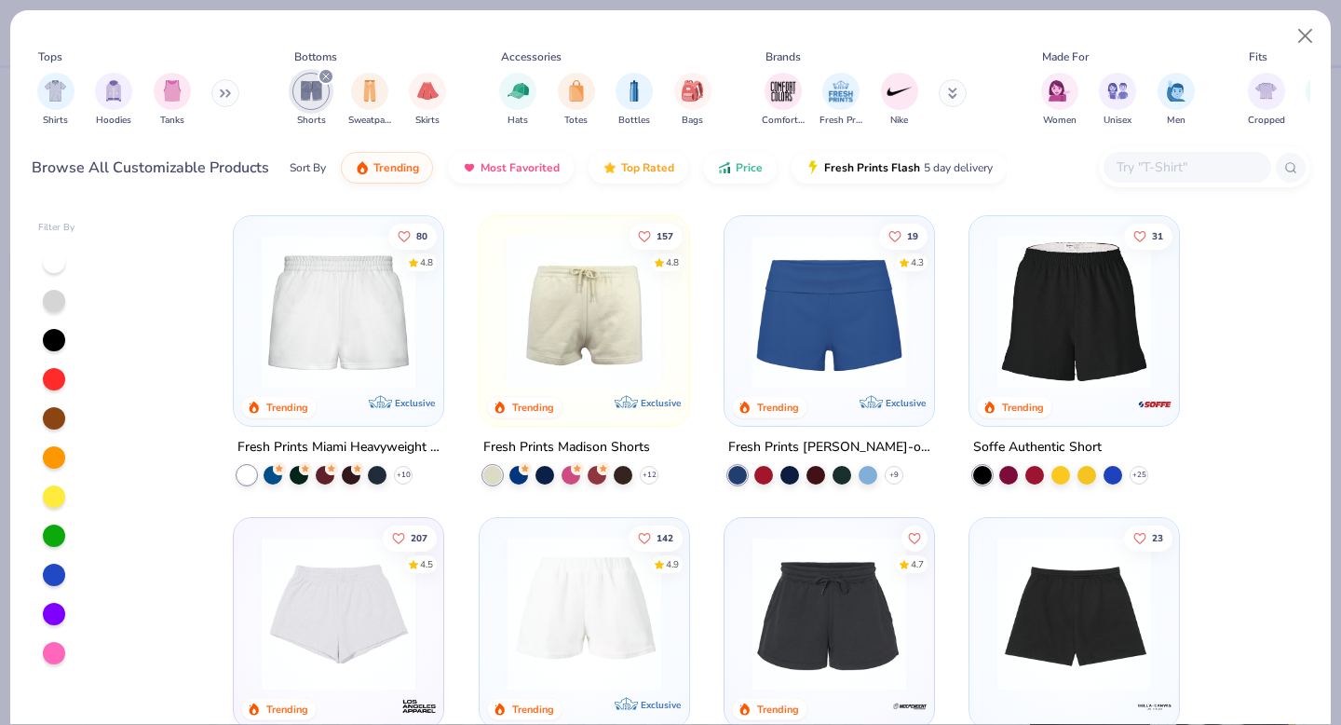
click at [782, 334] on img at bounding box center [829, 312] width 172 height 154
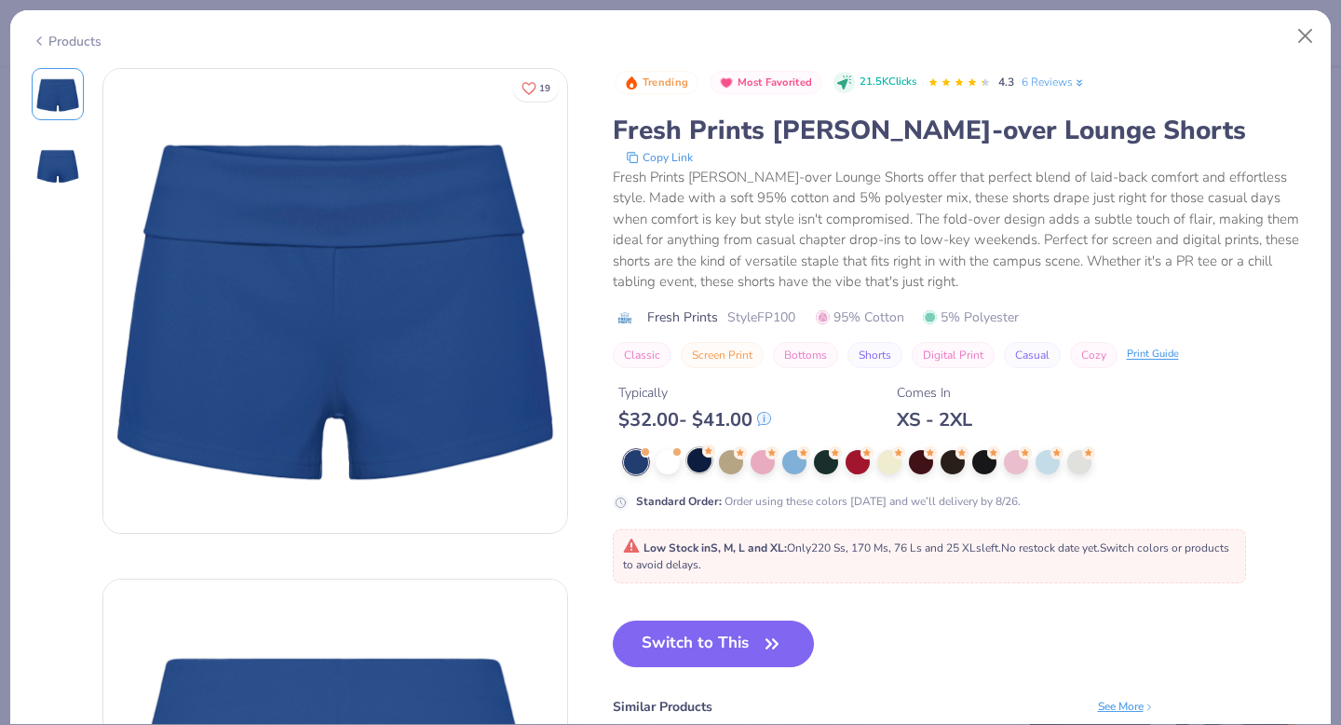
click at [697, 469] on div at bounding box center [699, 460] width 24 height 24
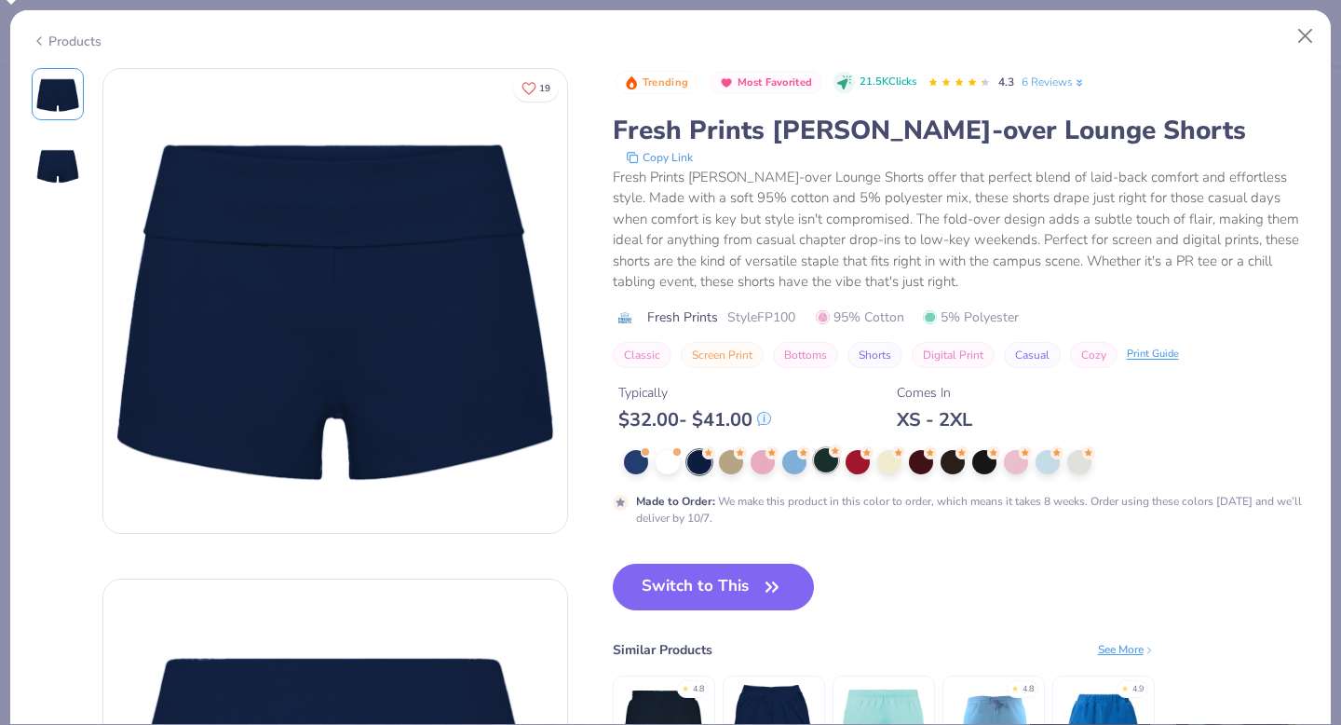
click at [837, 460] on div at bounding box center [826, 460] width 24 height 24
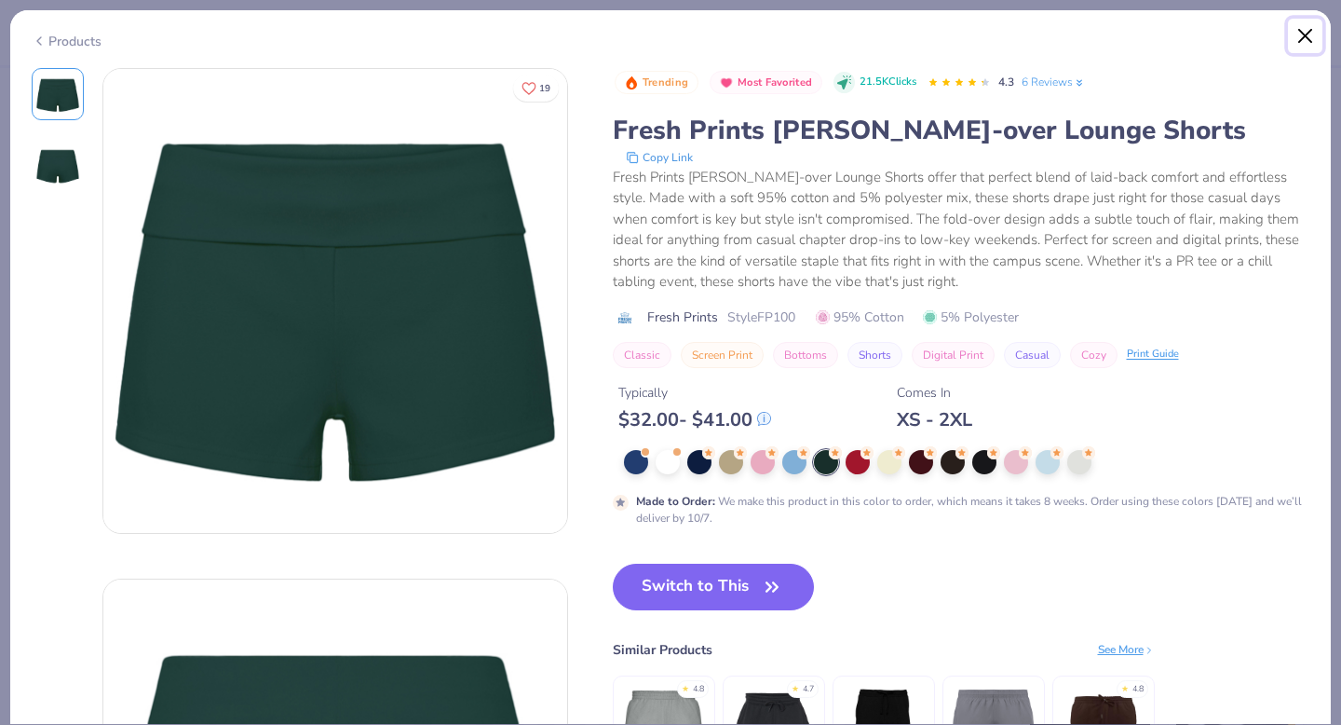
click at [1115, 23] on button "Close" at bounding box center [1305, 36] width 35 height 35
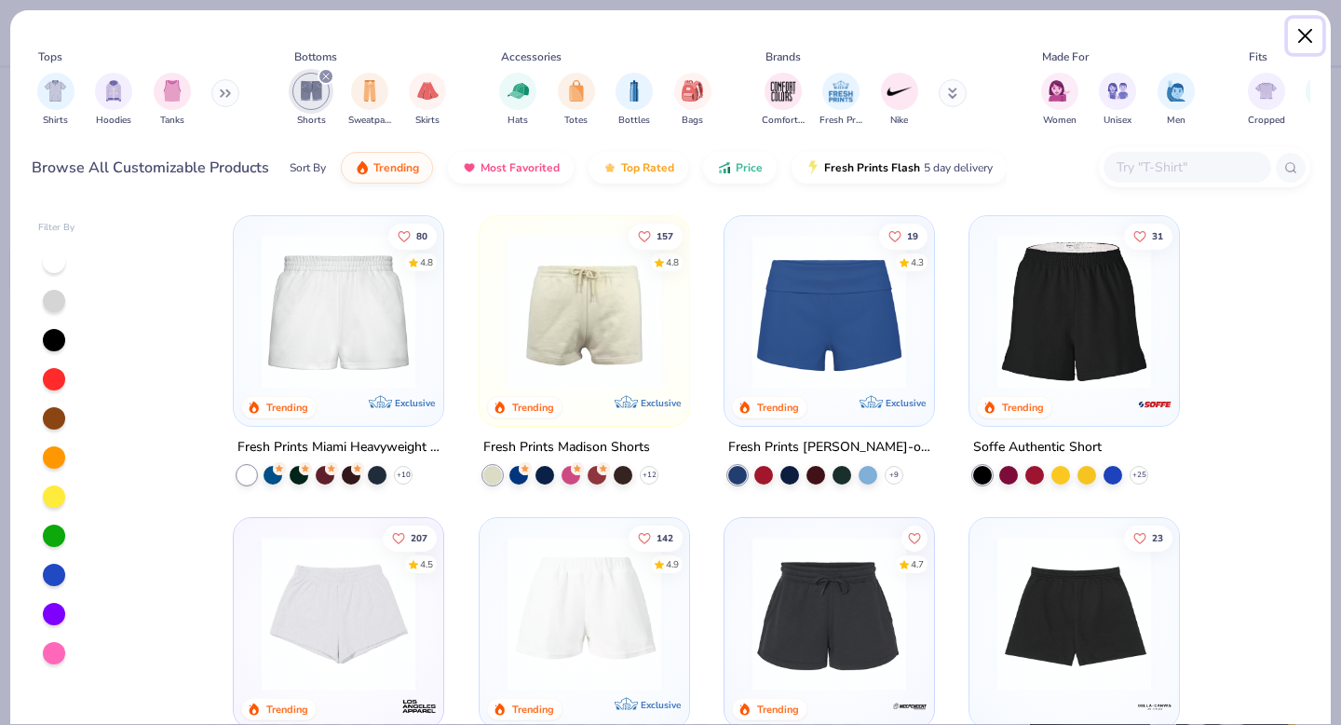
click at [1115, 46] on button "Close" at bounding box center [1305, 36] width 35 height 35
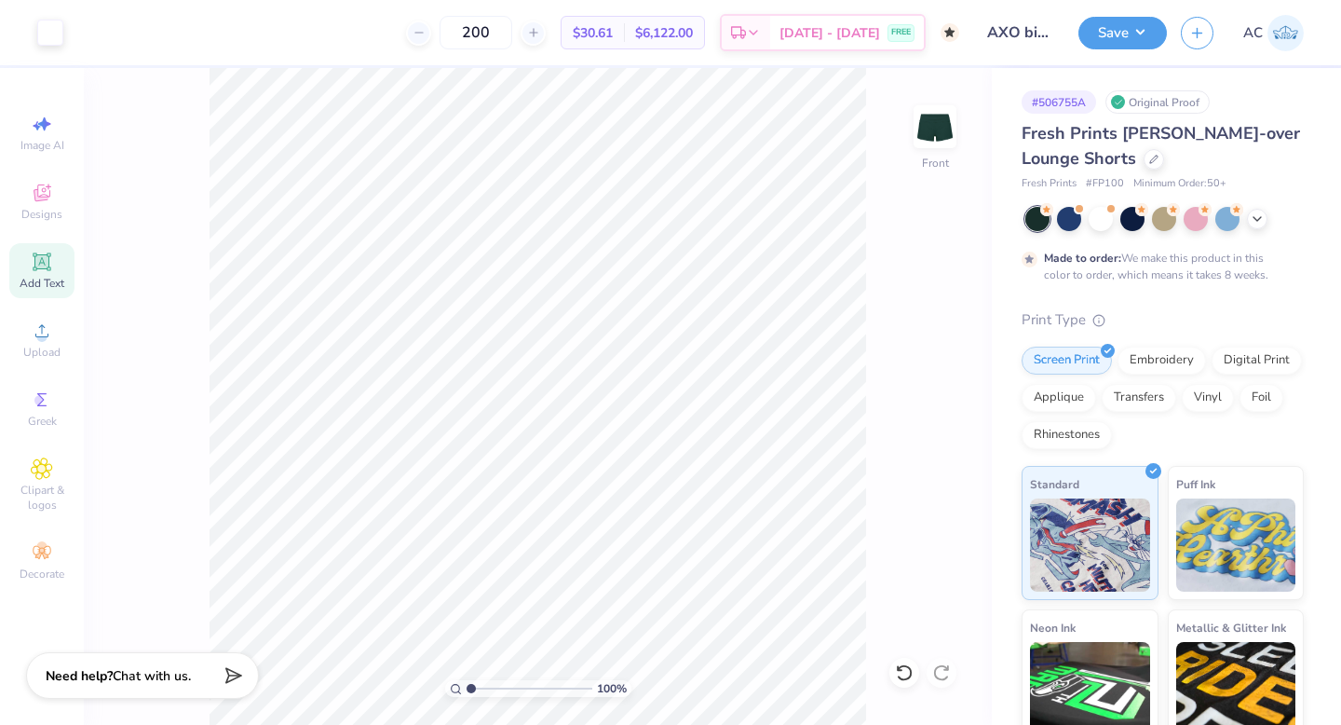
click at [1073, 100] on div "# 506755A" at bounding box center [1059, 101] width 75 height 23
